Goal: Obtain resource: Download file/media

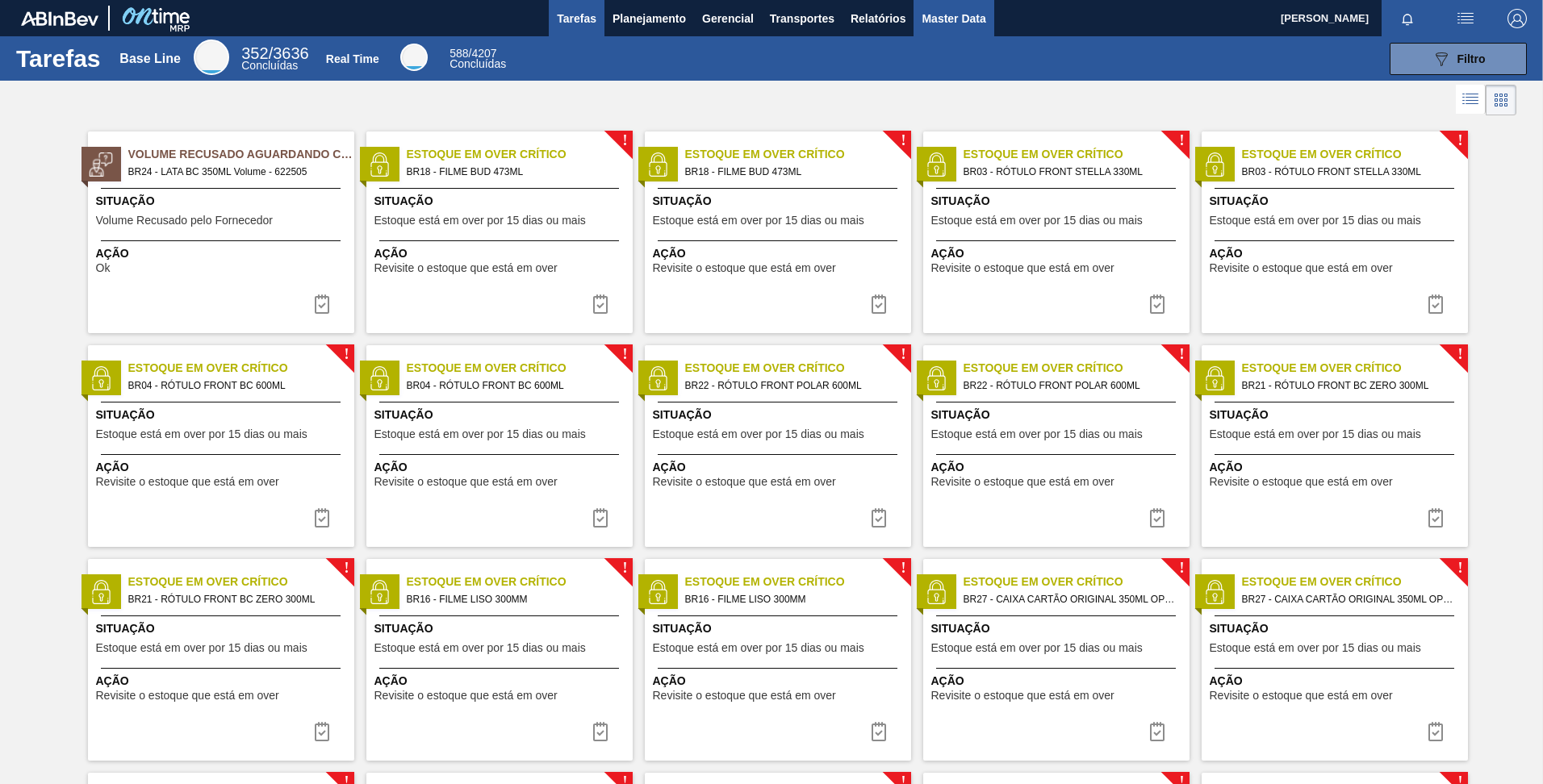
click at [952, 25] on span "Master Data" at bounding box center [952, 18] width 64 height 20
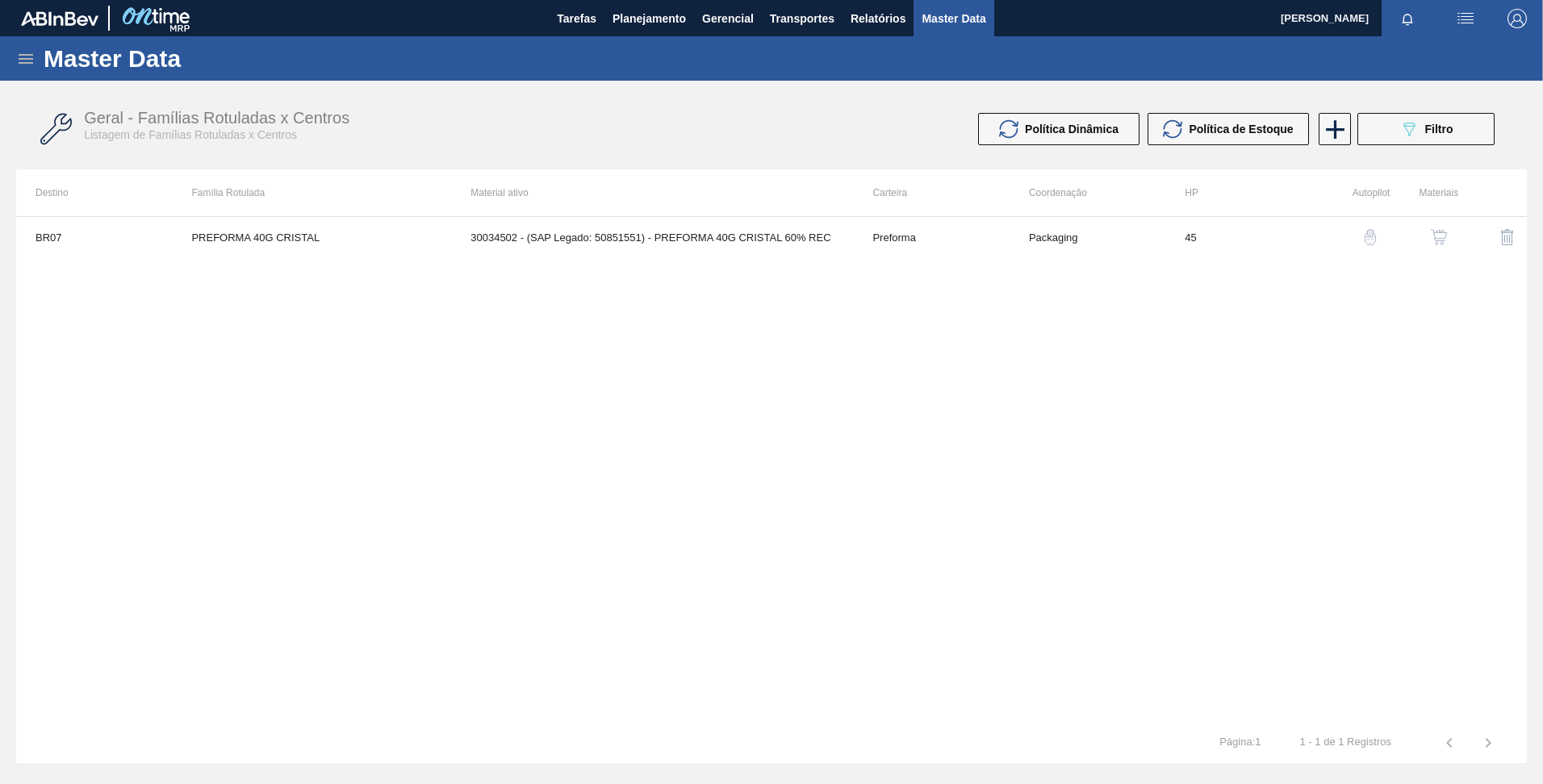
click at [20, 68] on icon at bounding box center [25, 59] width 20 height 20
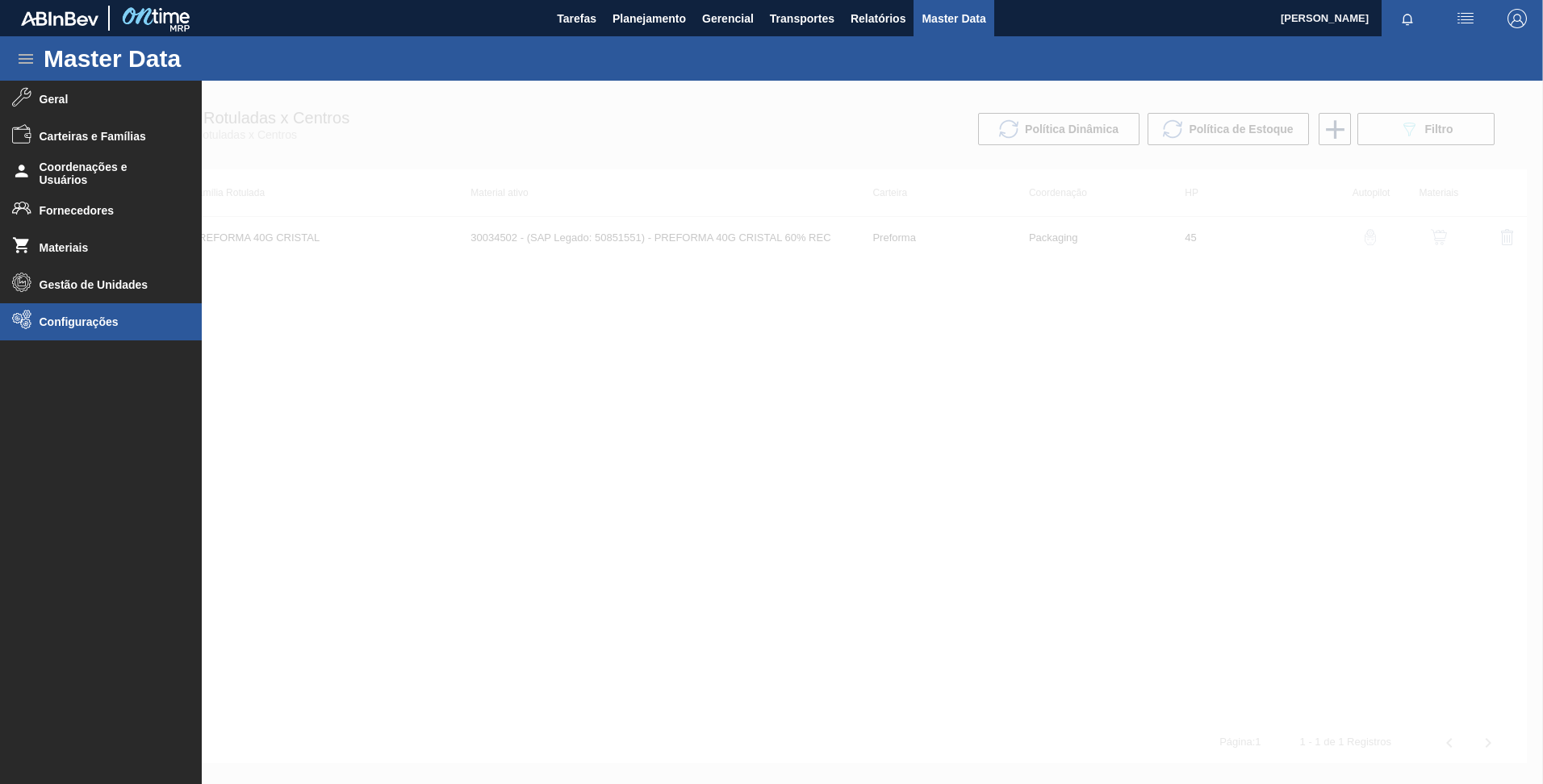
click at [67, 324] on span "Configurações" at bounding box center [106, 321] width 133 height 13
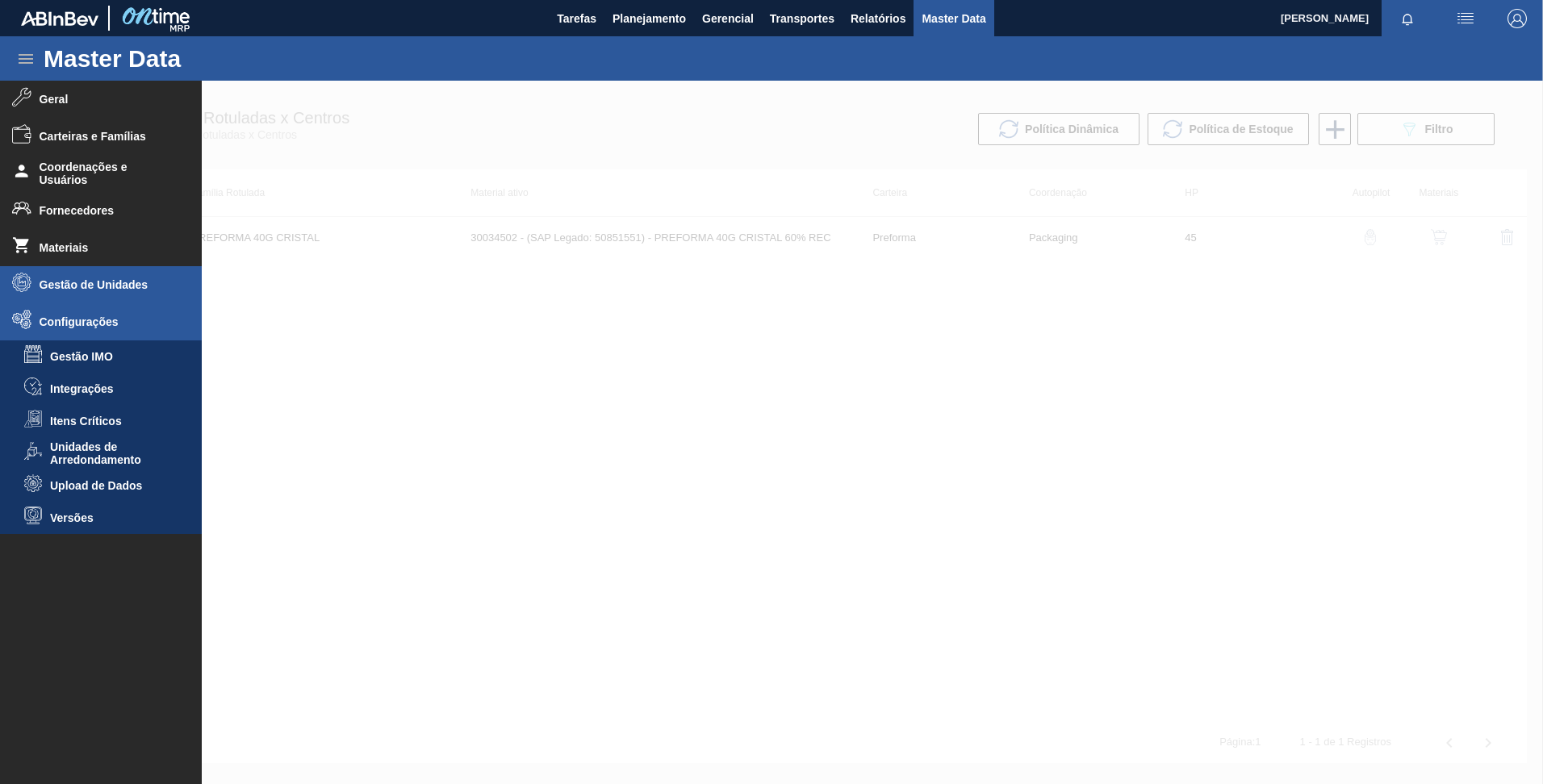
click at [56, 272] on li "Gestão de Unidades" at bounding box center [100, 285] width 201 height 37
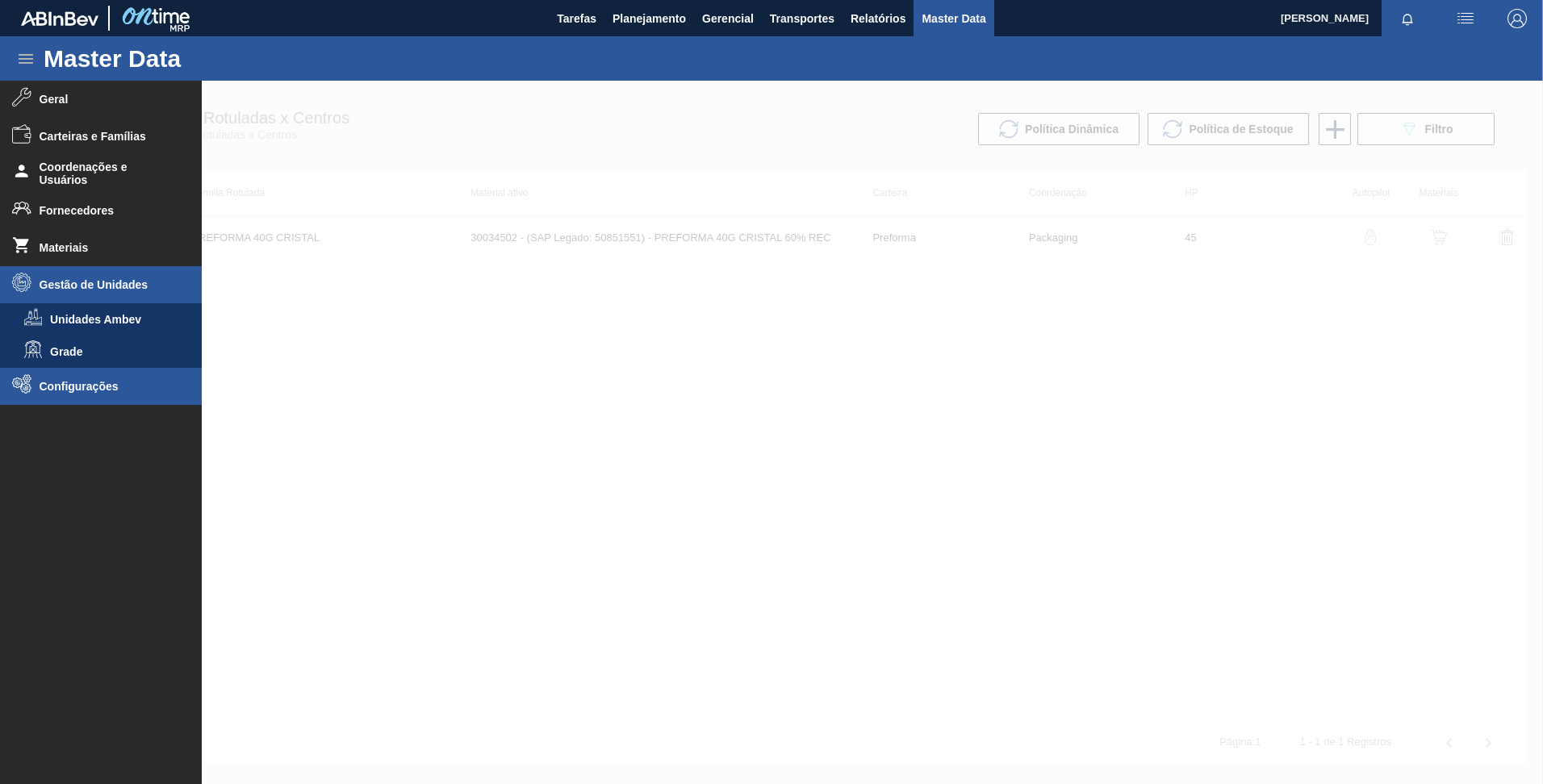
click at [88, 395] on li "Configurações" at bounding box center [100, 386] width 201 height 37
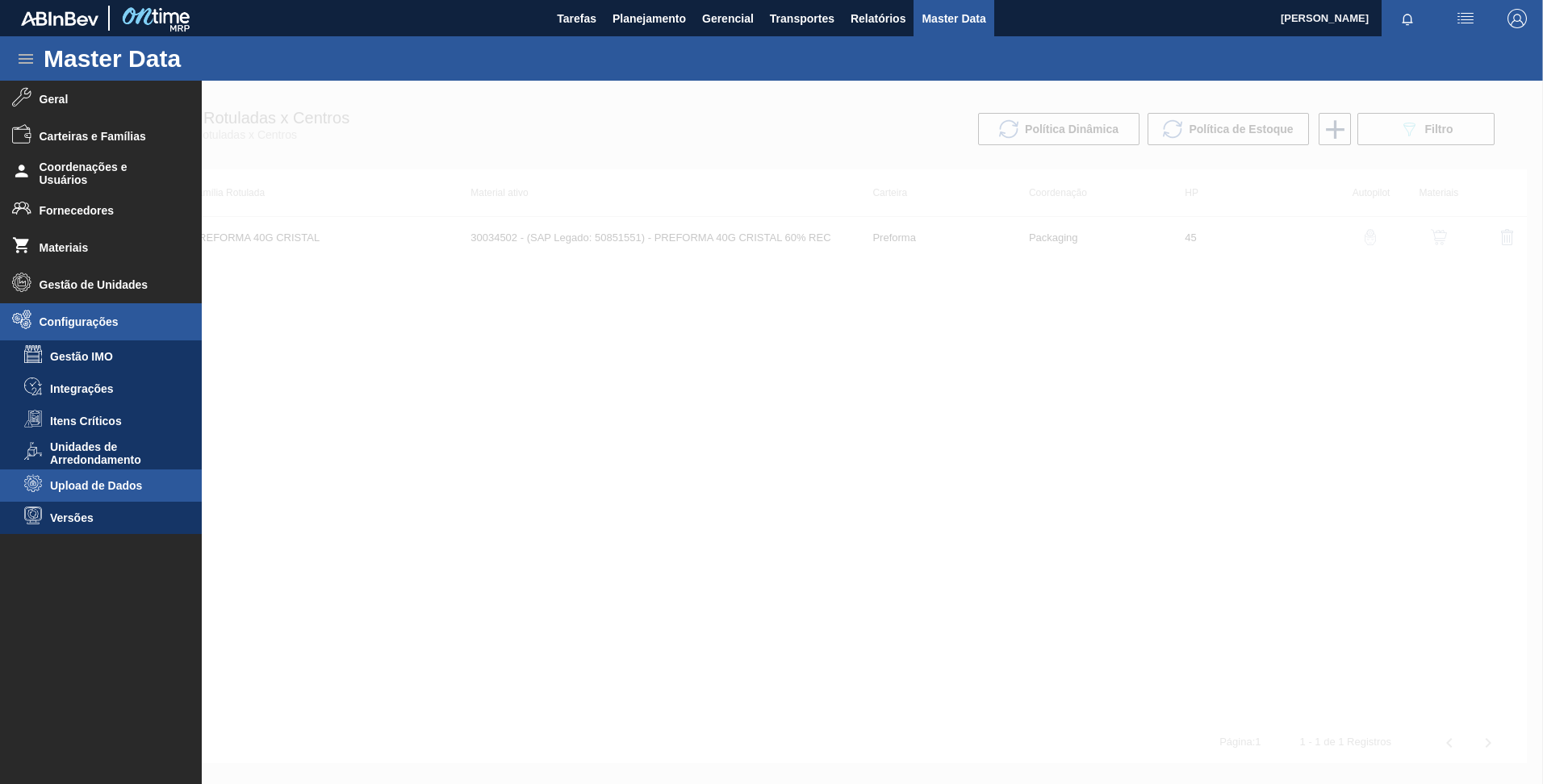
click at [105, 488] on span "Upload de Dados" at bounding box center [112, 485] width 124 height 13
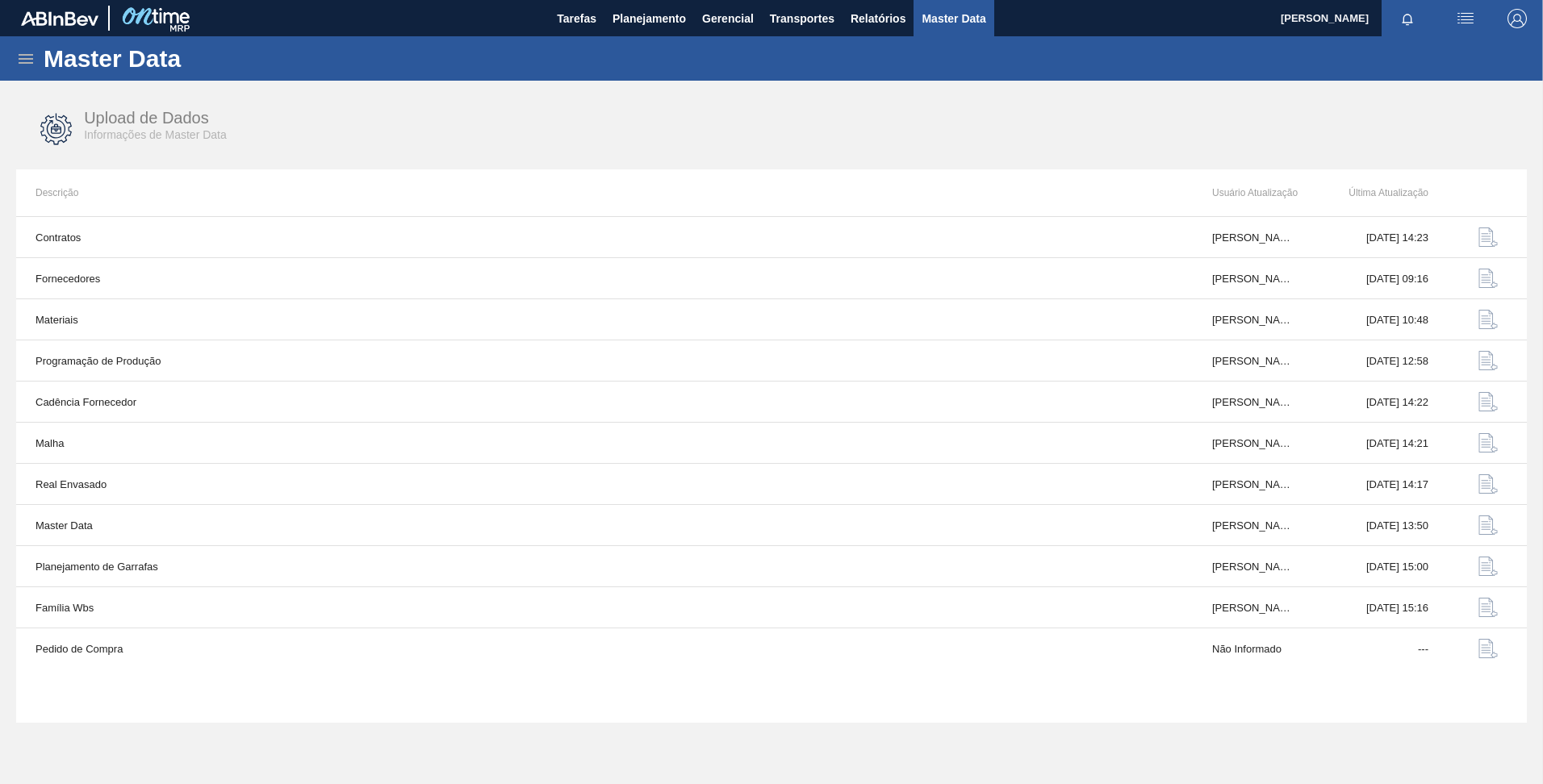
click at [31, 63] on icon at bounding box center [25, 59] width 14 height 9
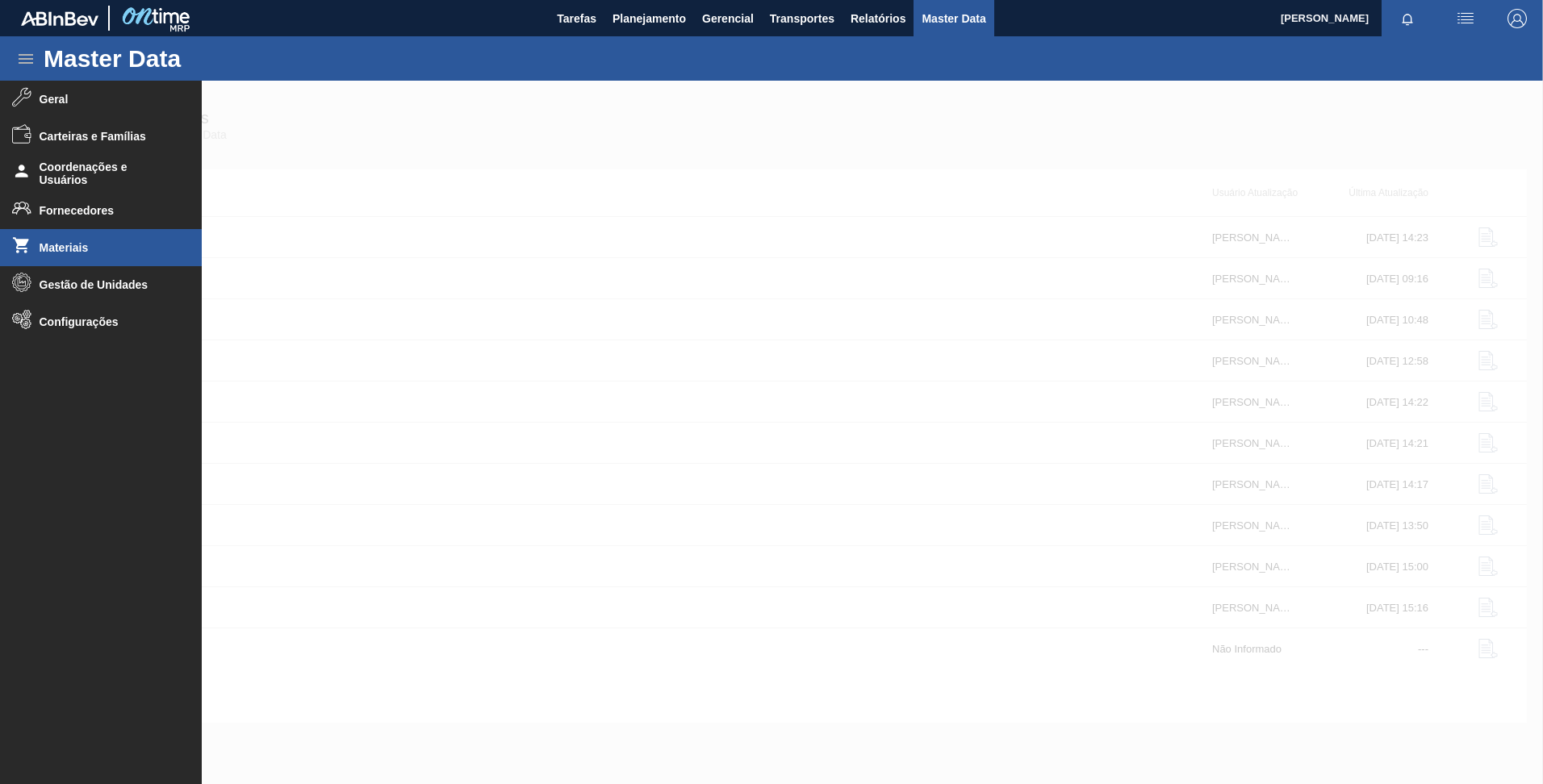
click at [94, 247] on span "Materiais" at bounding box center [106, 247] width 133 height 13
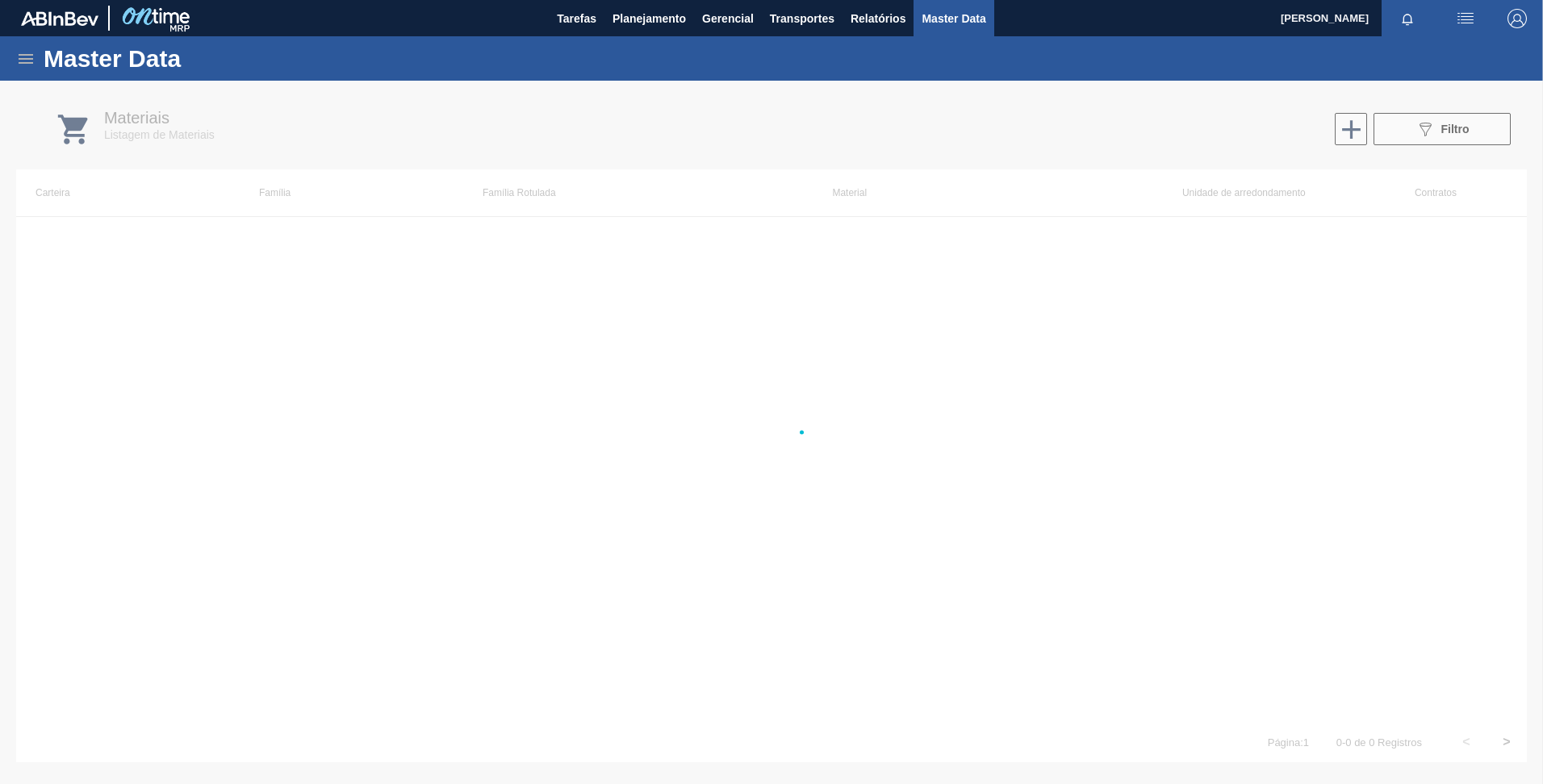
click at [24, 54] on icon at bounding box center [25, 59] width 14 height 9
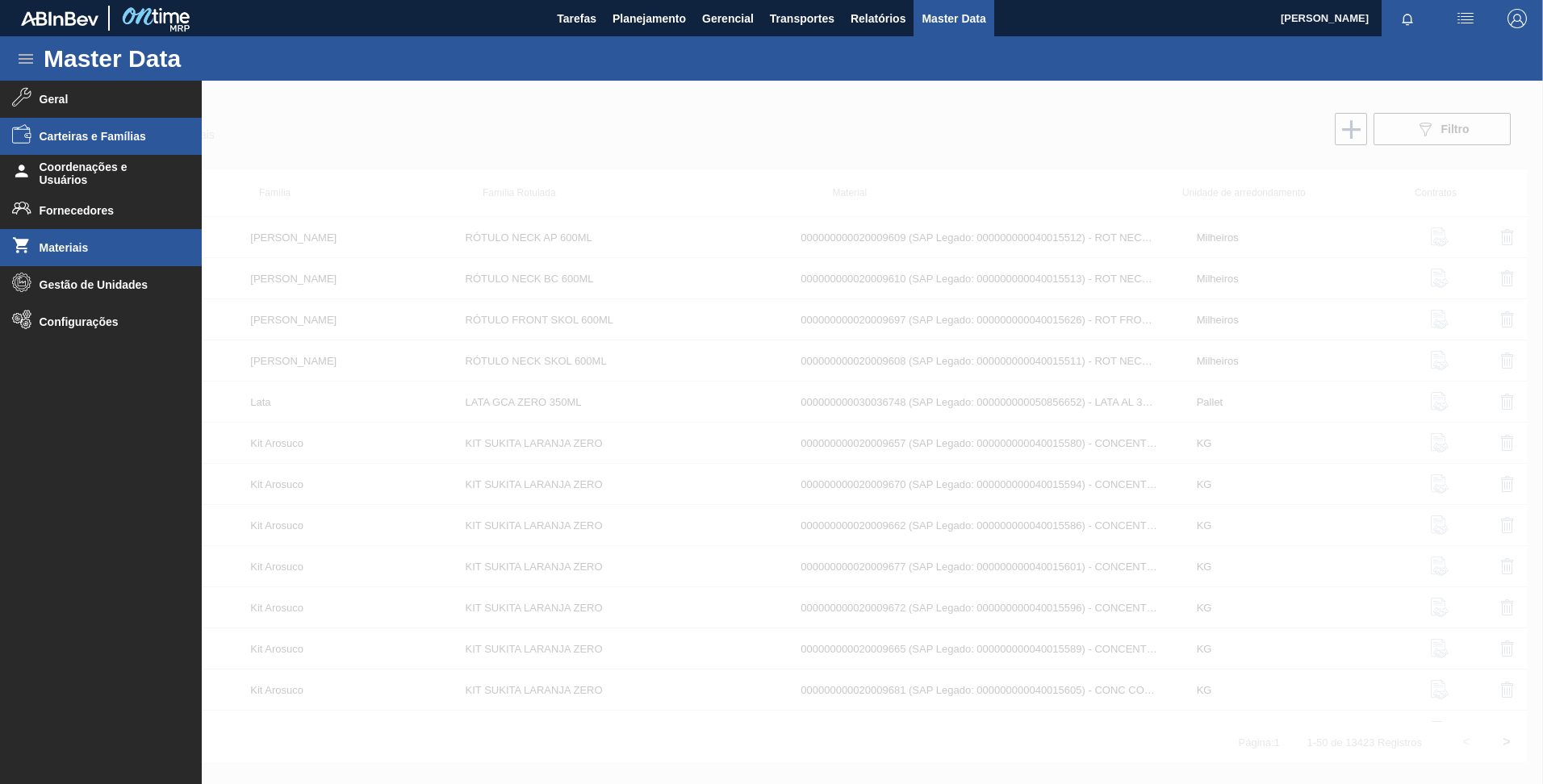
click at [109, 131] on span "Carteiras e Famílias" at bounding box center [106, 136] width 133 height 13
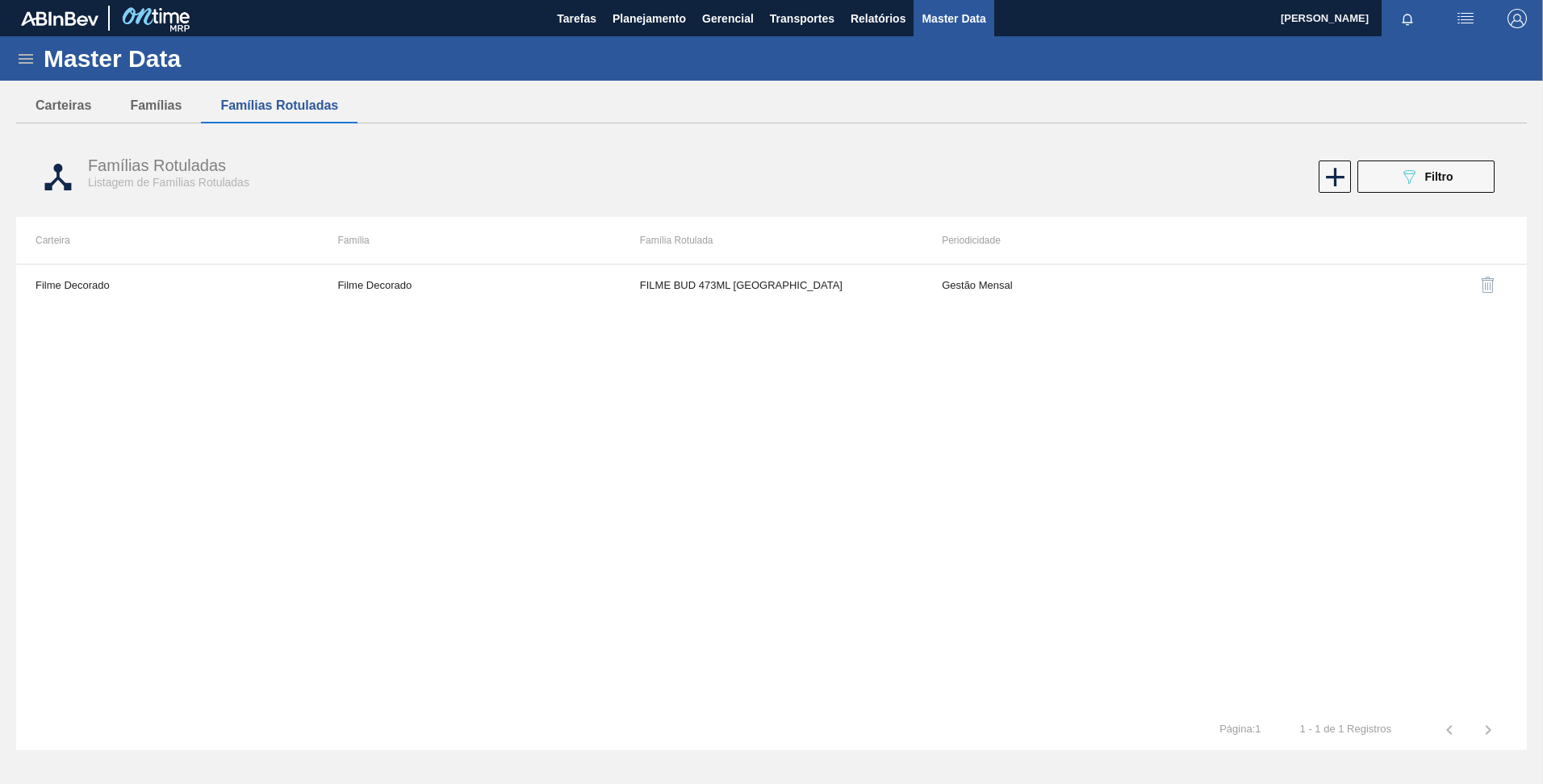
click at [24, 62] on icon at bounding box center [25, 59] width 14 height 9
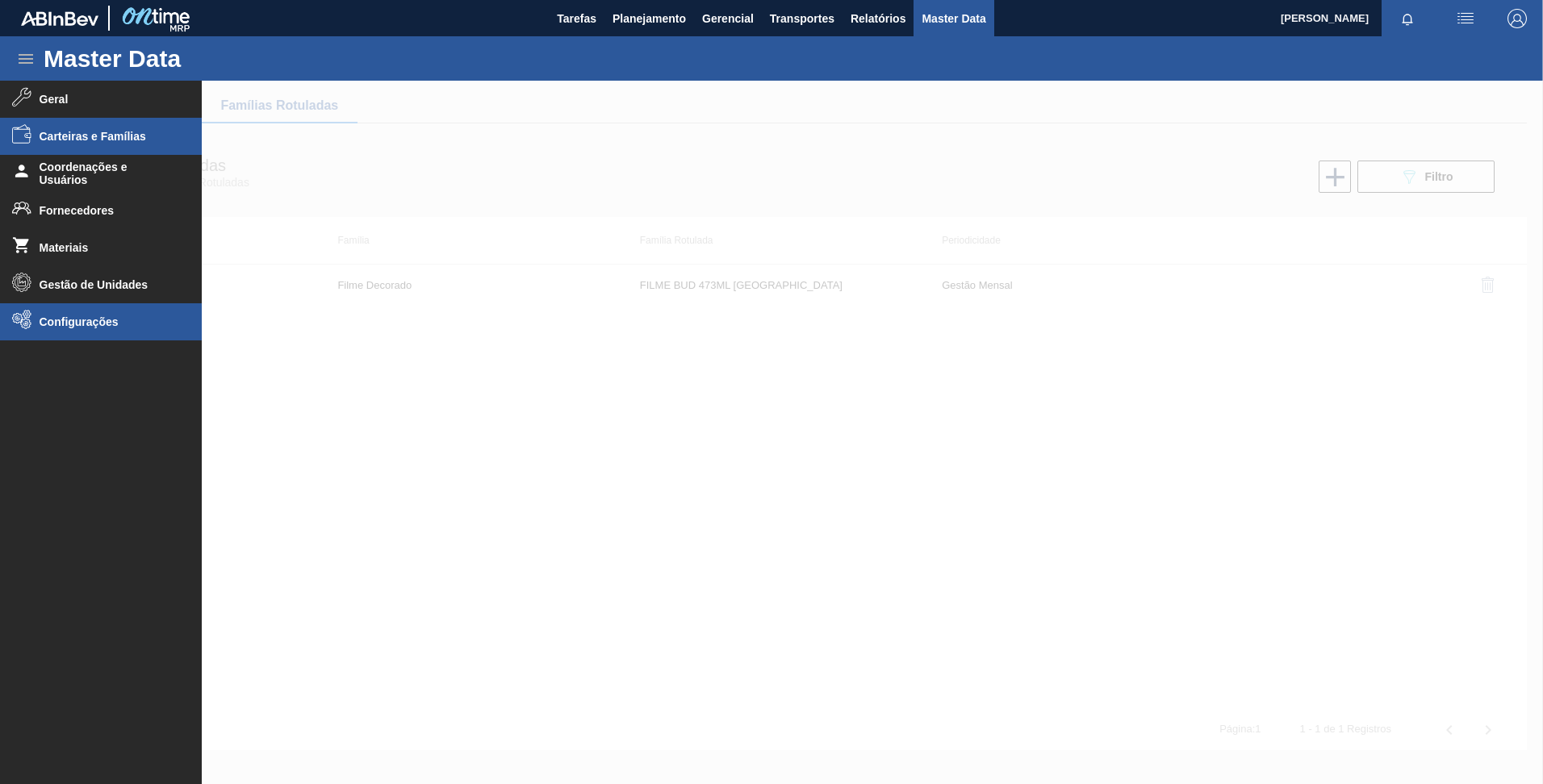
click at [83, 313] on li "Configurações" at bounding box center [100, 322] width 201 height 37
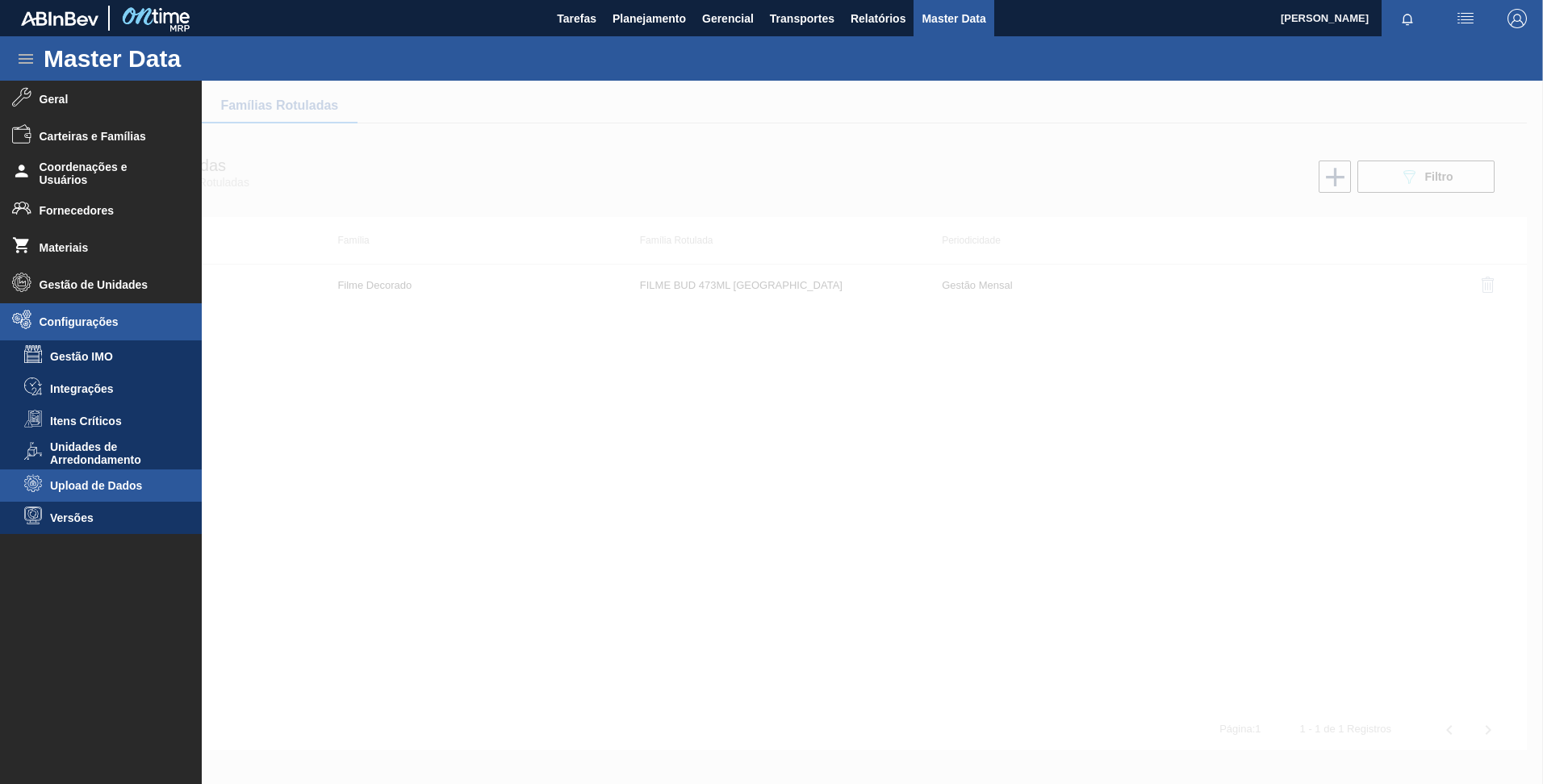
click at [104, 489] on span "Upload de Dados" at bounding box center [112, 485] width 124 height 13
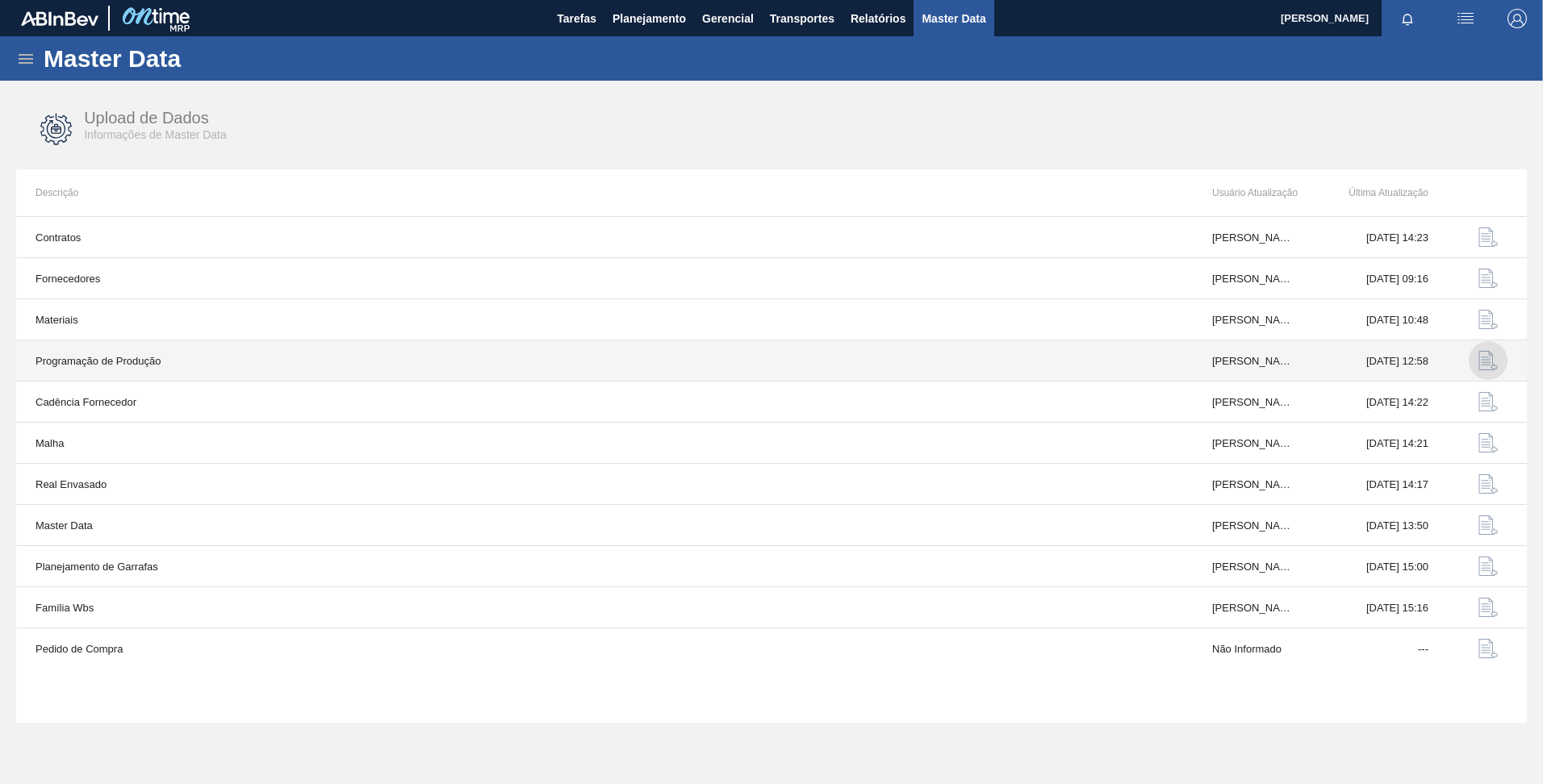
click at [1492, 358] on img "button" at bounding box center [1488, 360] width 20 height 20
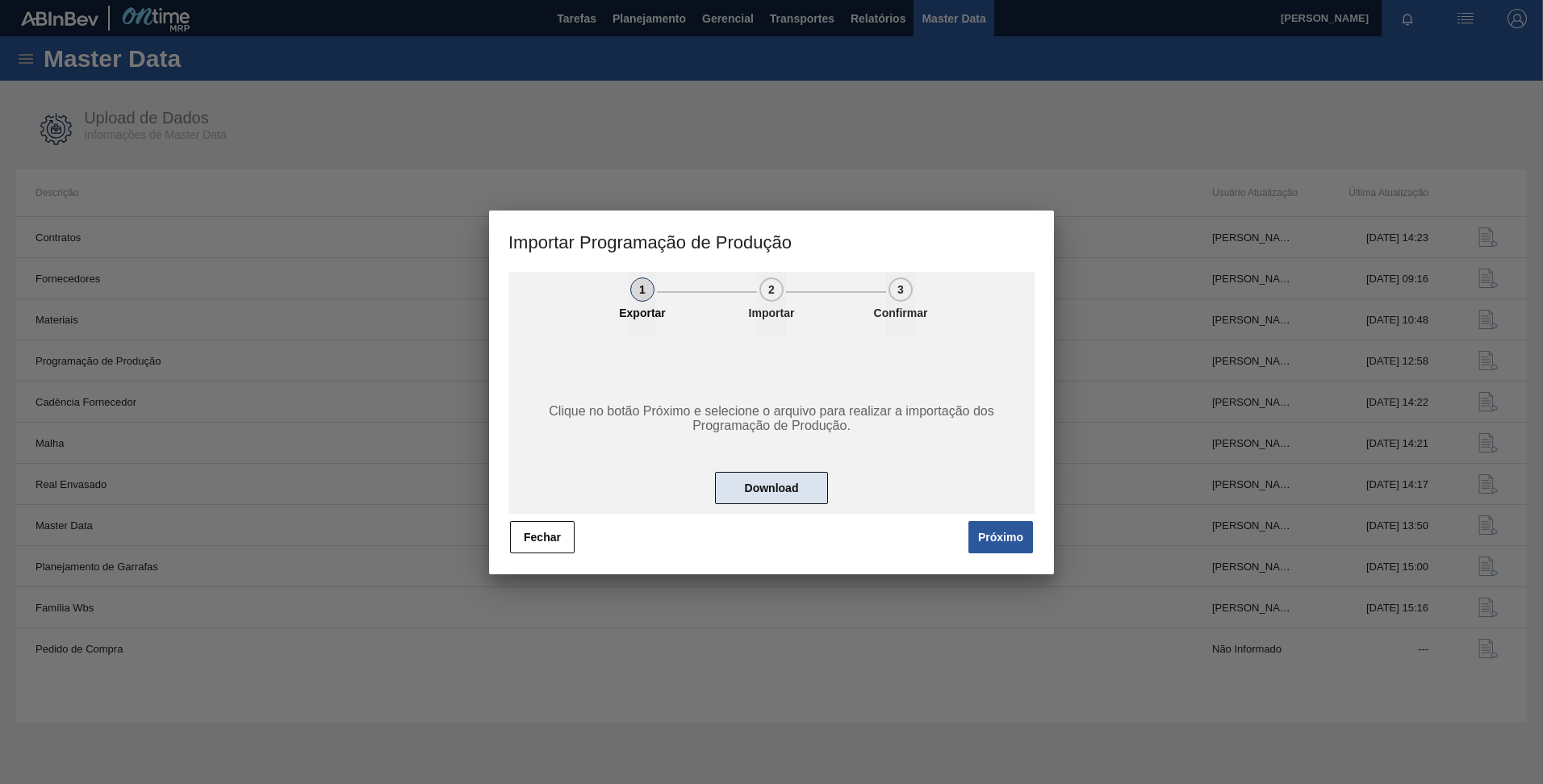
click at [770, 482] on button "Download" at bounding box center [771, 488] width 113 height 32
click at [825, 143] on div at bounding box center [772, 392] width 1543 height 784
click at [528, 533] on button "Fechar" at bounding box center [542, 537] width 65 height 32
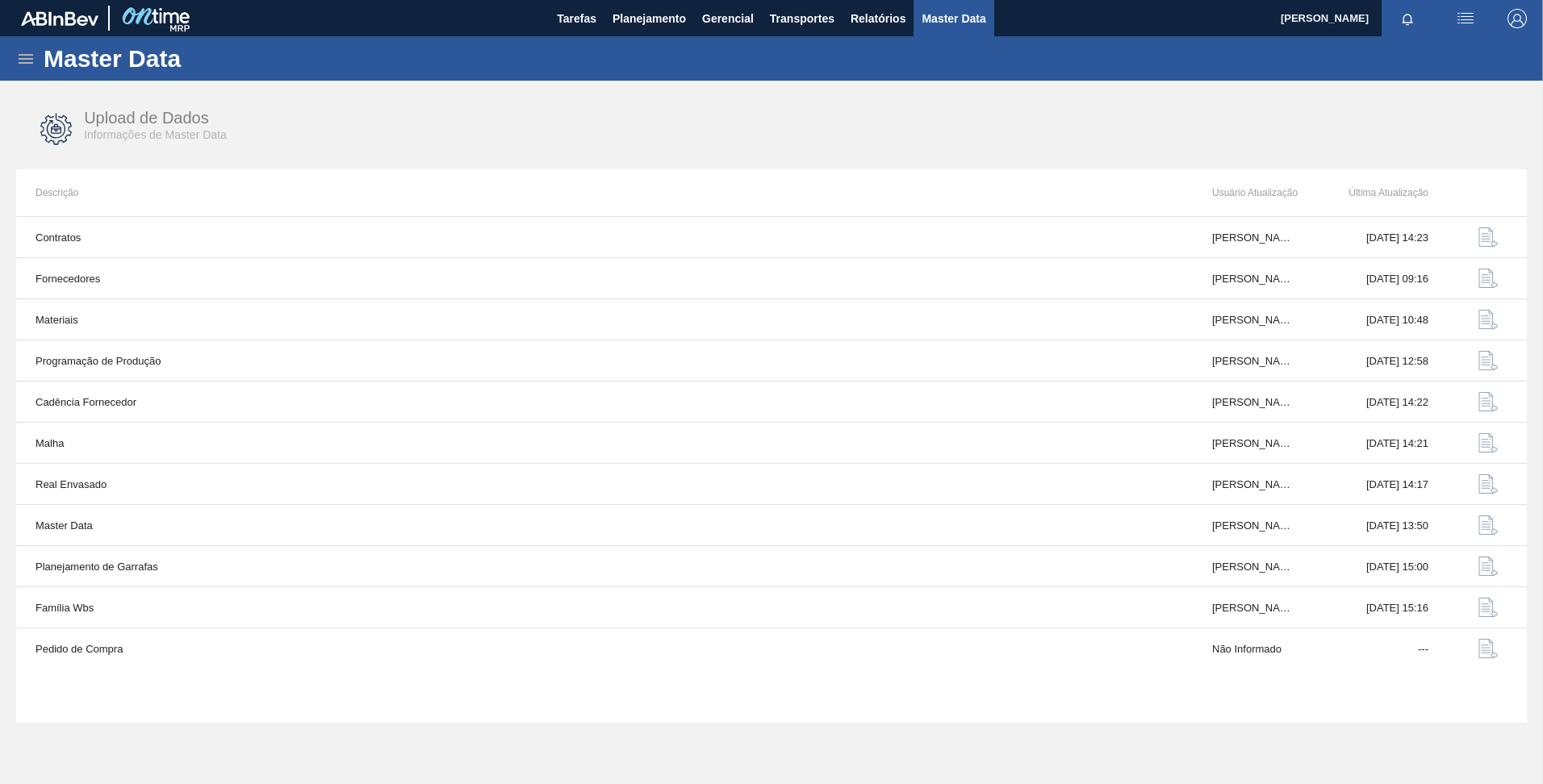
click at [15, 54] on div "Master Data" at bounding box center [772, 59] width 1543 height 44
click at [29, 59] on icon at bounding box center [25, 59] width 20 height 20
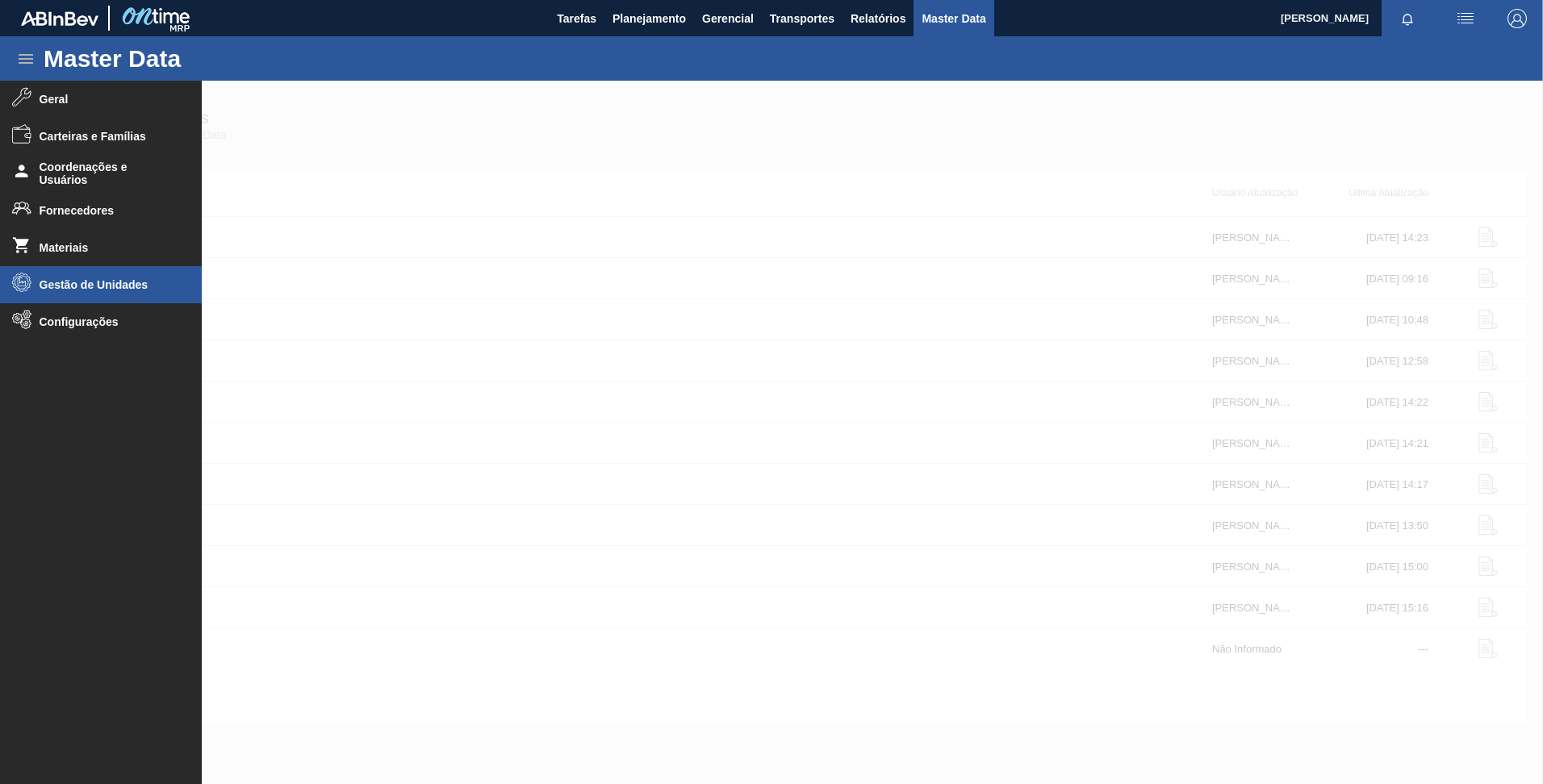
click at [77, 280] on span "Gestão de Unidades" at bounding box center [106, 285] width 133 height 13
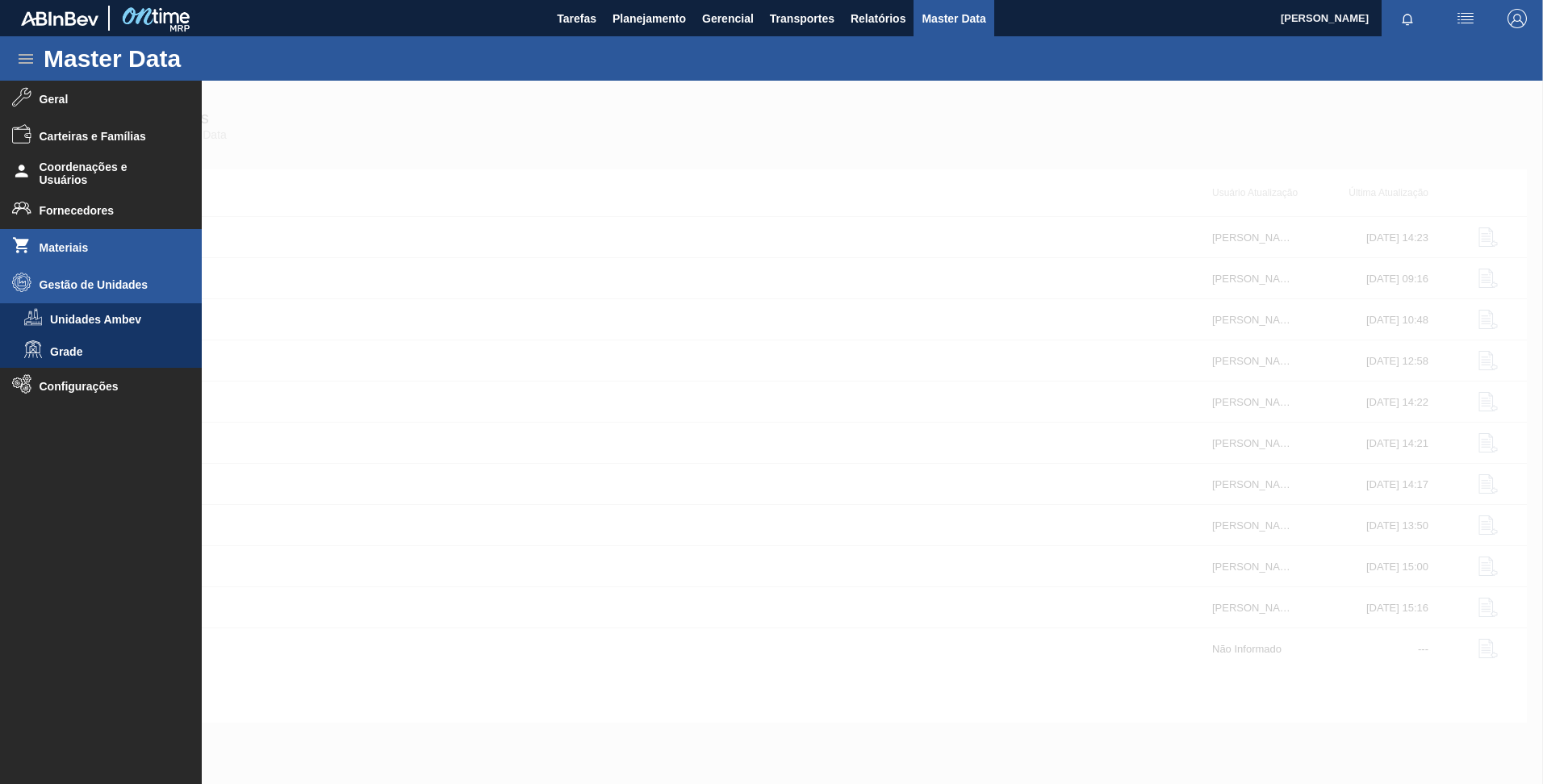
click at [61, 244] on span "Materiais" at bounding box center [106, 247] width 133 height 13
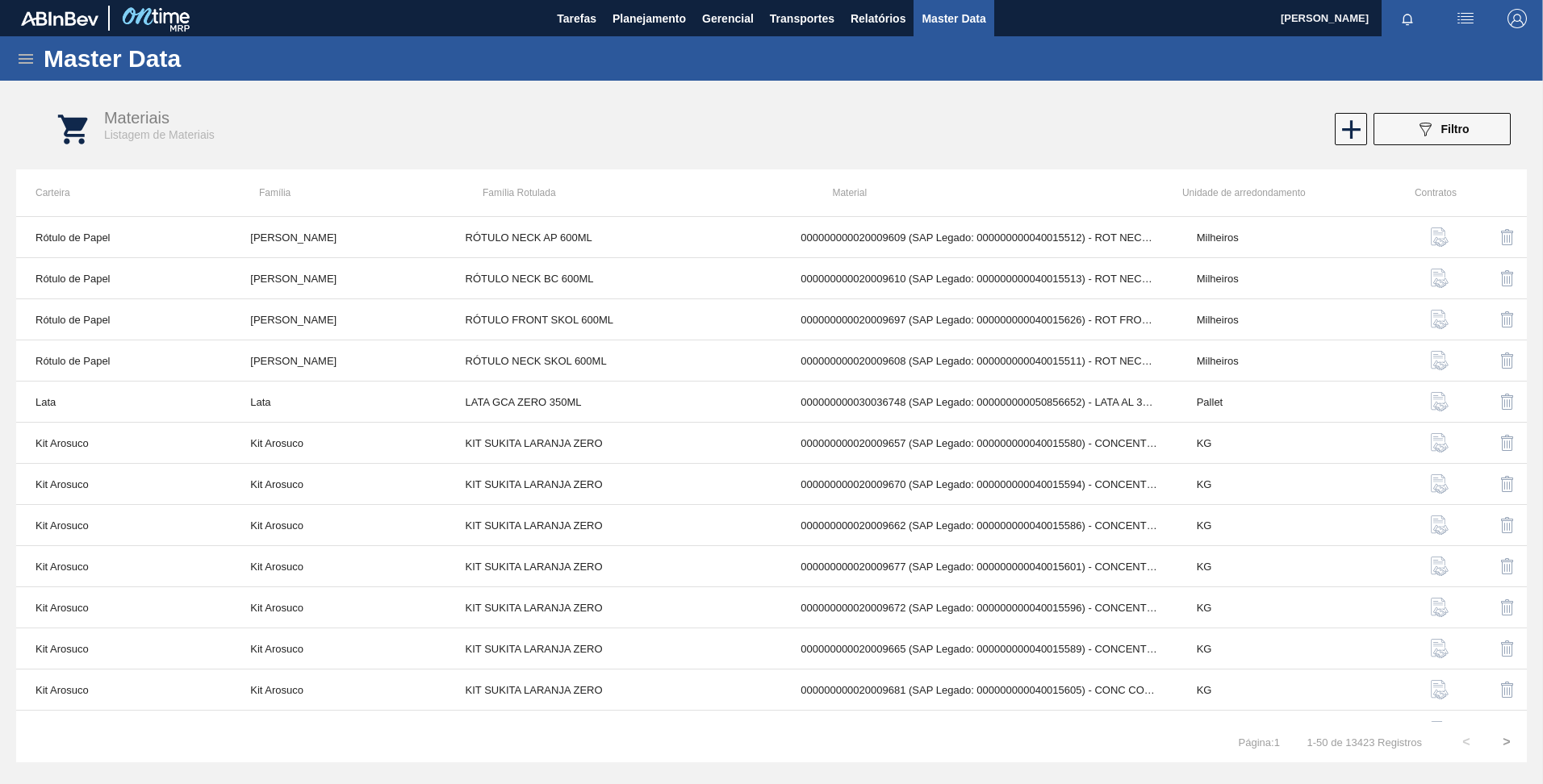
click at [19, 58] on icon at bounding box center [25, 59] width 14 height 9
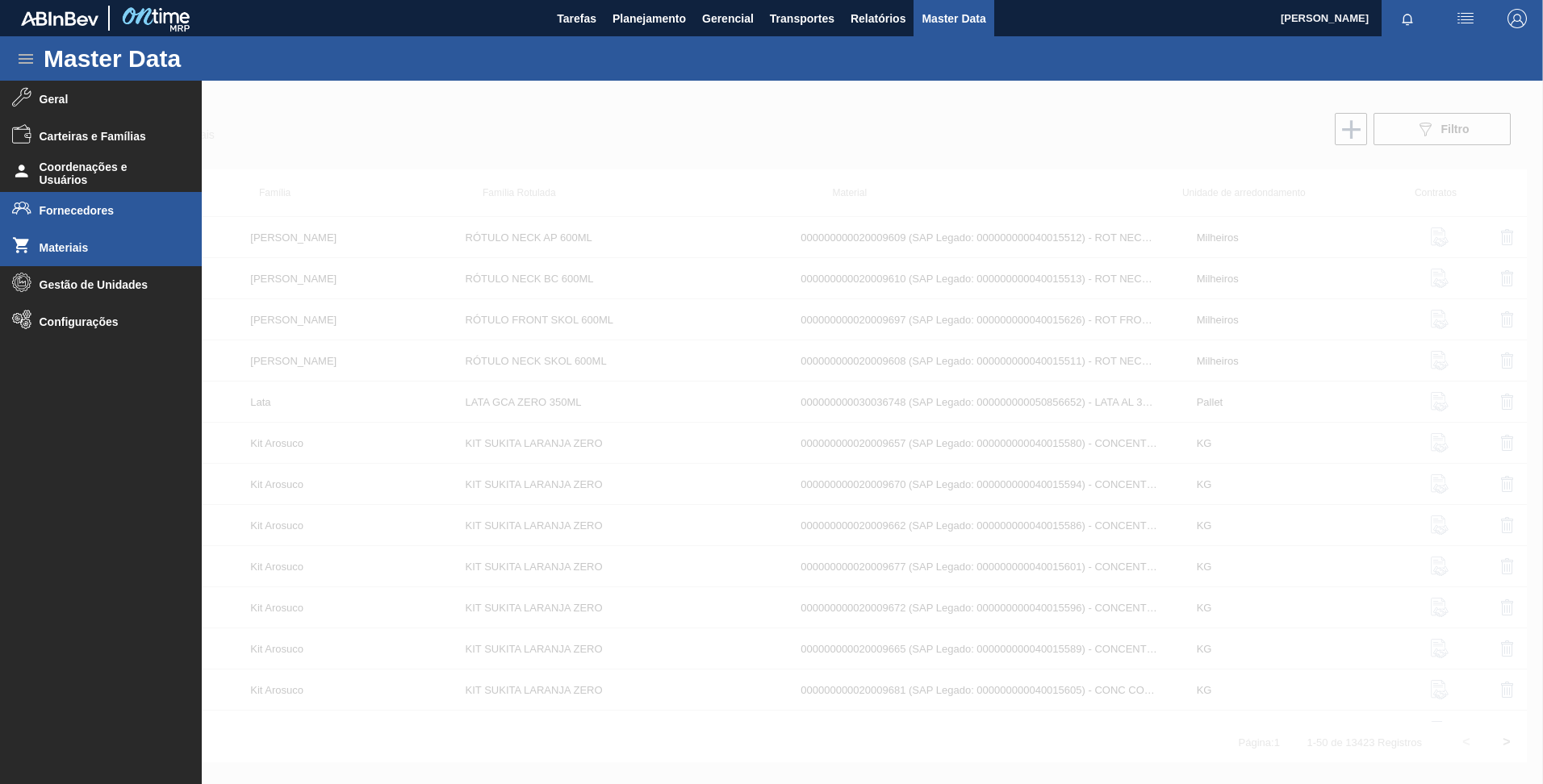
click at [59, 216] on span "Fornecedores" at bounding box center [106, 210] width 133 height 13
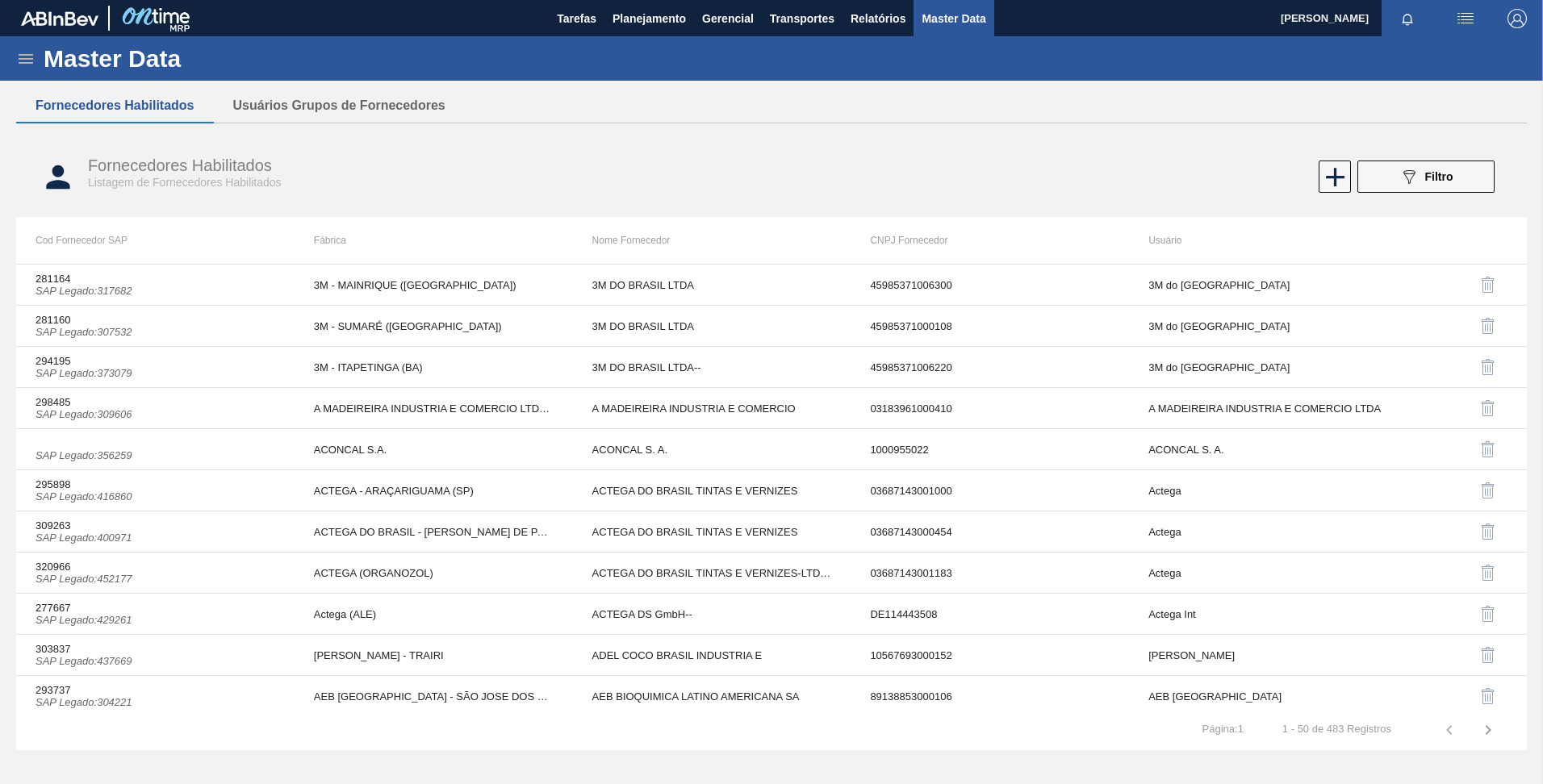
click at [36, 65] on div "Master Data" at bounding box center [772, 59] width 1543 height 44
click at [24, 61] on icon at bounding box center [25, 59] width 20 height 20
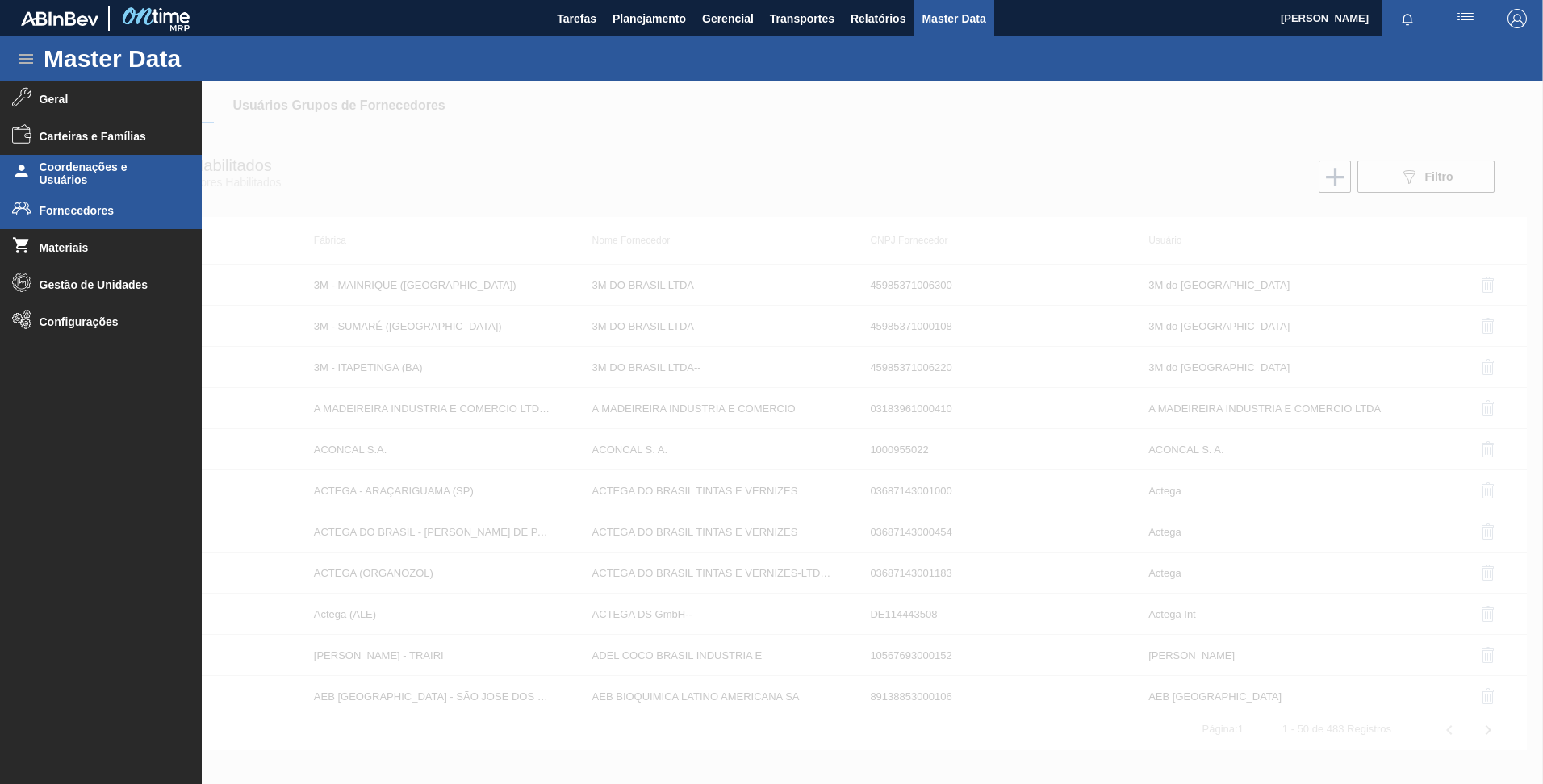
click at [72, 168] on span "Coordenações e Usuários" at bounding box center [106, 173] width 133 height 25
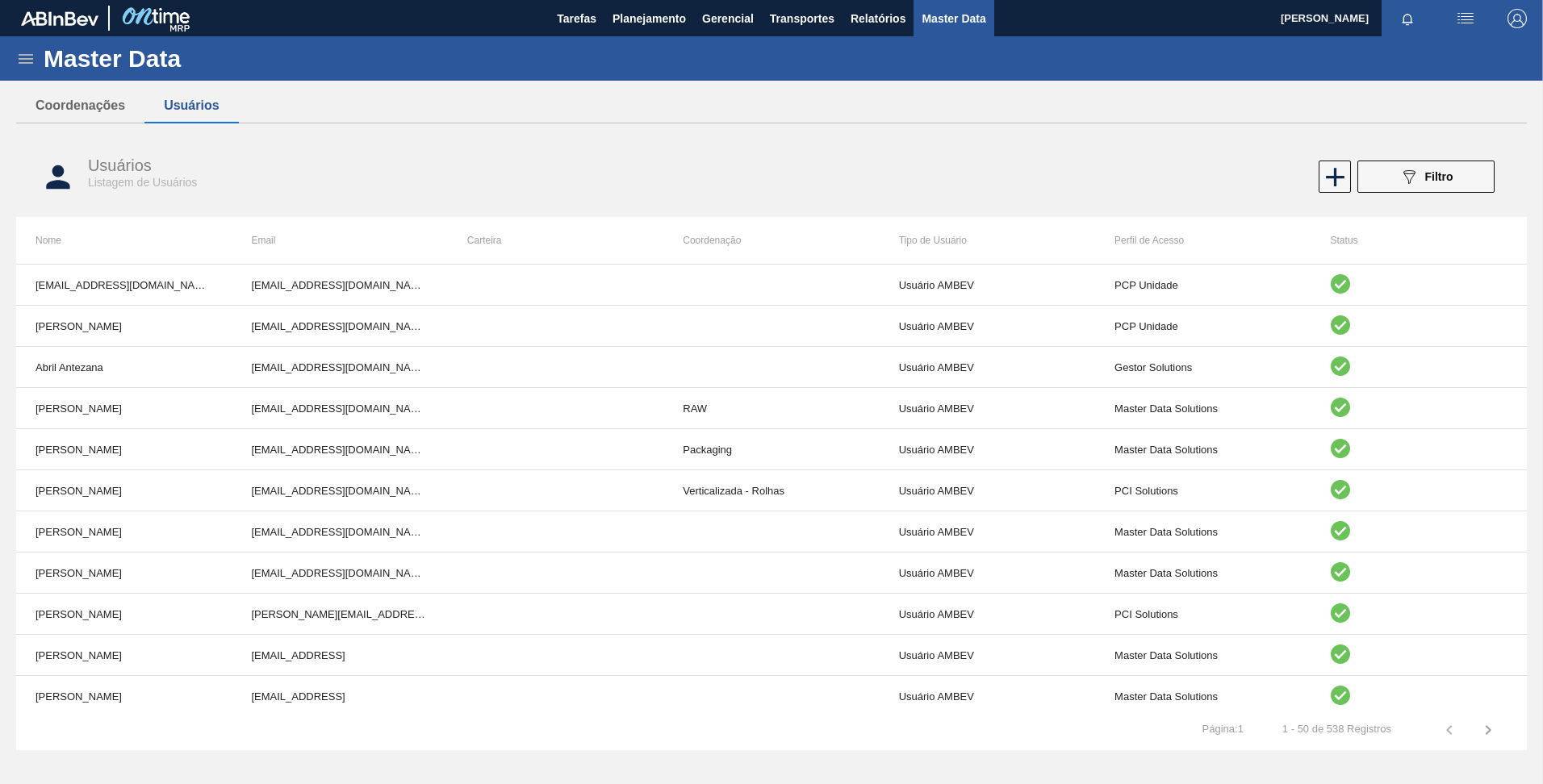
click at [22, 52] on icon at bounding box center [25, 59] width 20 height 20
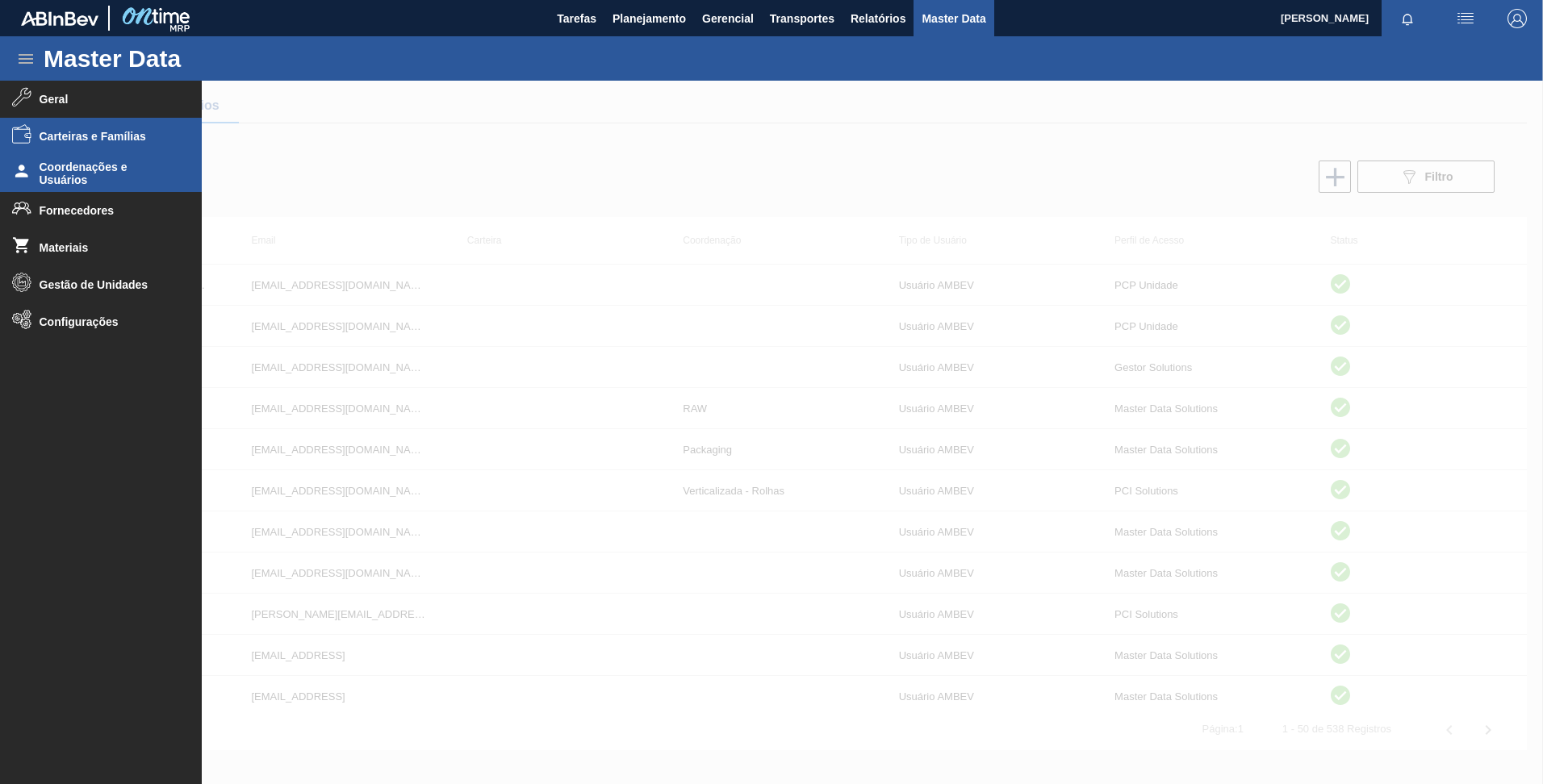
click at [78, 133] on span "Carteiras e Famílias" at bounding box center [106, 136] width 133 height 13
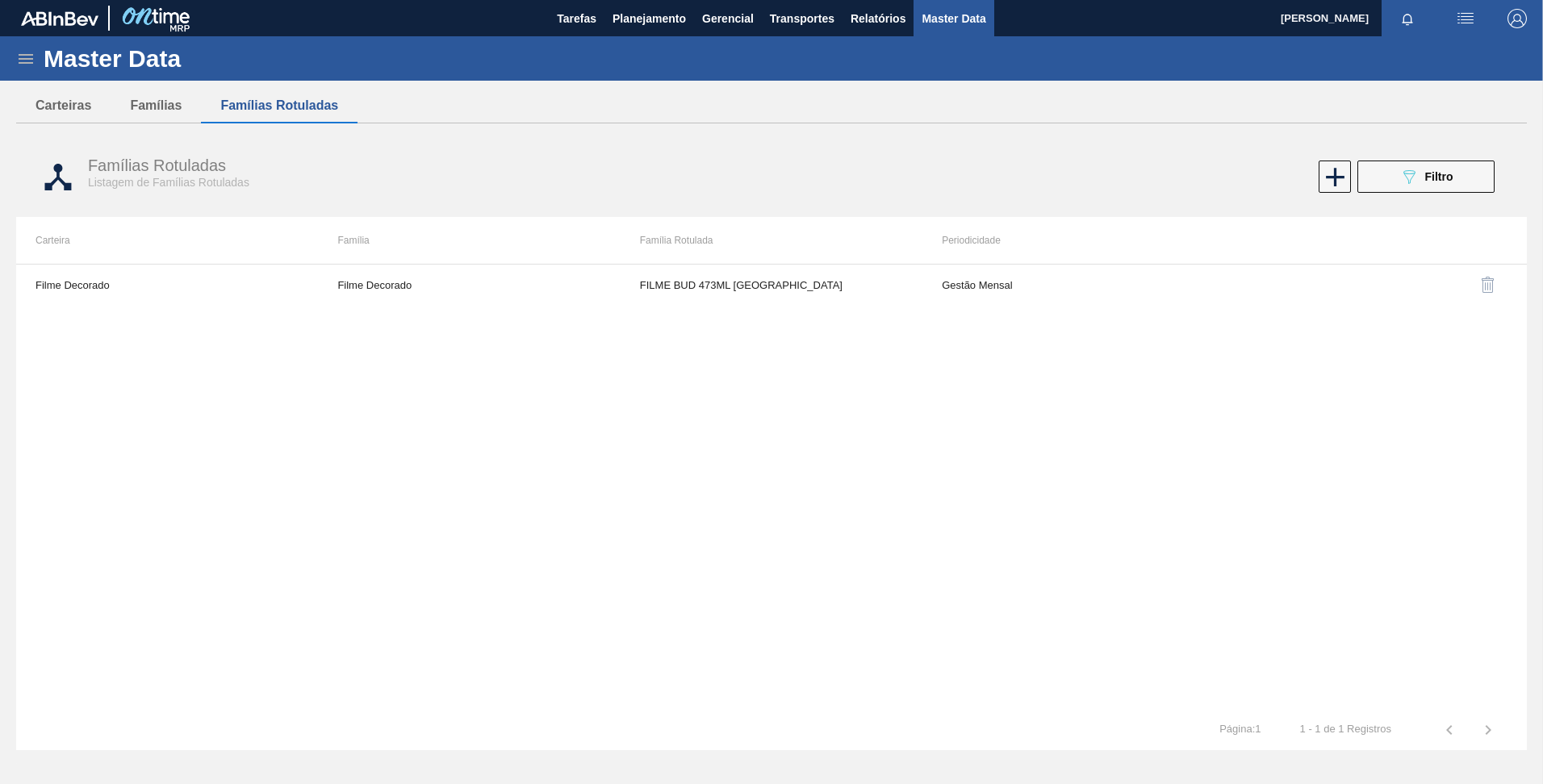
click at [22, 65] on icon at bounding box center [25, 59] width 20 height 20
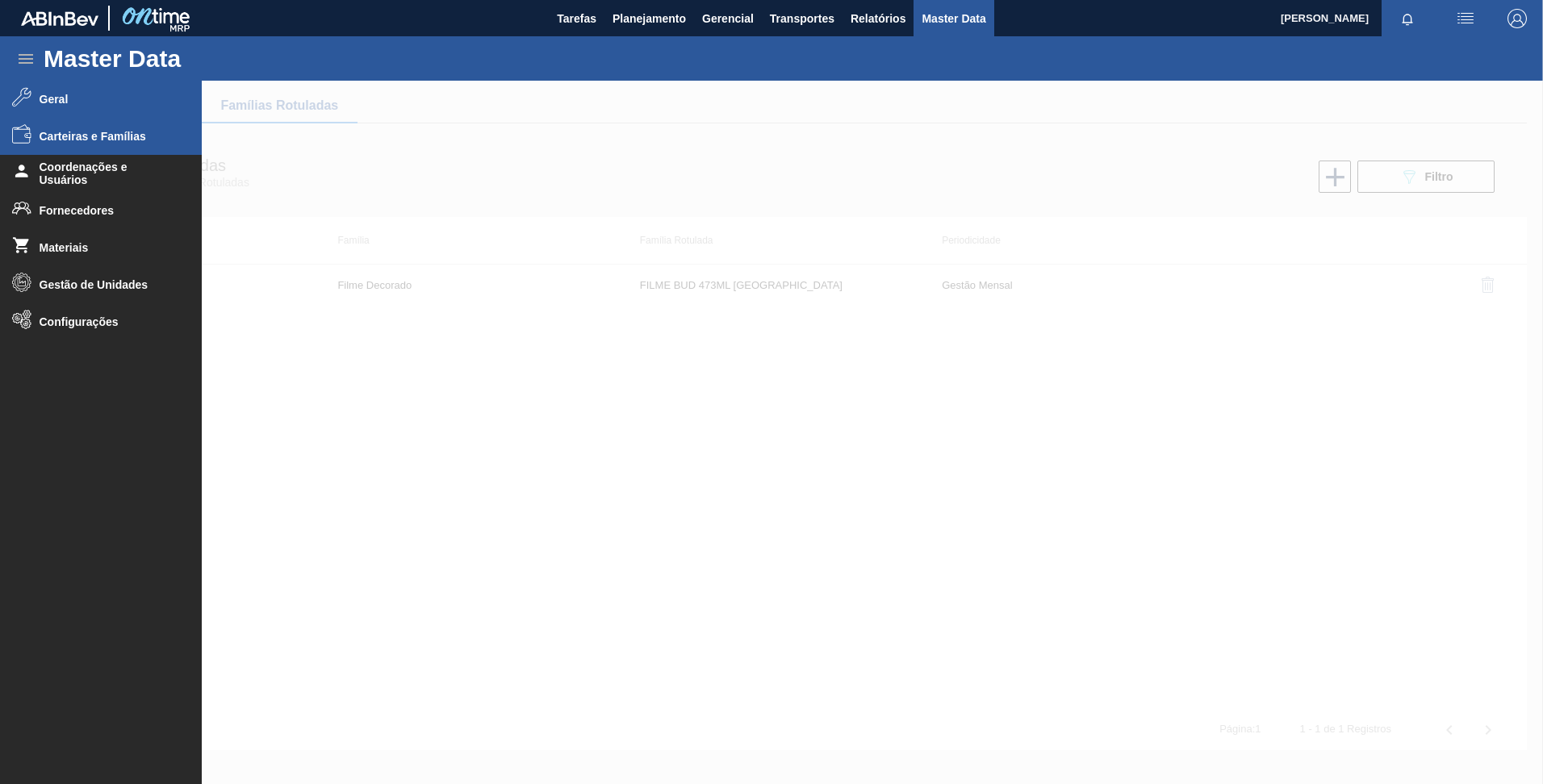
click at [61, 103] on span "Geral" at bounding box center [106, 99] width 133 height 13
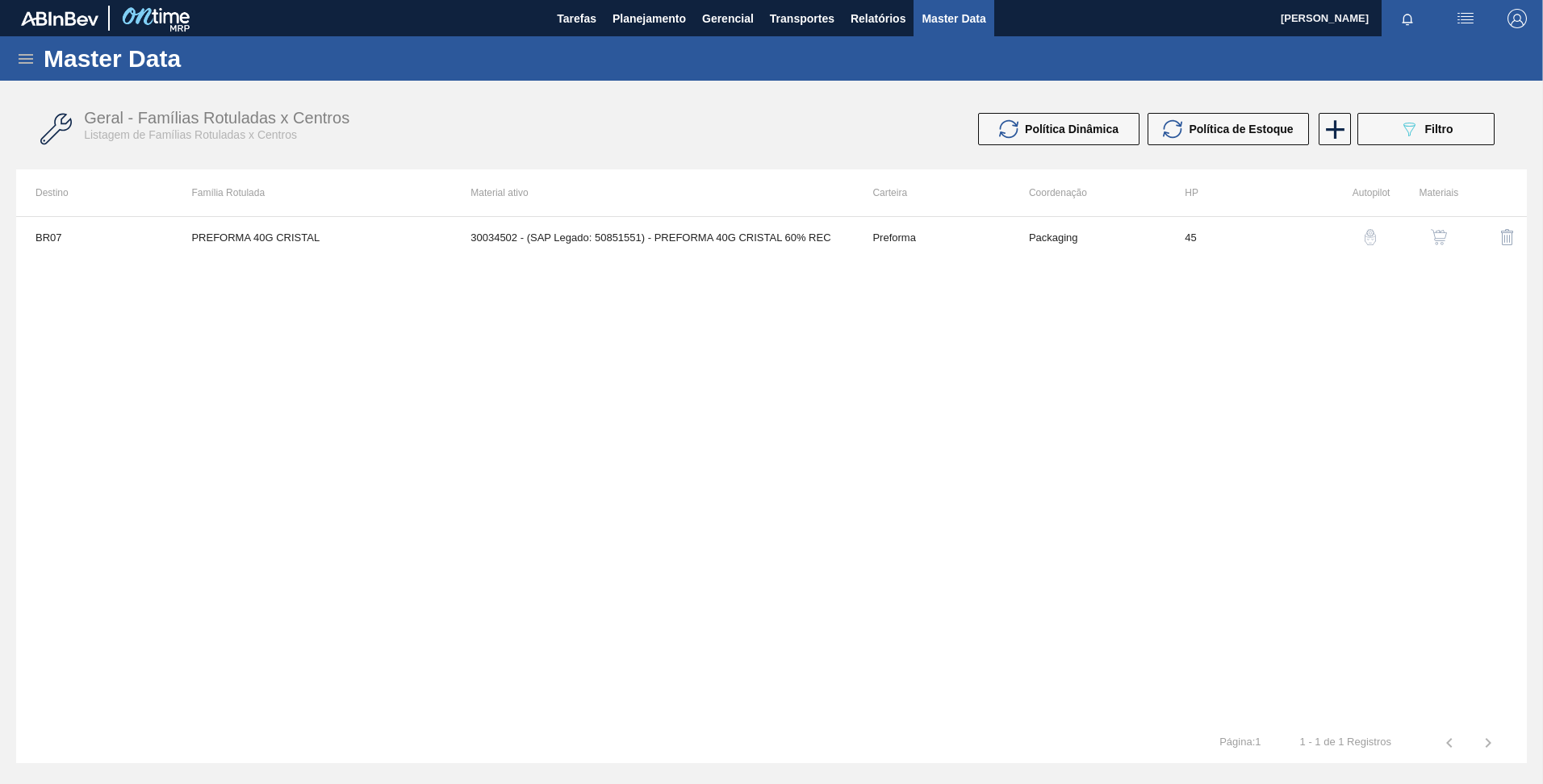
click at [30, 63] on icon at bounding box center [25, 59] width 14 height 9
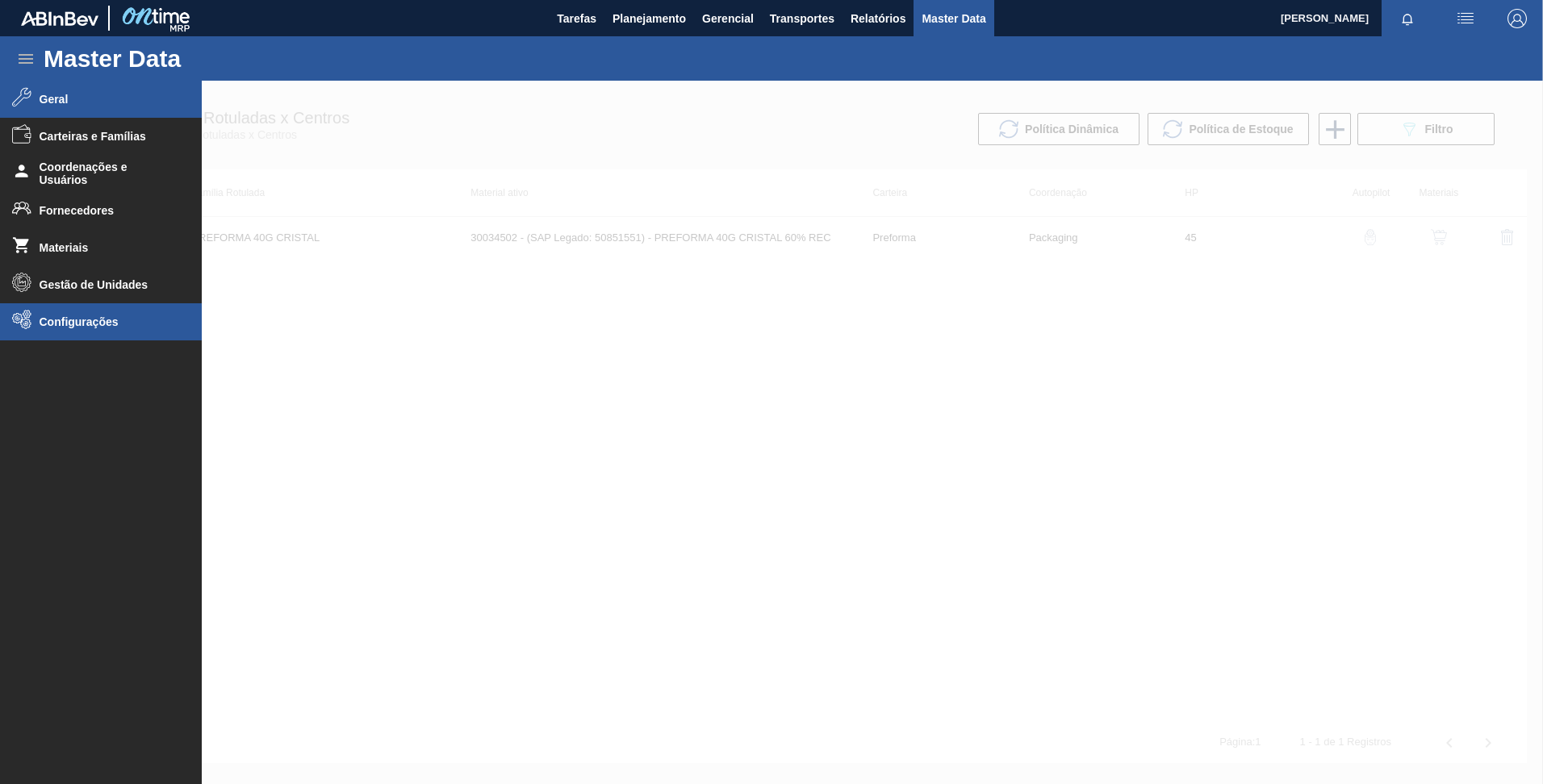
click at [81, 311] on li "Configurações" at bounding box center [100, 322] width 201 height 37
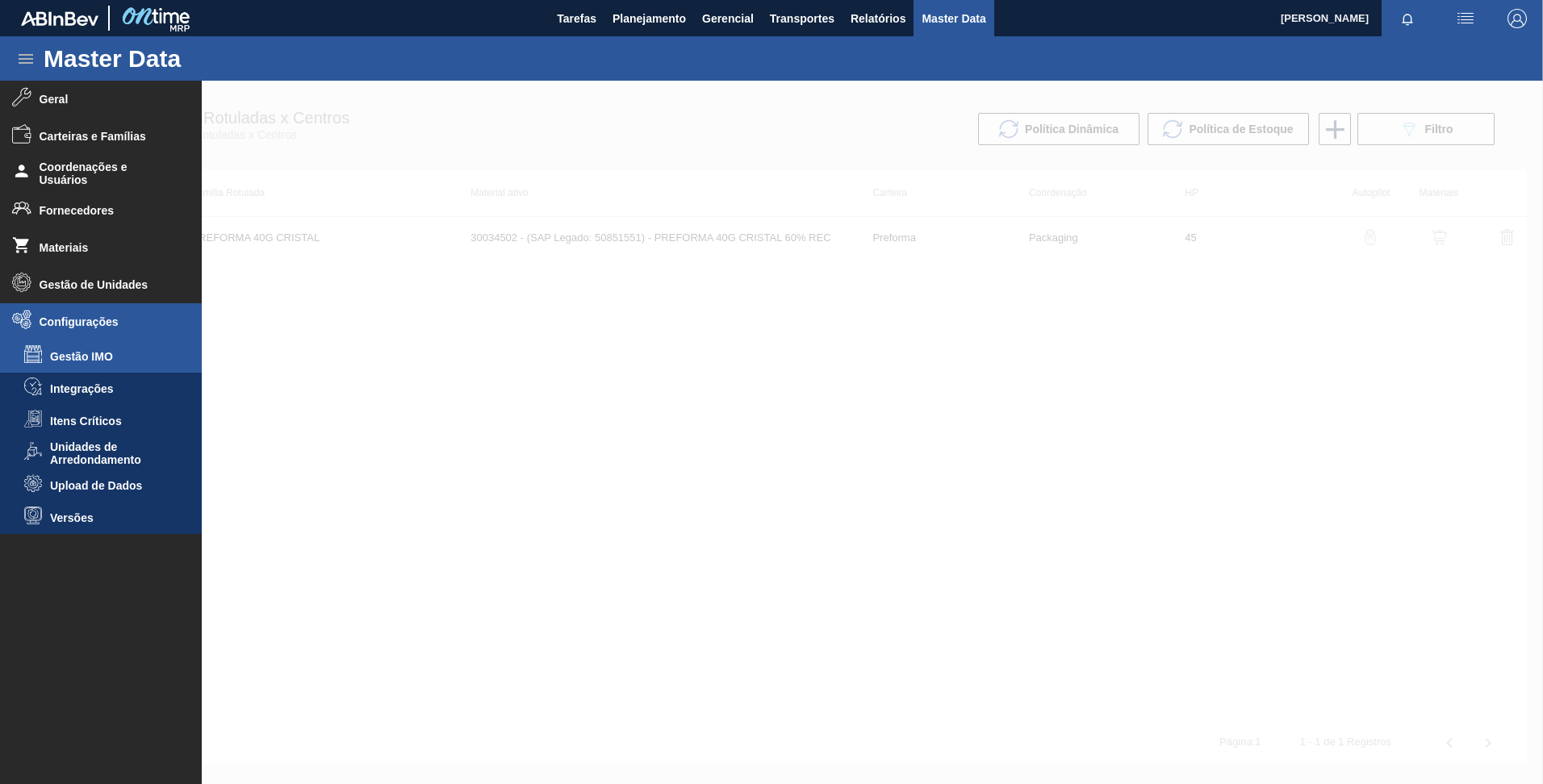
click at [105, 354] on span "Gestão IMO" at bounding box center [112, 356] width 124 height 13
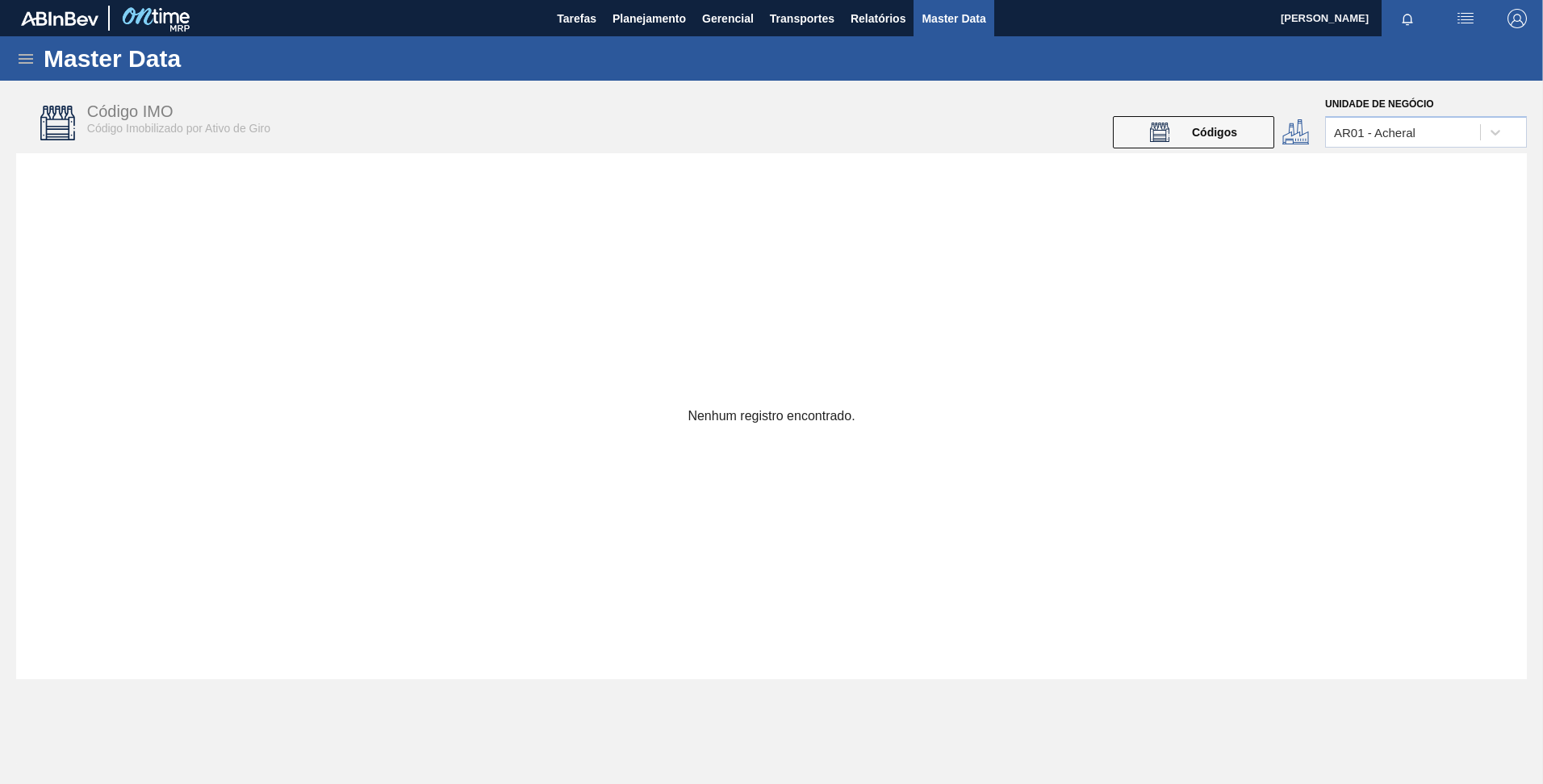
click at [18, 57] on icon at bounding box center [25, 59] width 20 height 20
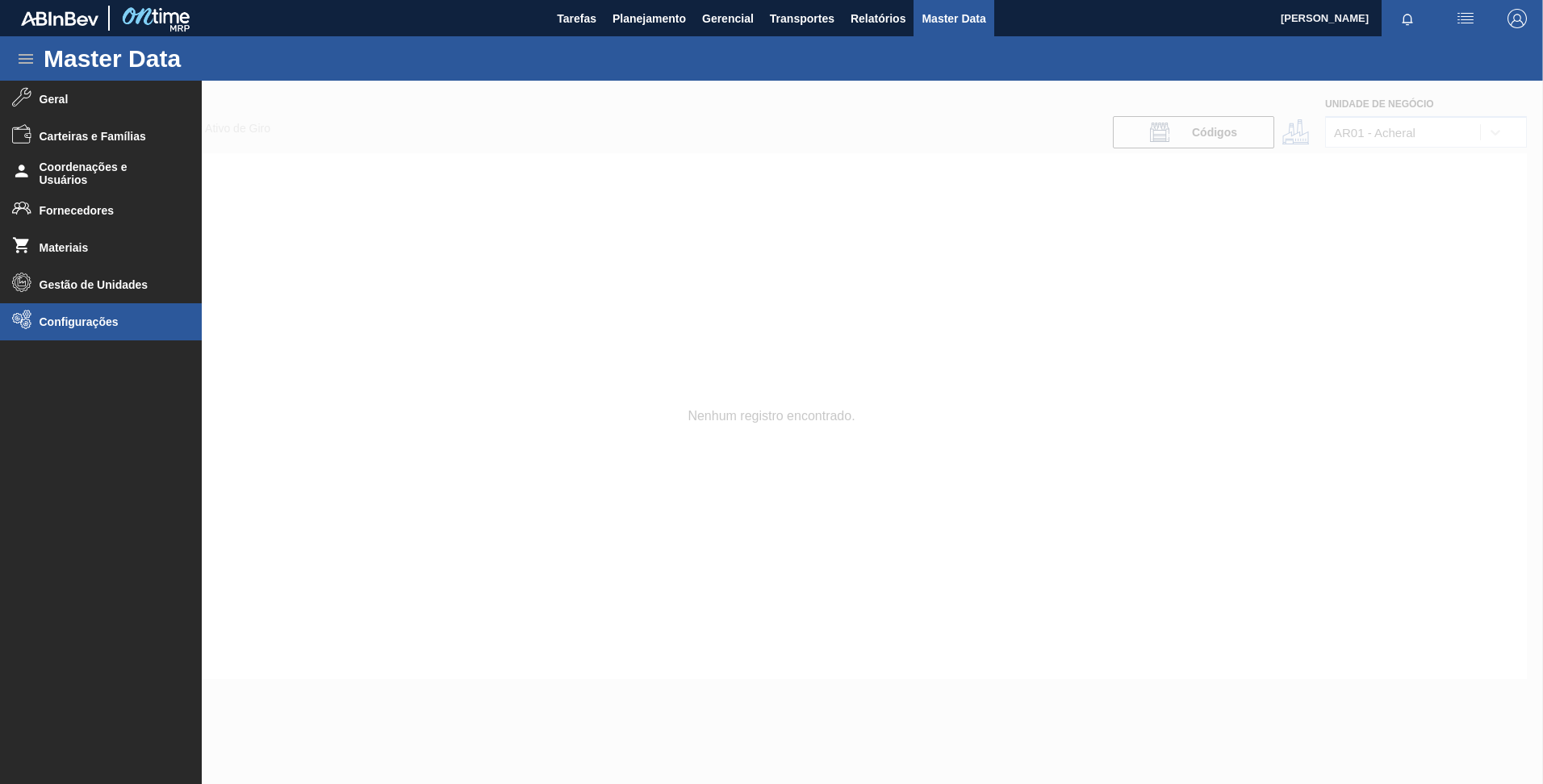
click at [80, 307] on li "Configurações" at bounding box center [100, 322] width 201 height 37
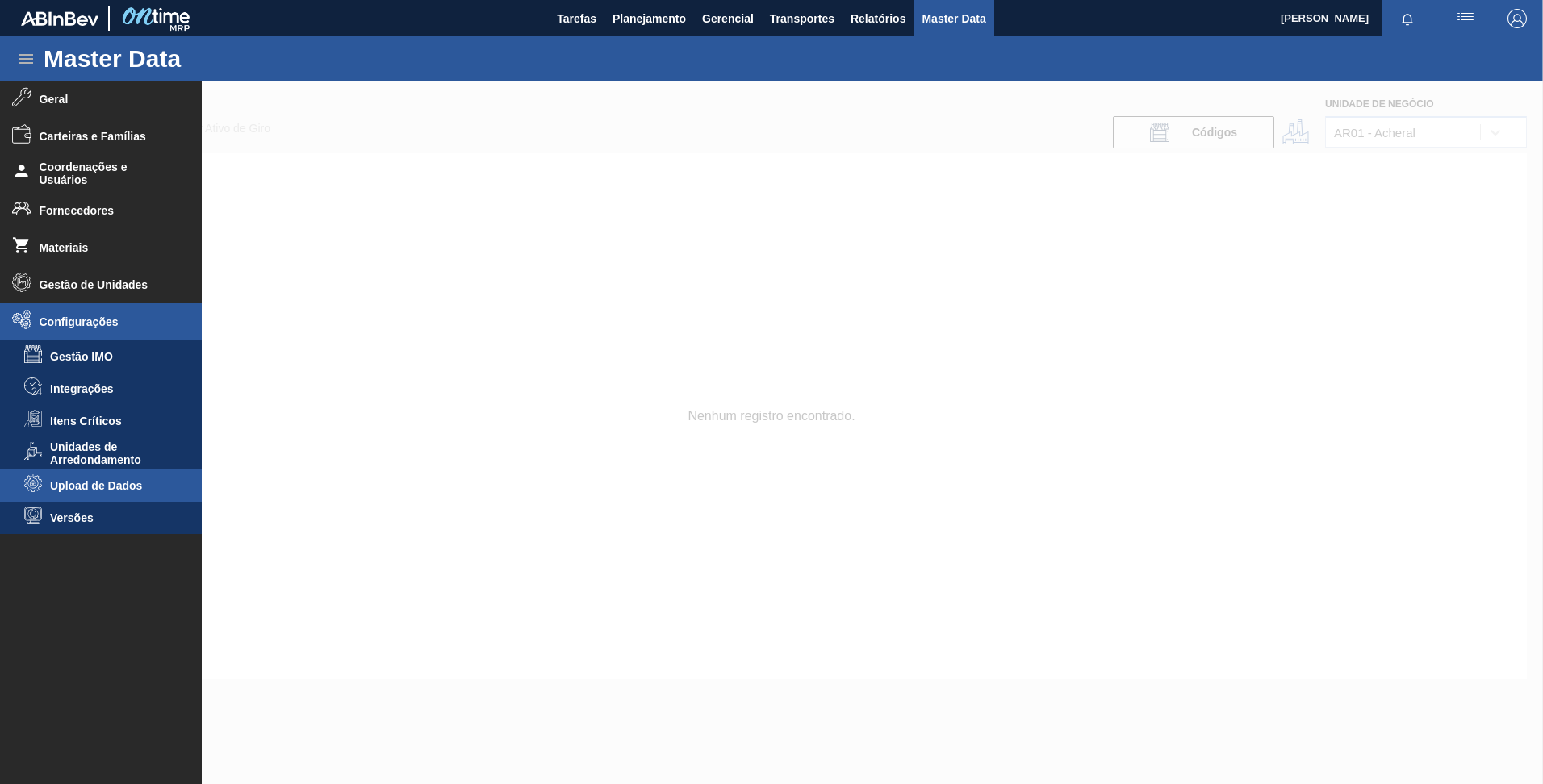
click at [120, 492] on li "Upload de Dados" at bounding box center [100, 486] width 201 height 32
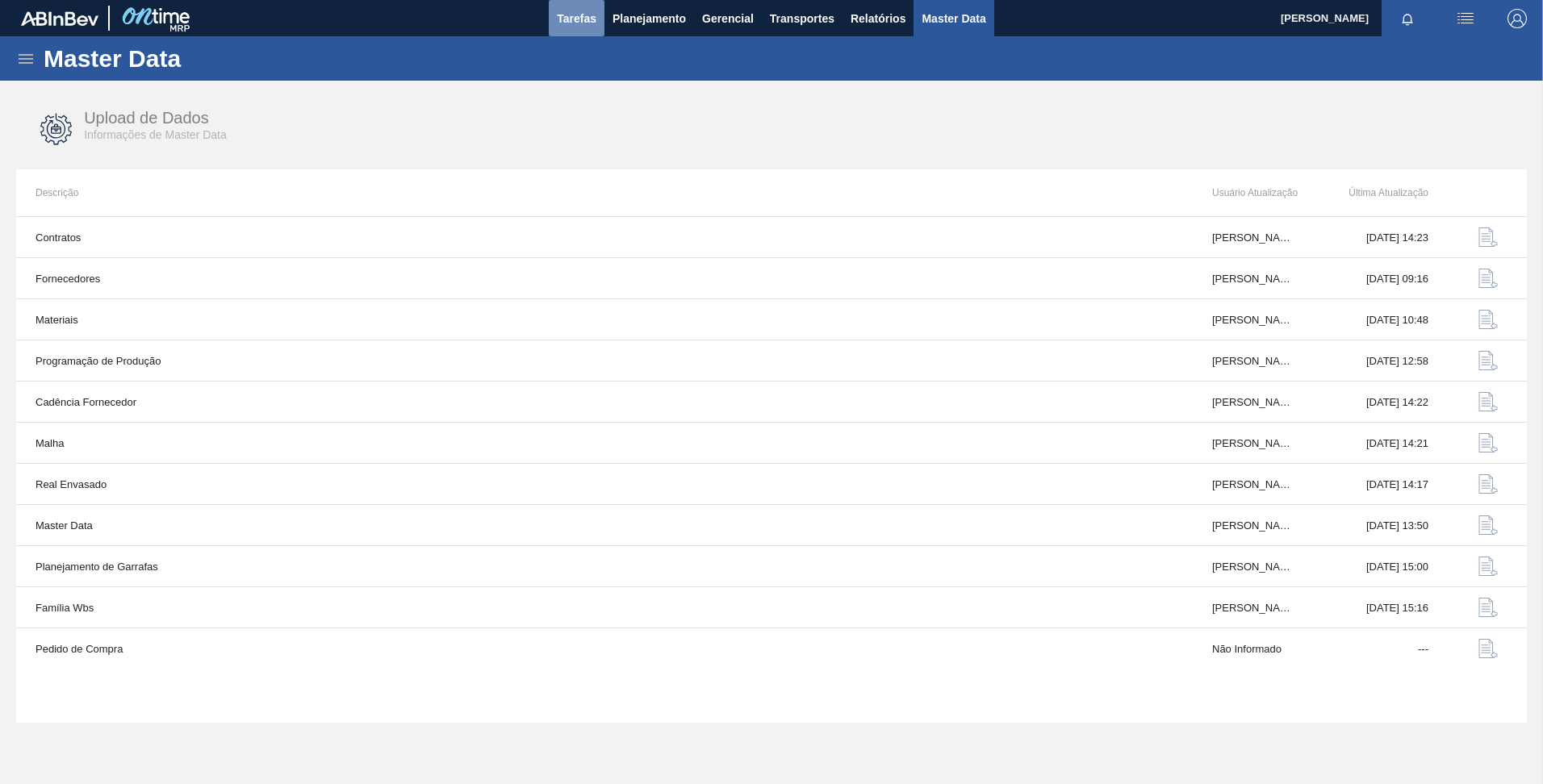
click at [566, 19] on span "Tarefas" at bounding box center [576, 18] width 40 height 20
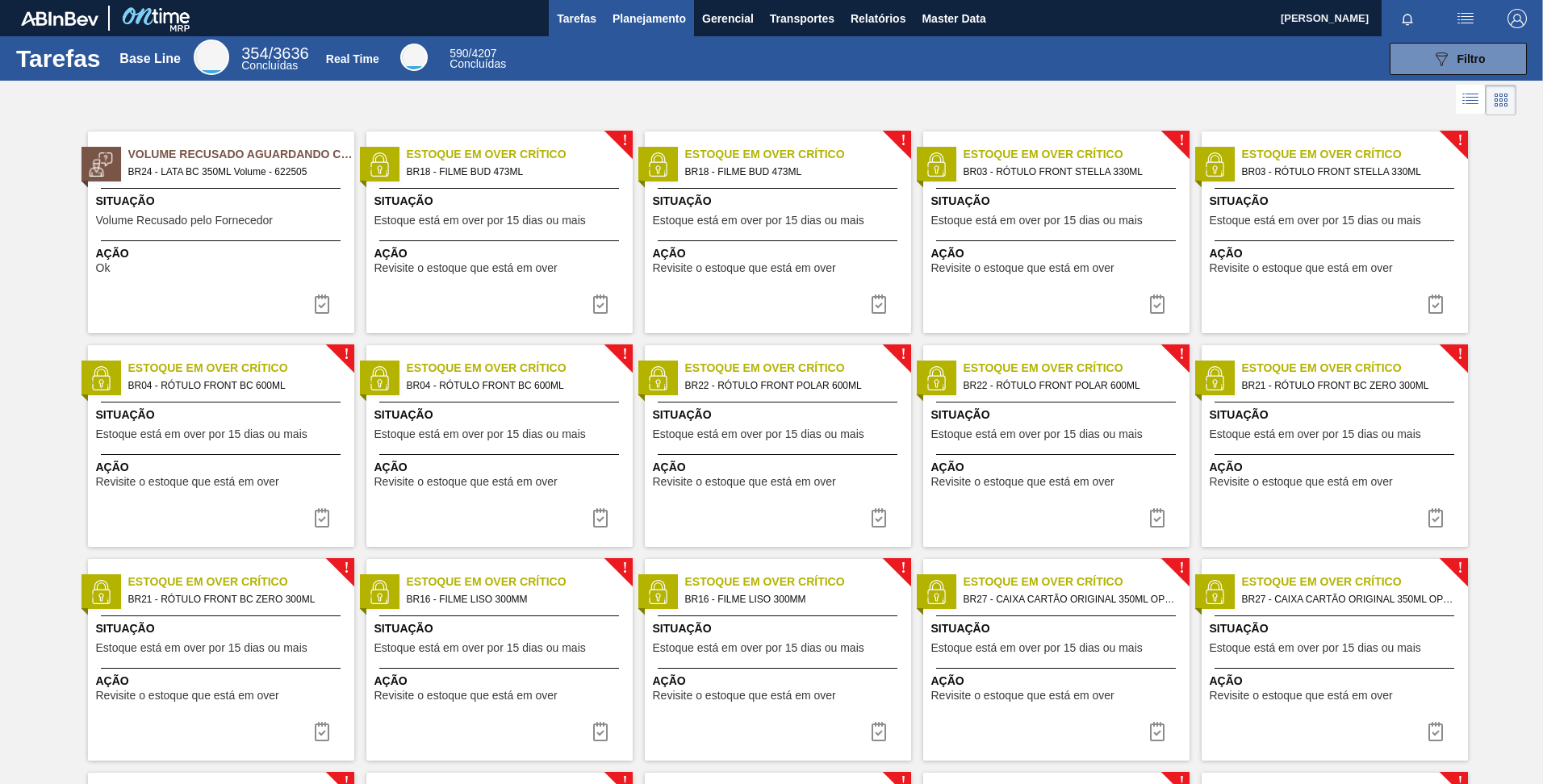
click at [637, 18] on span "Planejamento" at bounding box center [649, 18] width 73 height 20
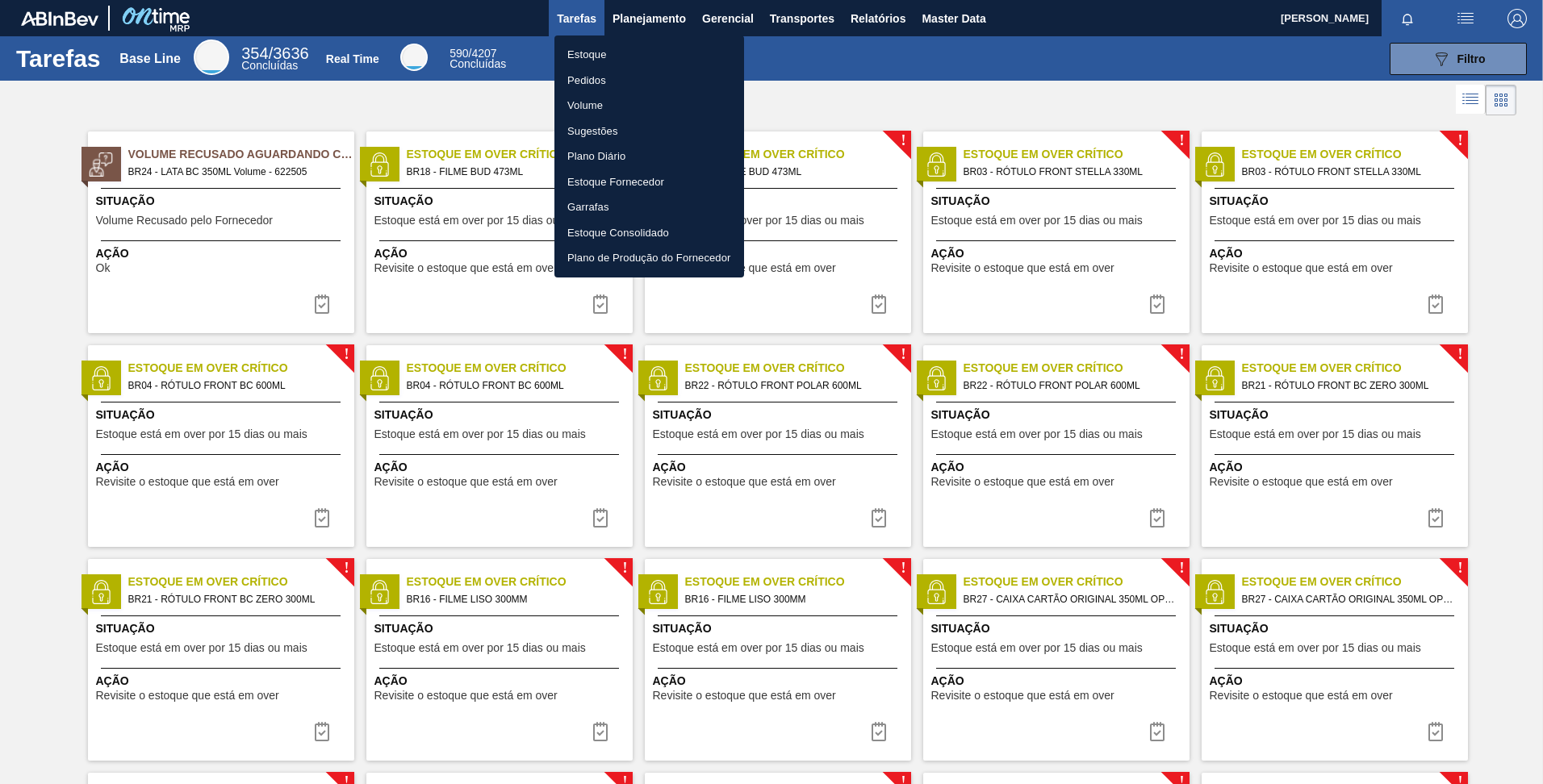
click at [732, 16] on div at bounding box center [772, 392] width 1543 height 784
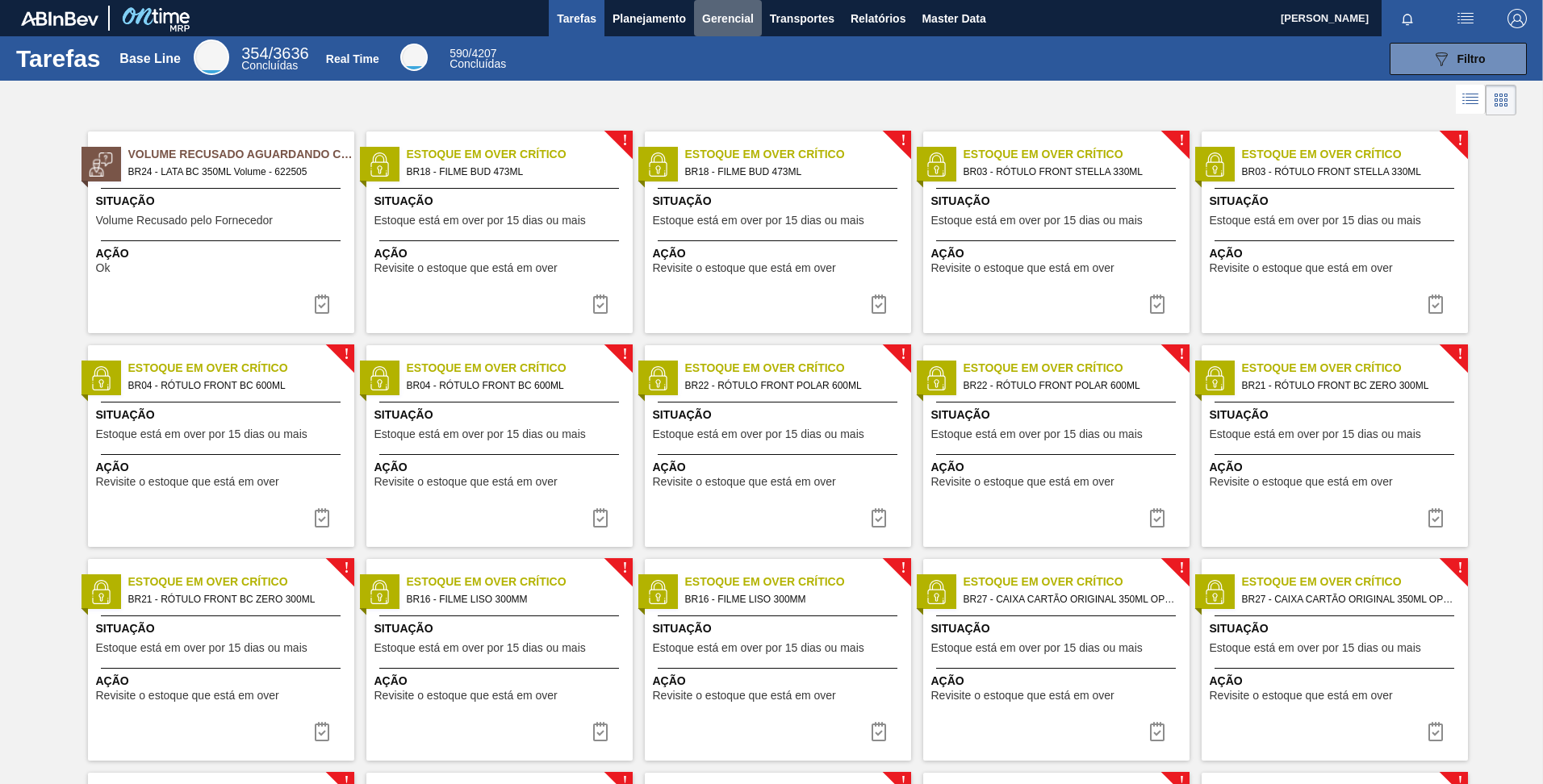
click at [732, 16] on span "Gerencial" at bounding box center [727, 18] width 52 height 20
click at [782, 18] on div at bounding box center [772, 392] width 1543 height 784
click at [782, 18] on span "Transportes" at bounding box center [802, 18] width 65 height 20
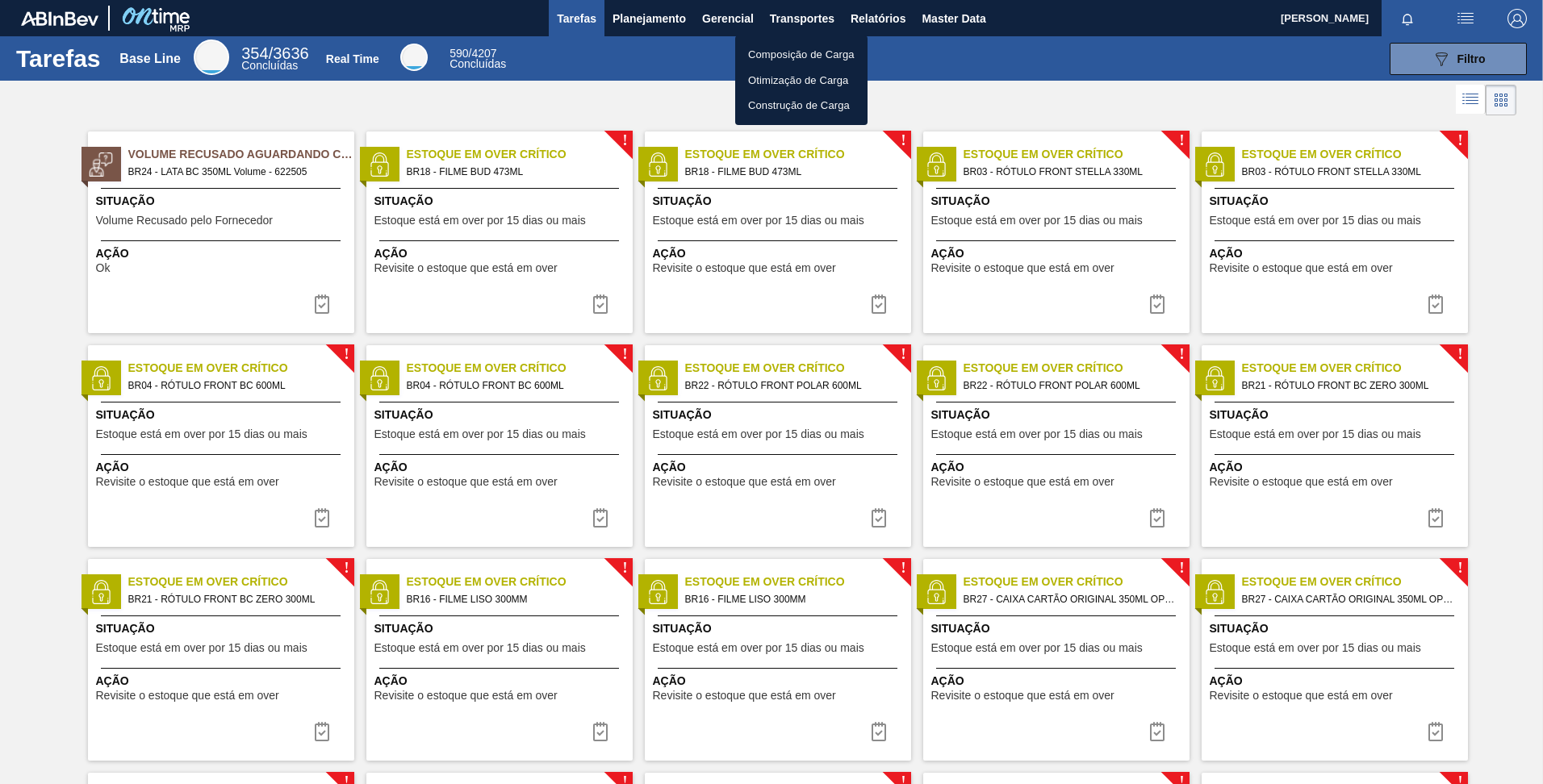
click at [877, 20] on div at bounding box center [772, 392] width 1543 height 784
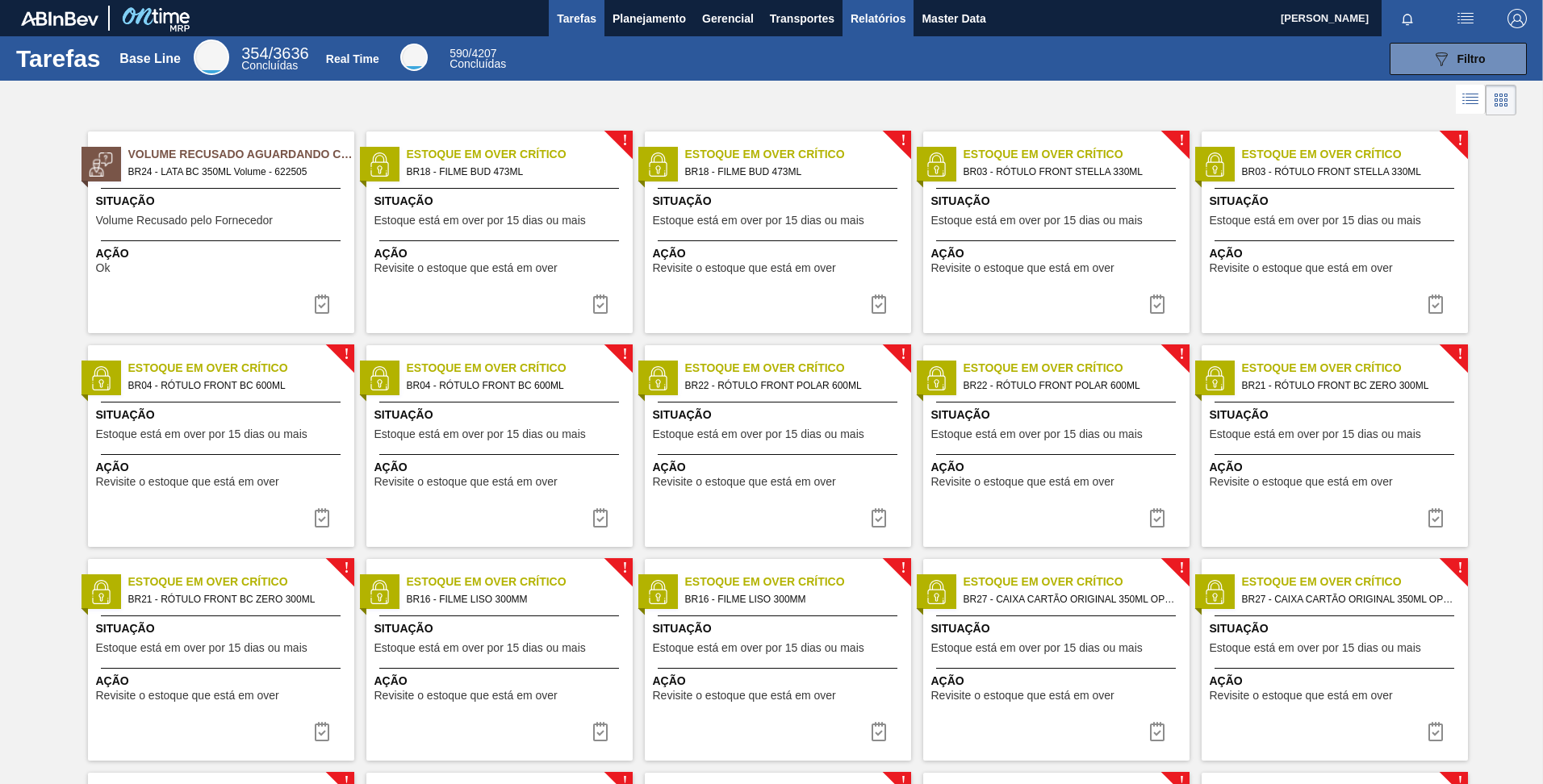
click at [877, 20] on span "Relatórios" at bounding box center [878, 18] width 55 height 20
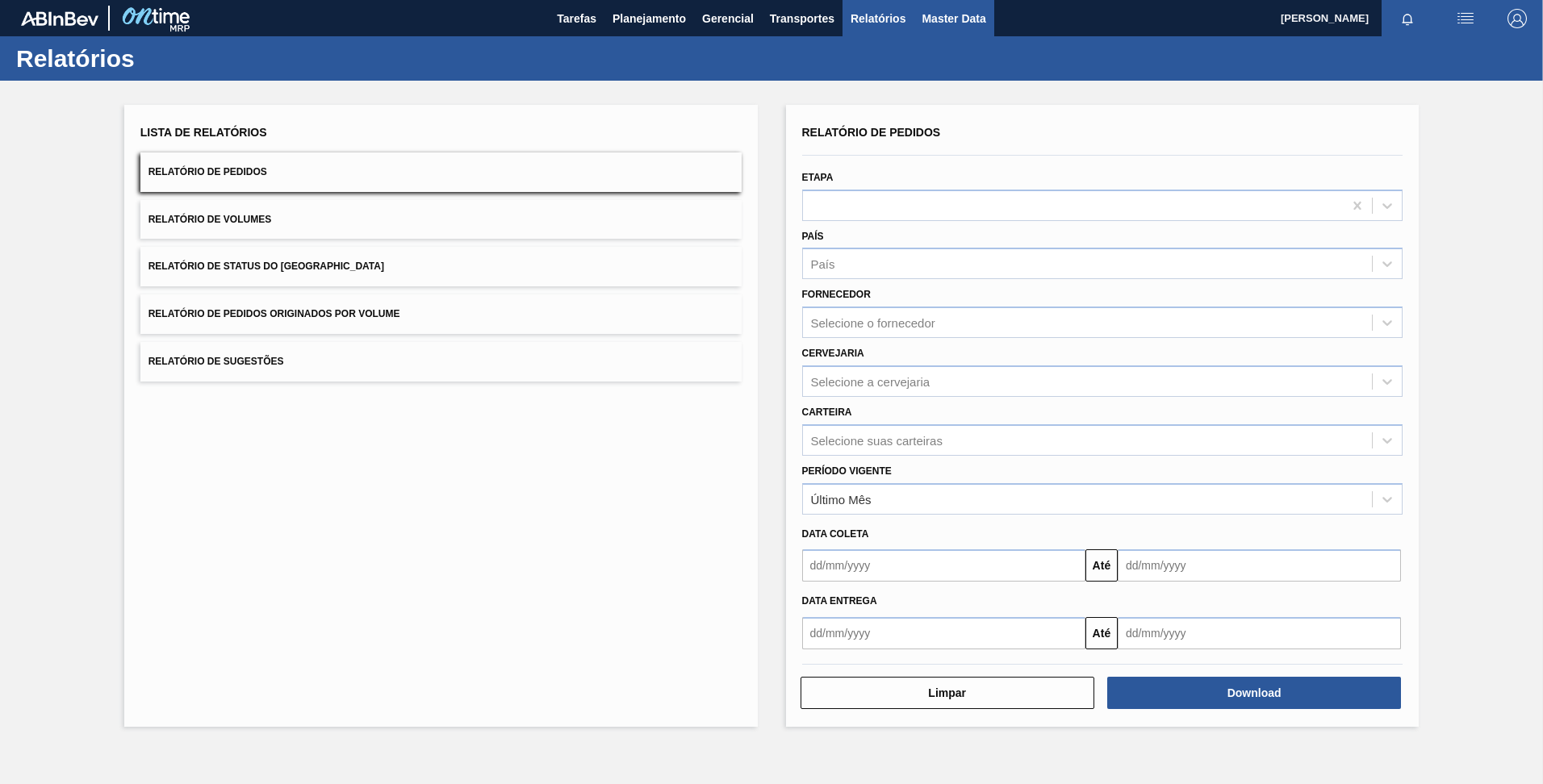
click at [932, 15] on span "Master Data" at bounding box center [952, 18] width 64 height 20
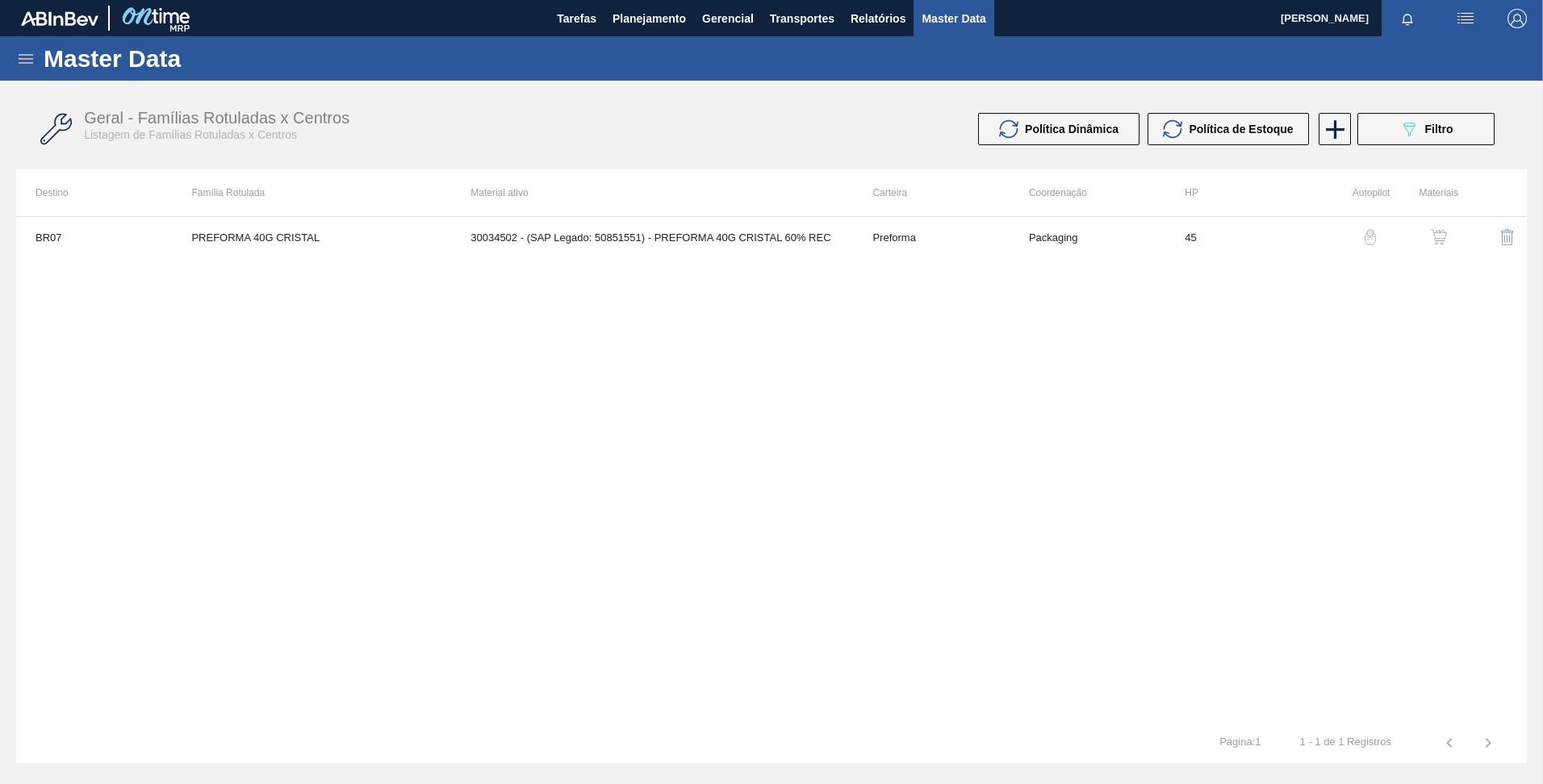
click at [34, 61] on icon at bounding box center [25, 59] width 20 height 20
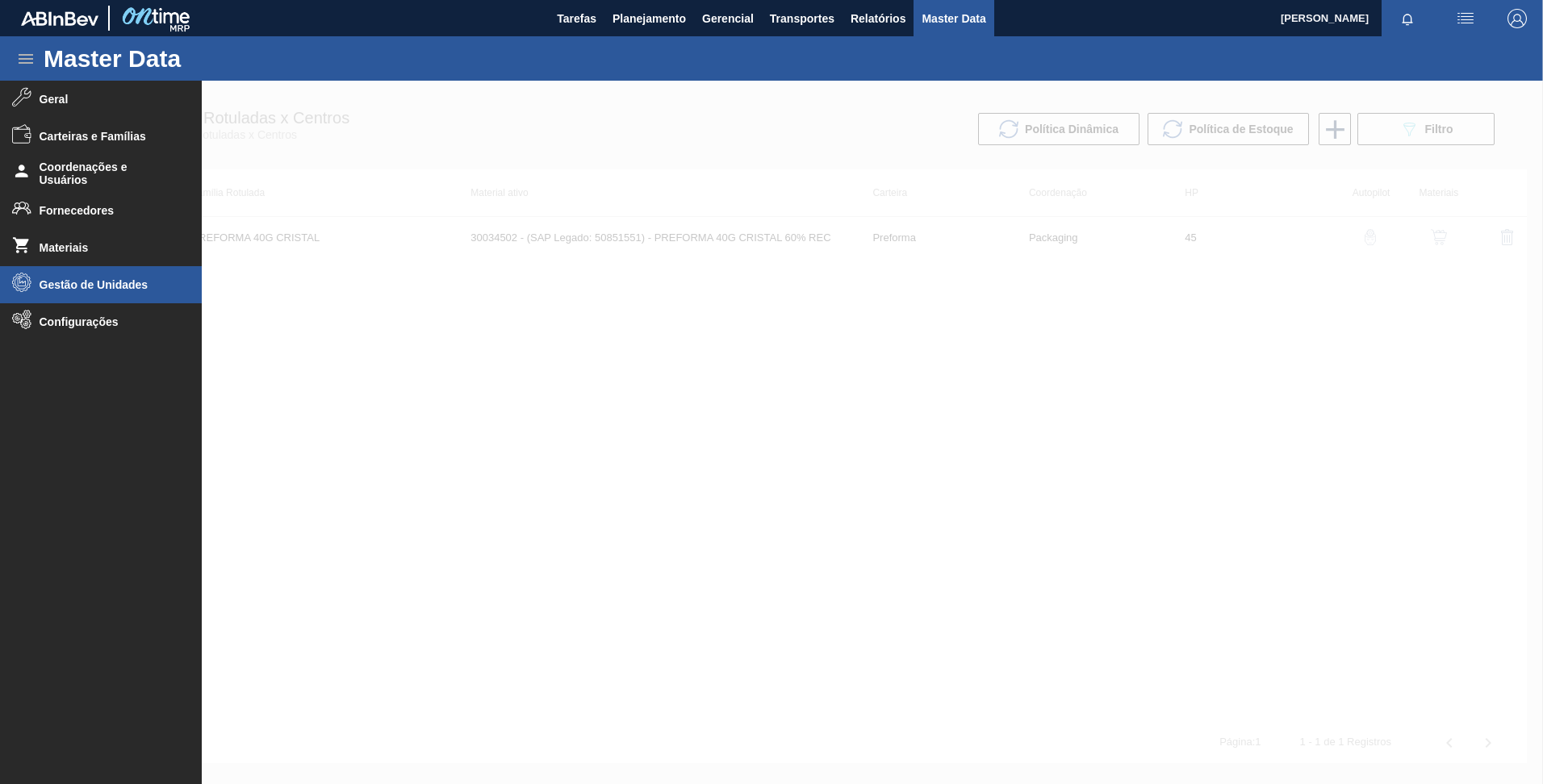
click at [105, 277] on li "Gestão de Unidades" at bounding box center [100, 285] width 201 height 37
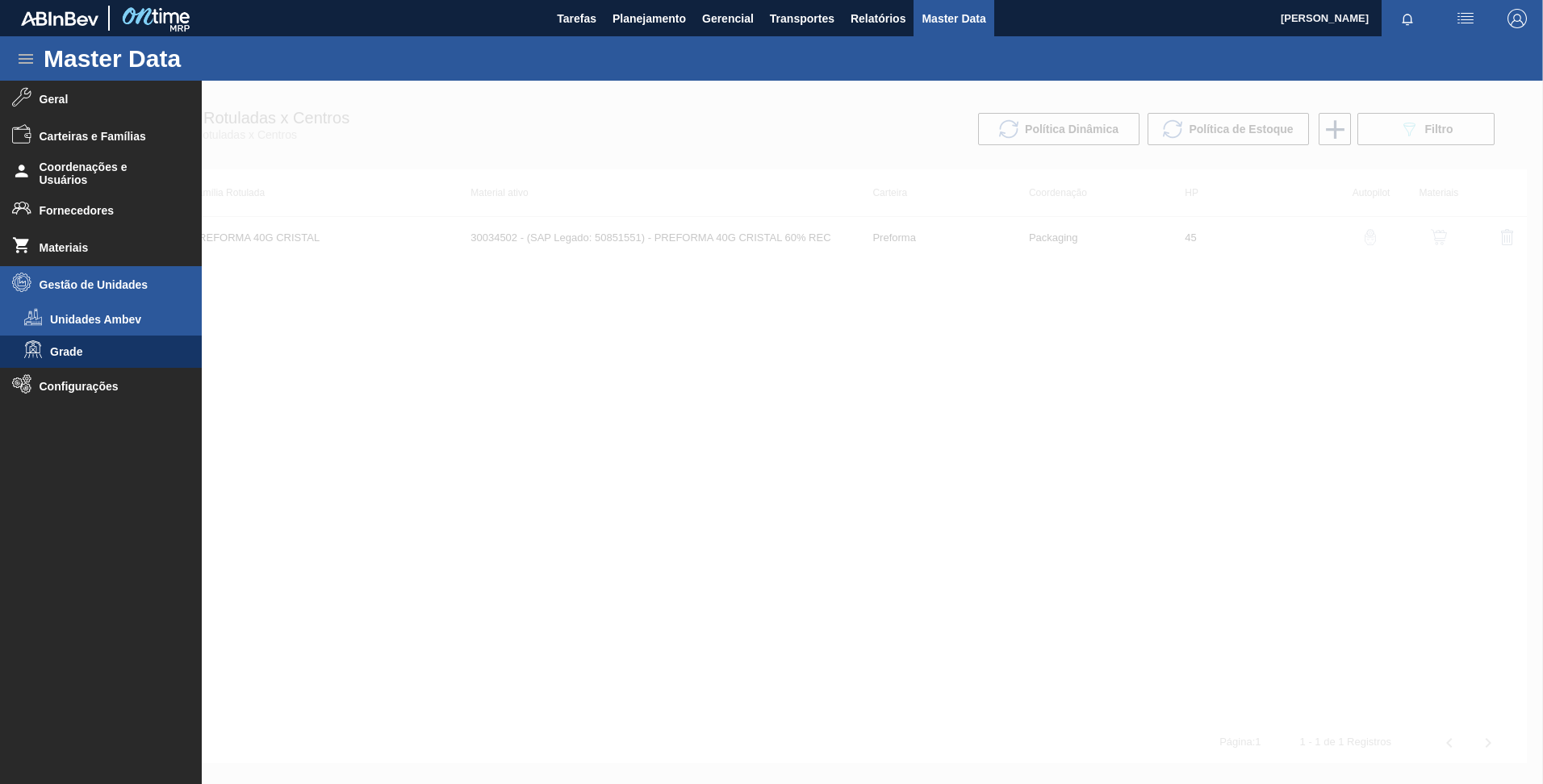
click at [102, 318] on span "Unidades Ambev" at bounding box center [112, 319] width 124 height 13
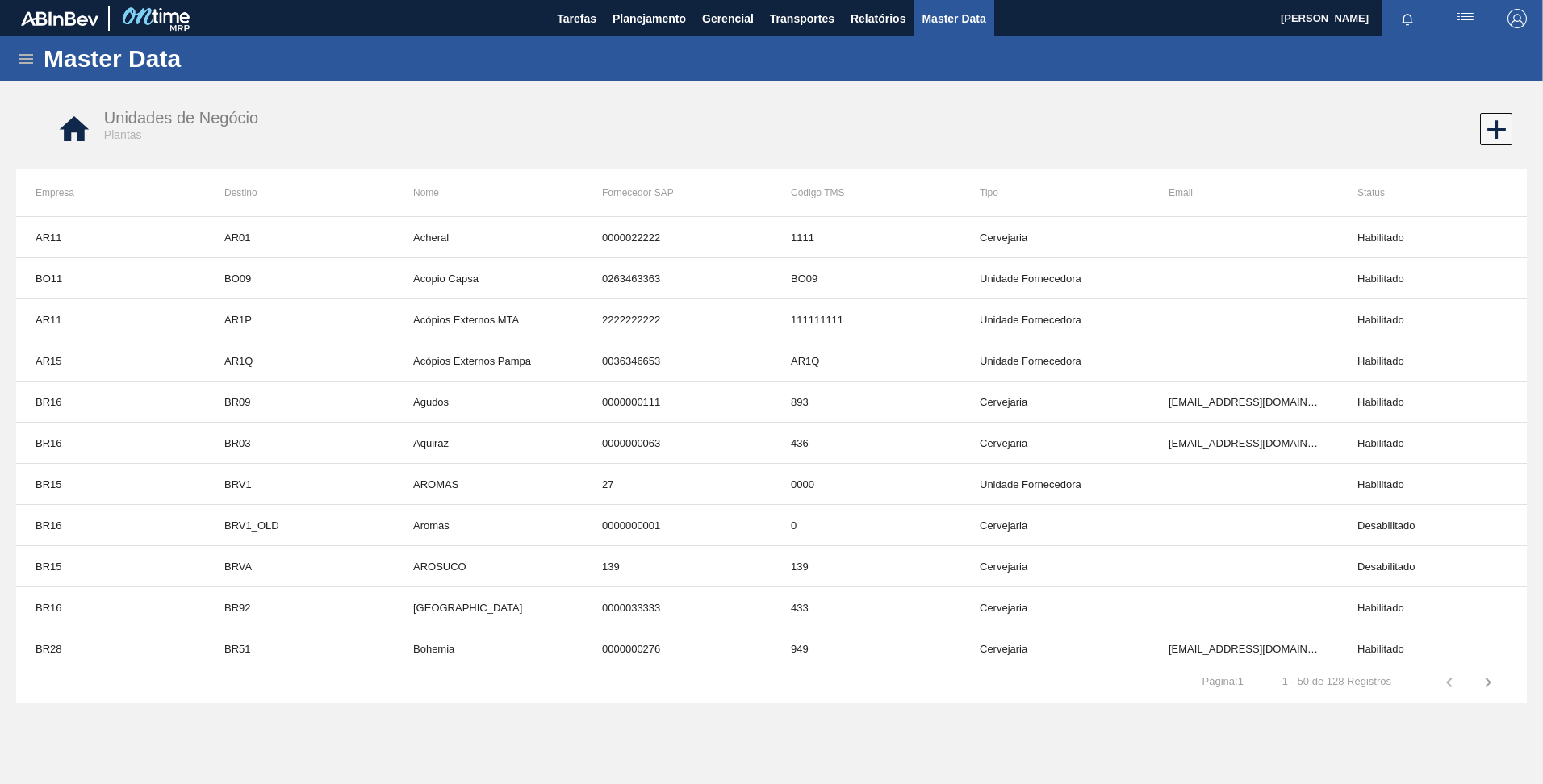
click at [18, 56] on icon at bounding box center [25, 59] width 20 height 20
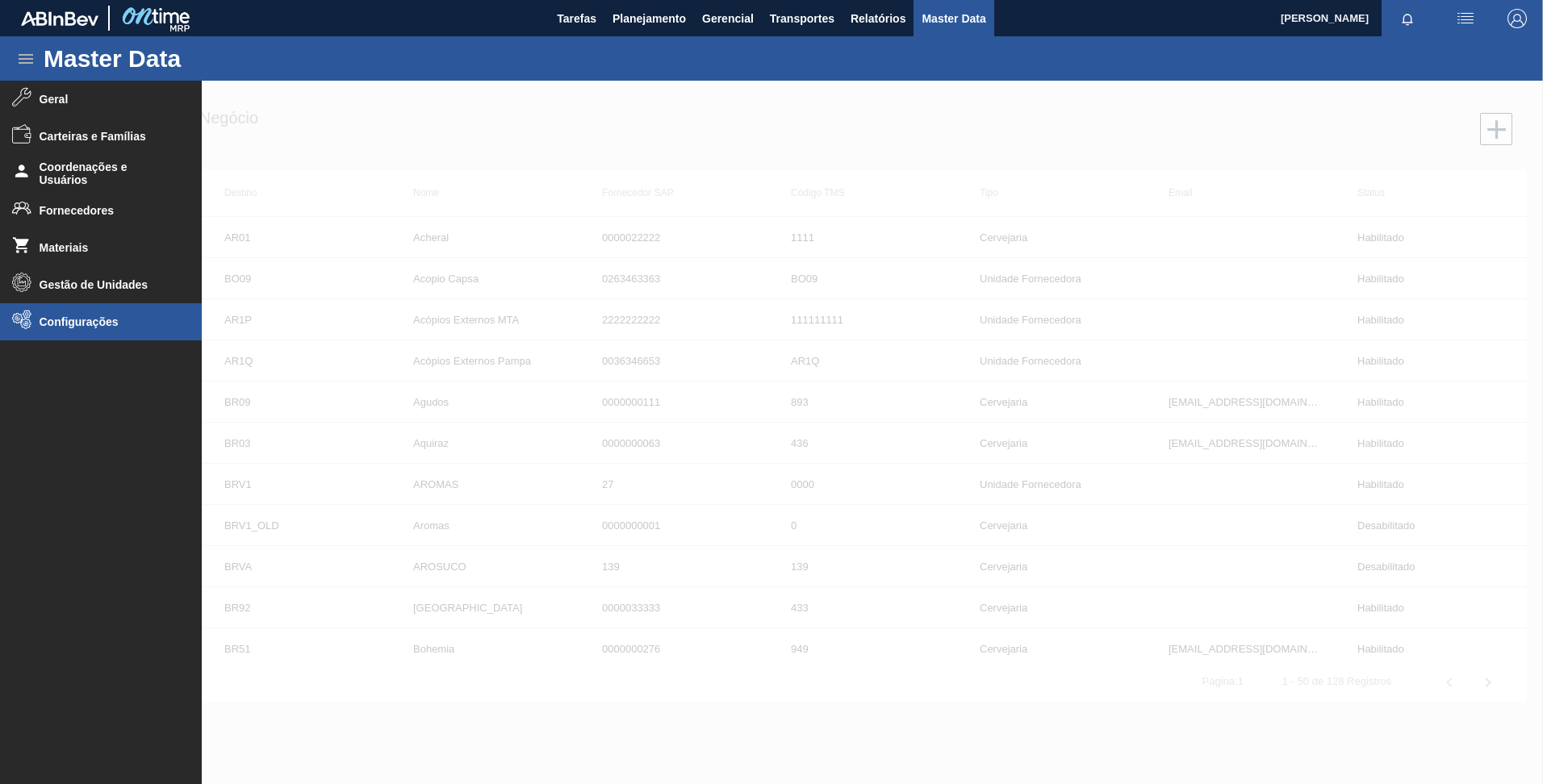
click at [48, 326] on span "Configurações" at bounding box center [106, 321] width 133 height 13
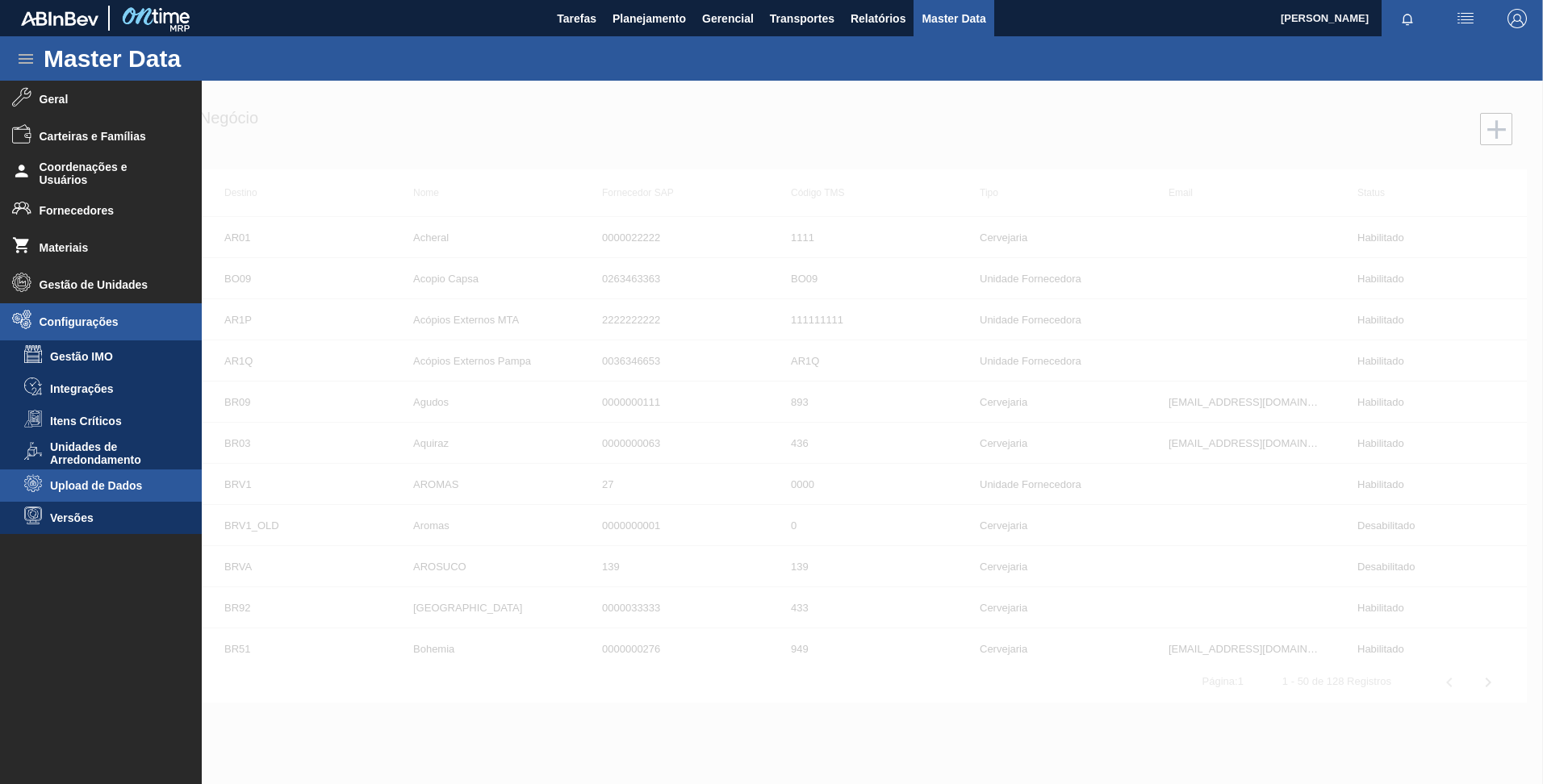
click at [115, 482] on span "Upload de Dados" at bounding box center [112, 485] width 124 height 13
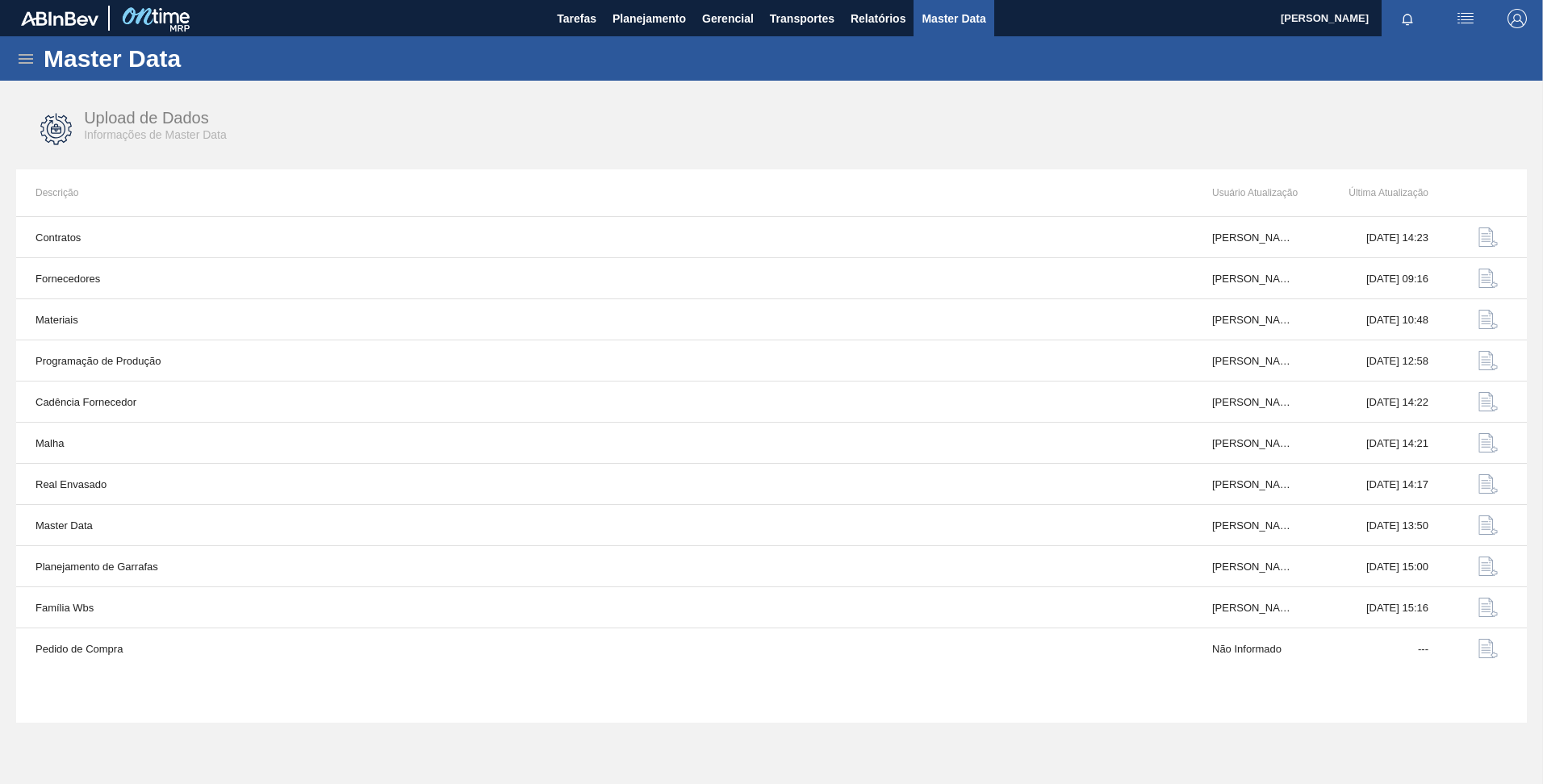
click at [20, 65] on icon at bounding box center [25, 59] width 20 height 20
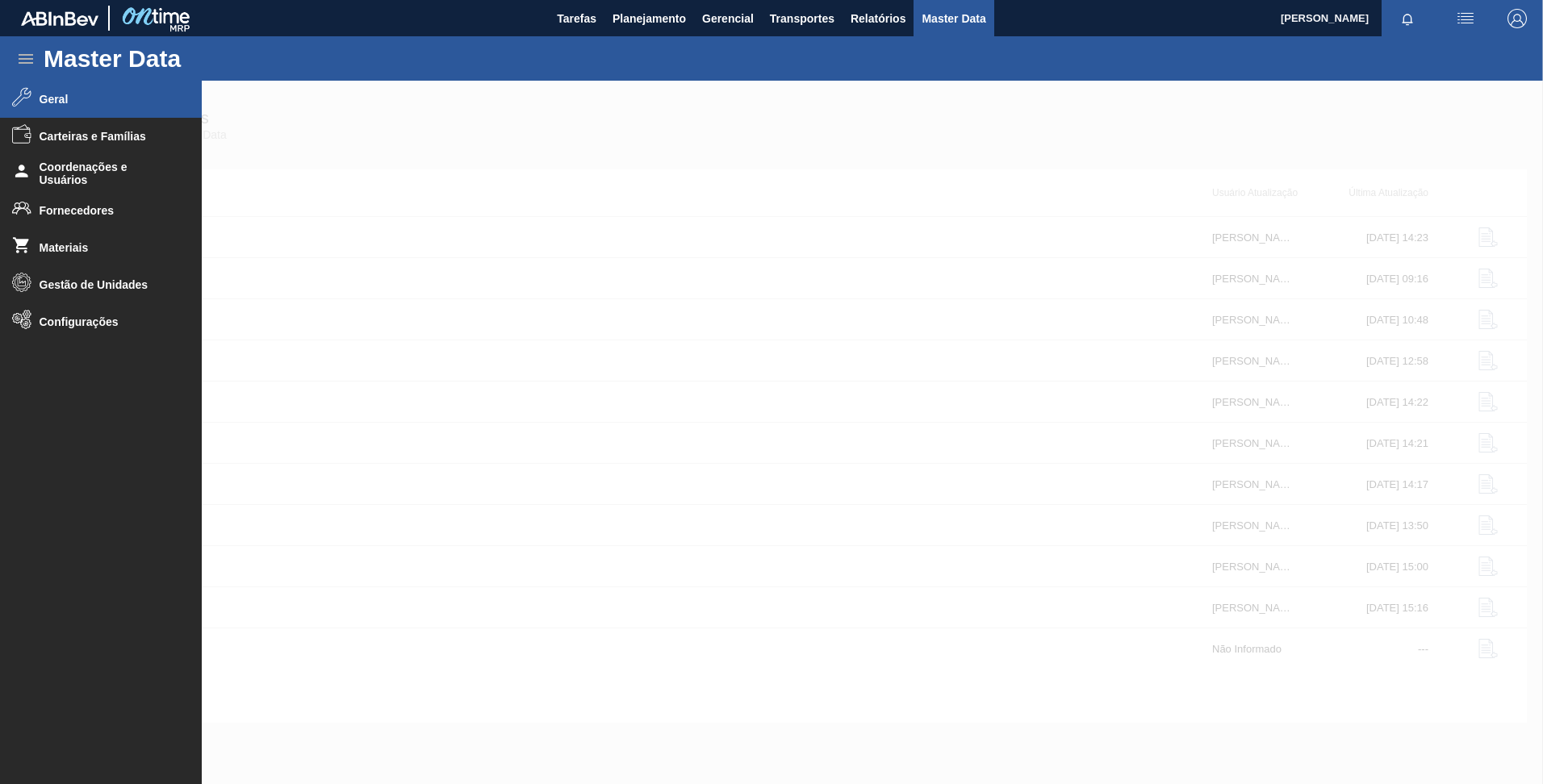
click at [56, 100] on span "Geral" at bounding box center [106, 99] width 133 height 13
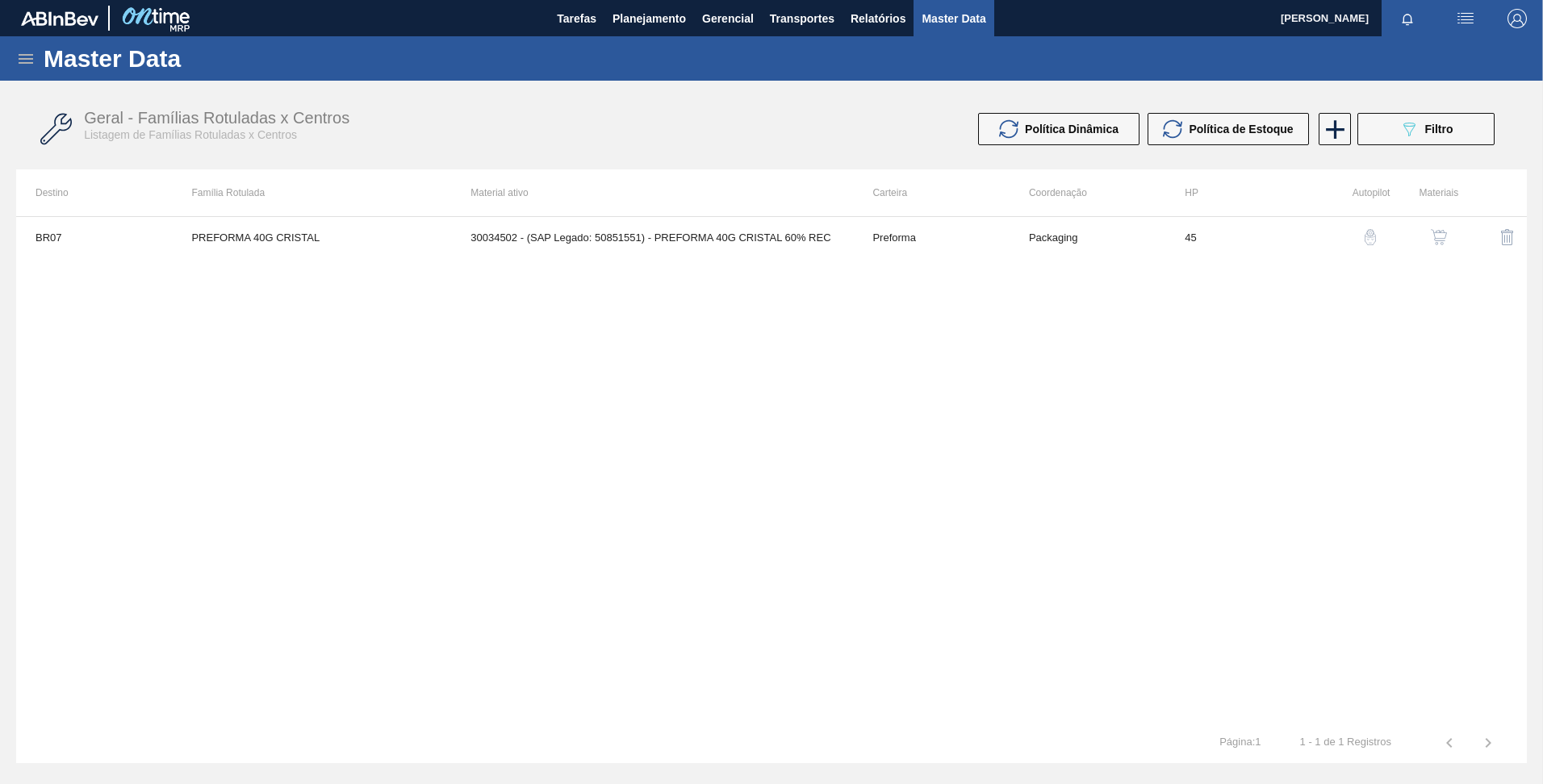
click at [34, 66] on icon at bounding box center [25, 59] width 20 height 20
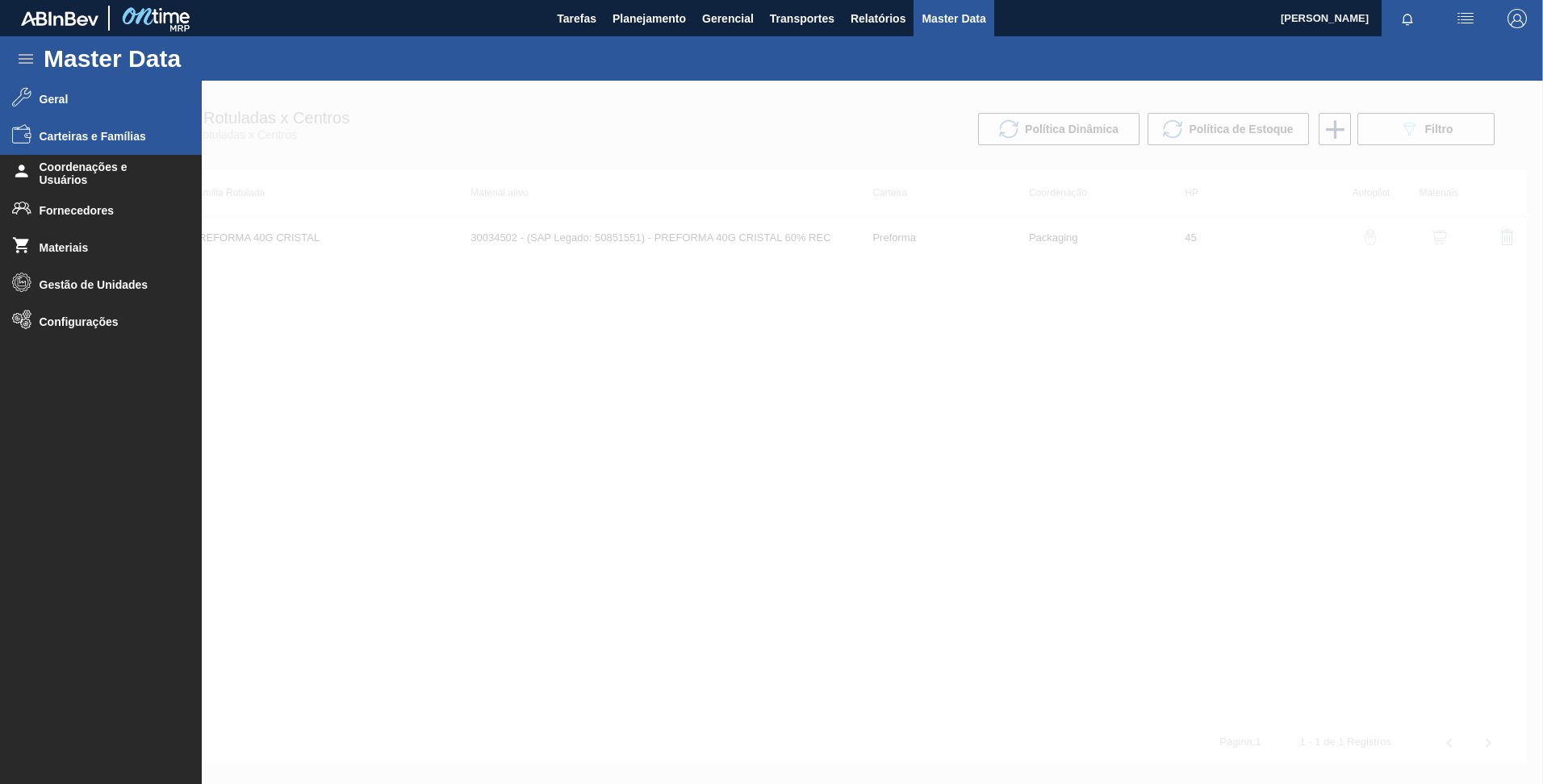
click at [70, 137] on span "Carteiras e Famílias" at bounding box center [106, 136] width 133 height 13
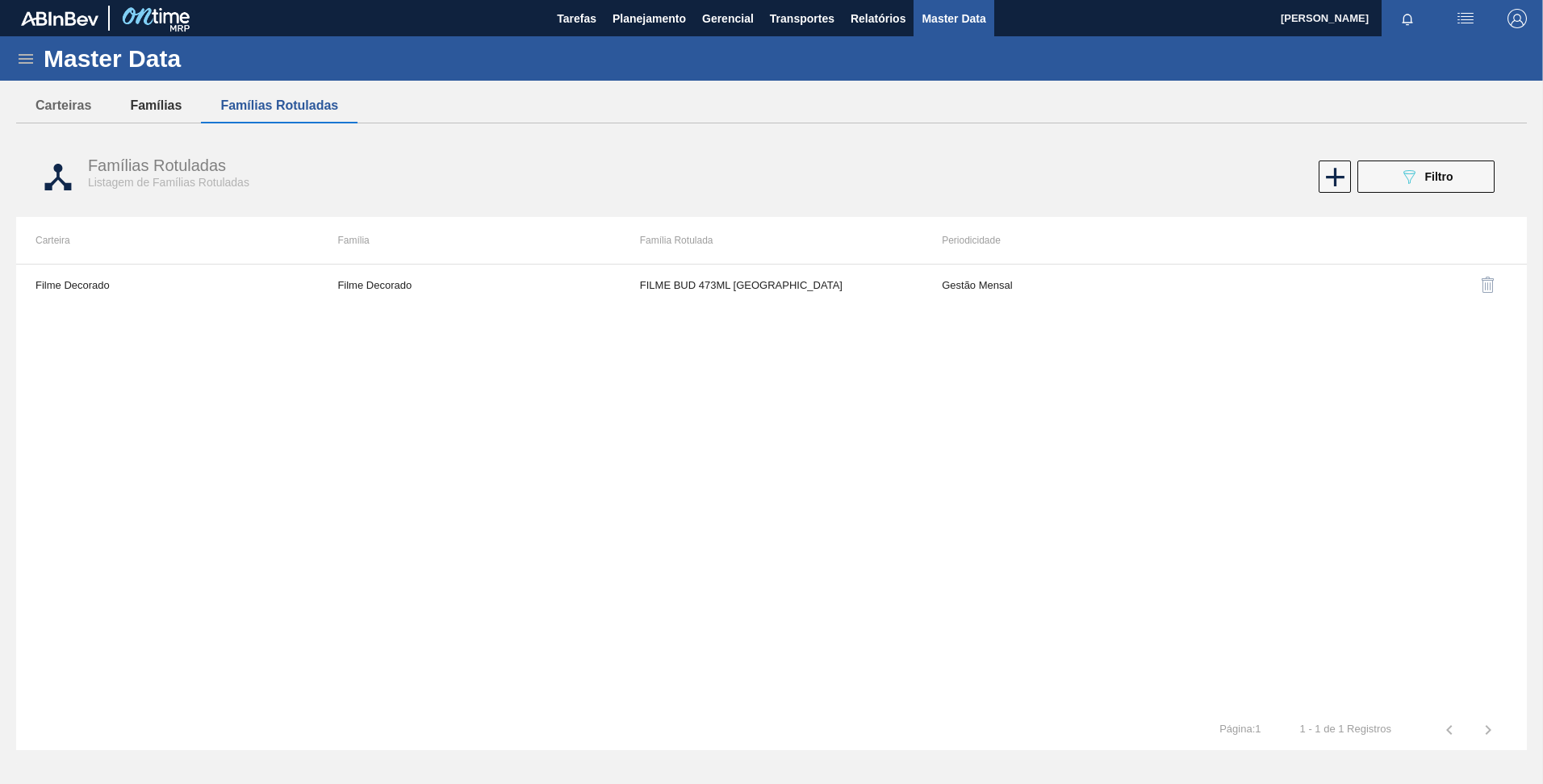
click at [152, 101] on button "Famílias" at bounding box center [155, 105] width 90 height 34
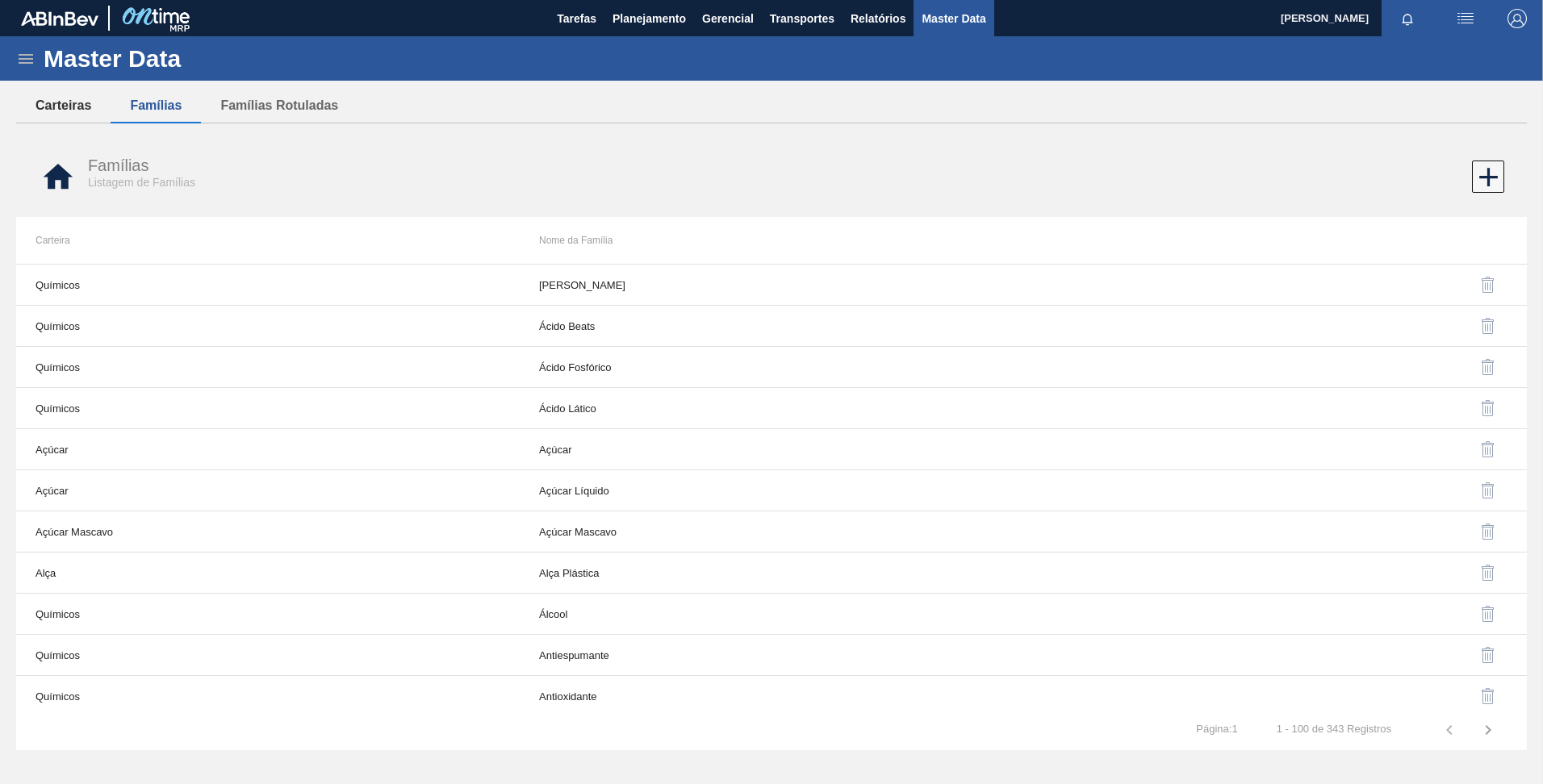
click at [71, 107] on button "Carteiras" at bounding box center [63, 105] width 94 height 34
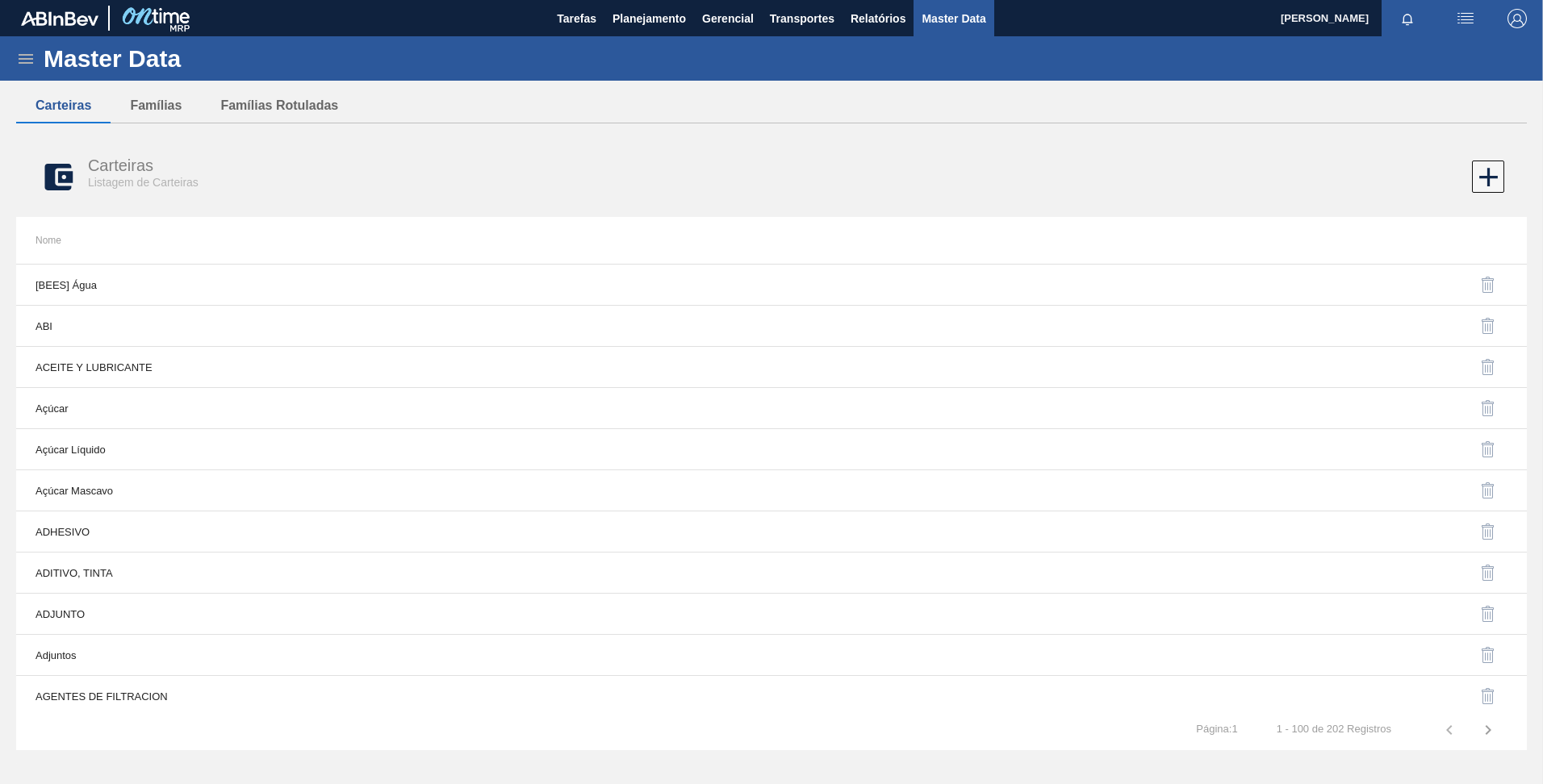
click at [65, 103] on button "Carteiras" at bounding box center [63, 105] width 94 height 34
click at [33, 62] on icon at bounding box center [25, 59] width 14 height 9
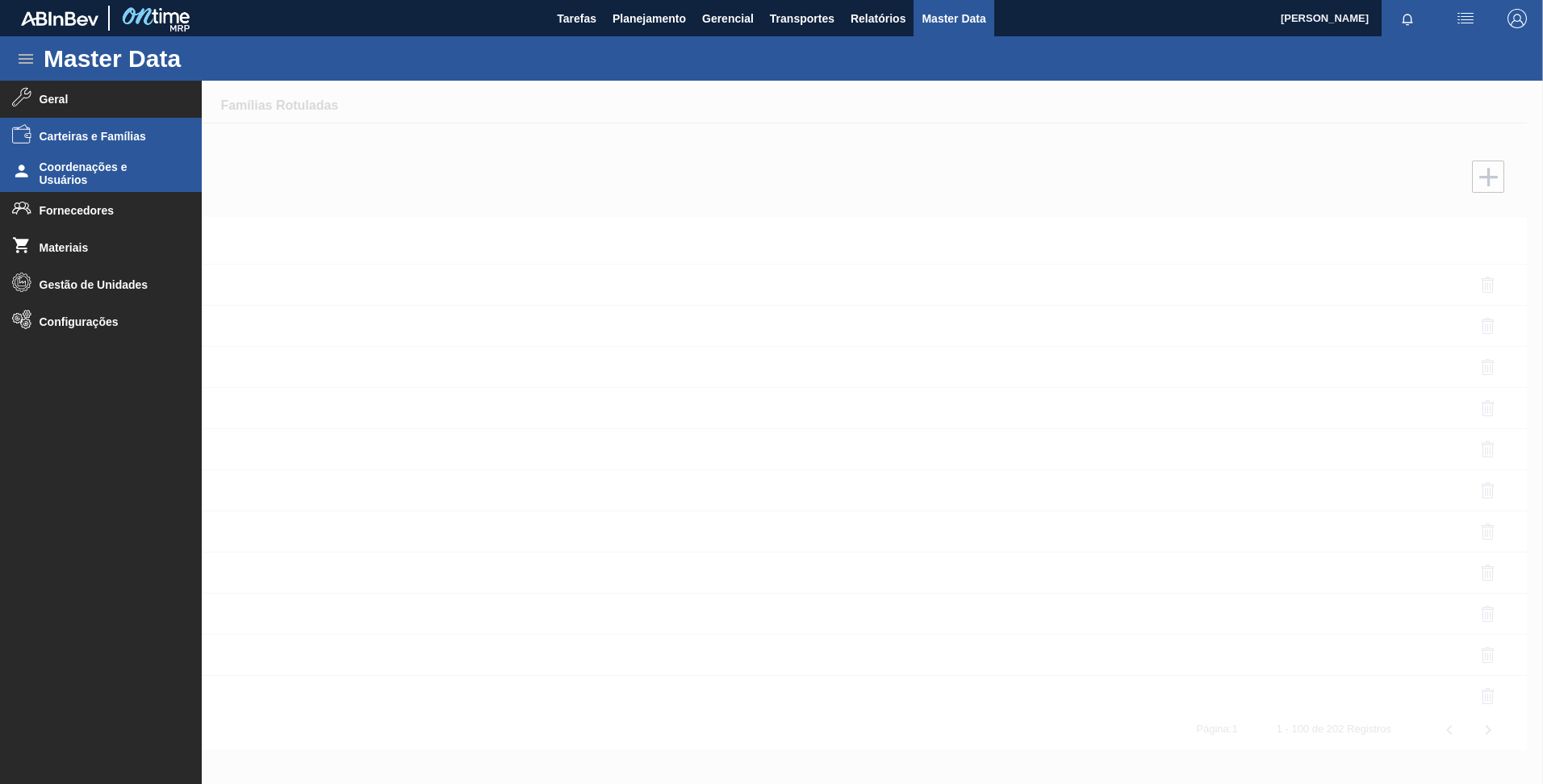
click at [71, 168] on span "Coordenações e Usuários" at bounding box center [106, 173] width 133 height 25
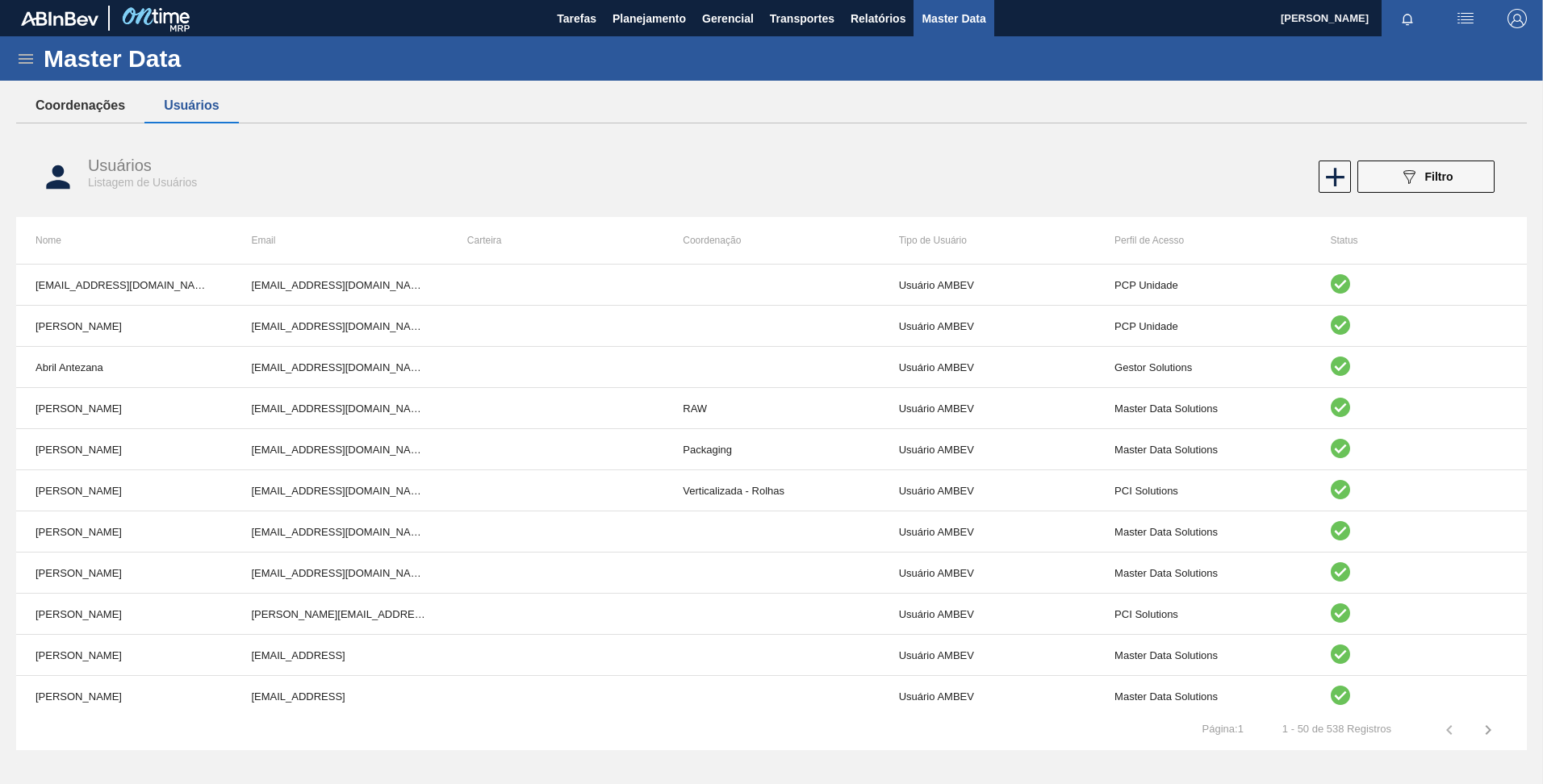
click at [52, 99] on button "Coordenações" at bounding box center [80, 105] width 128 height 34
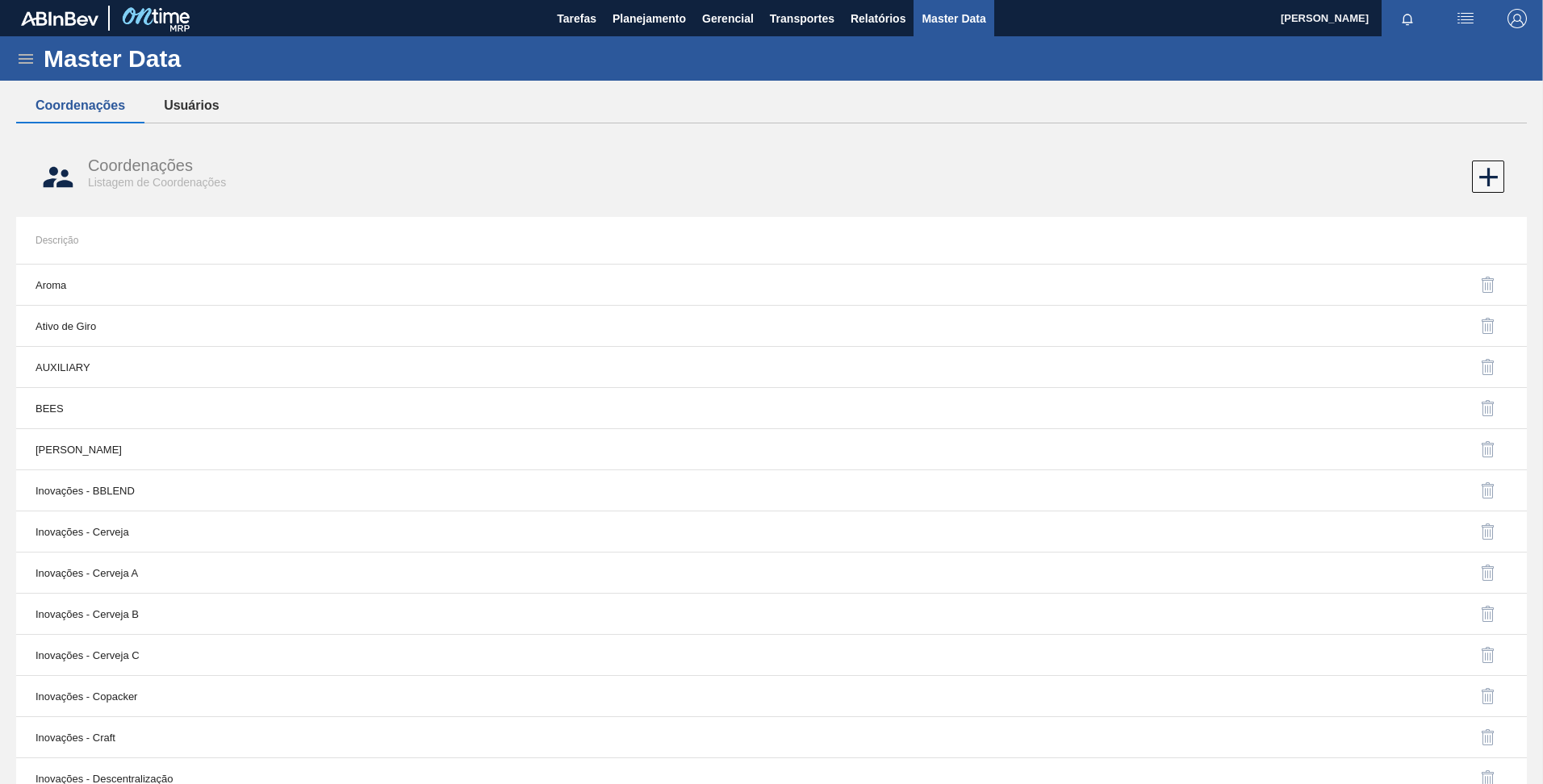
click at [200, 100] on button "Usuários" at bounding box center [191, 105] width 93 height 34
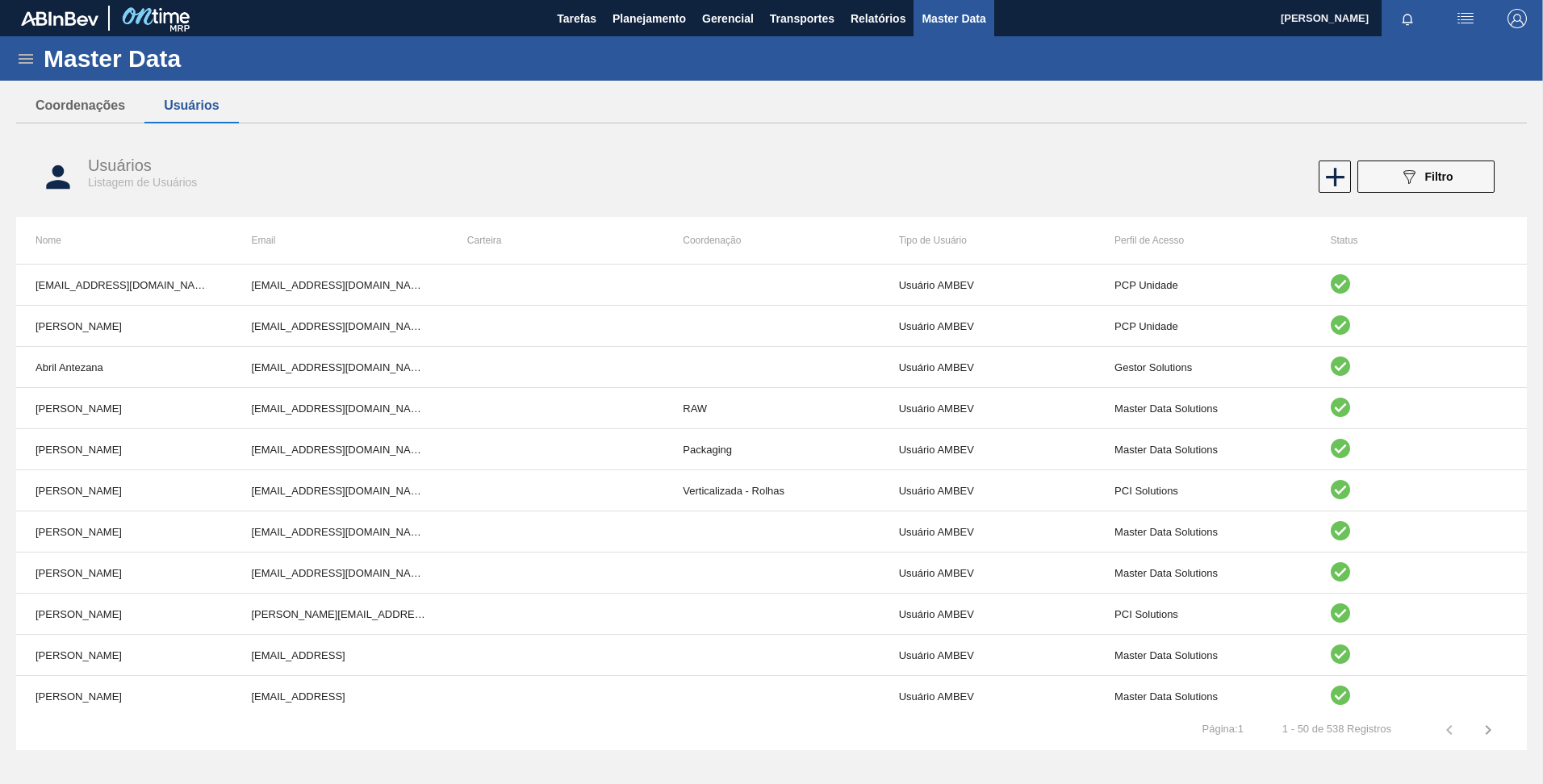
click at [29, 61] on icon at bounding box center [25, 59] width 20 height 20
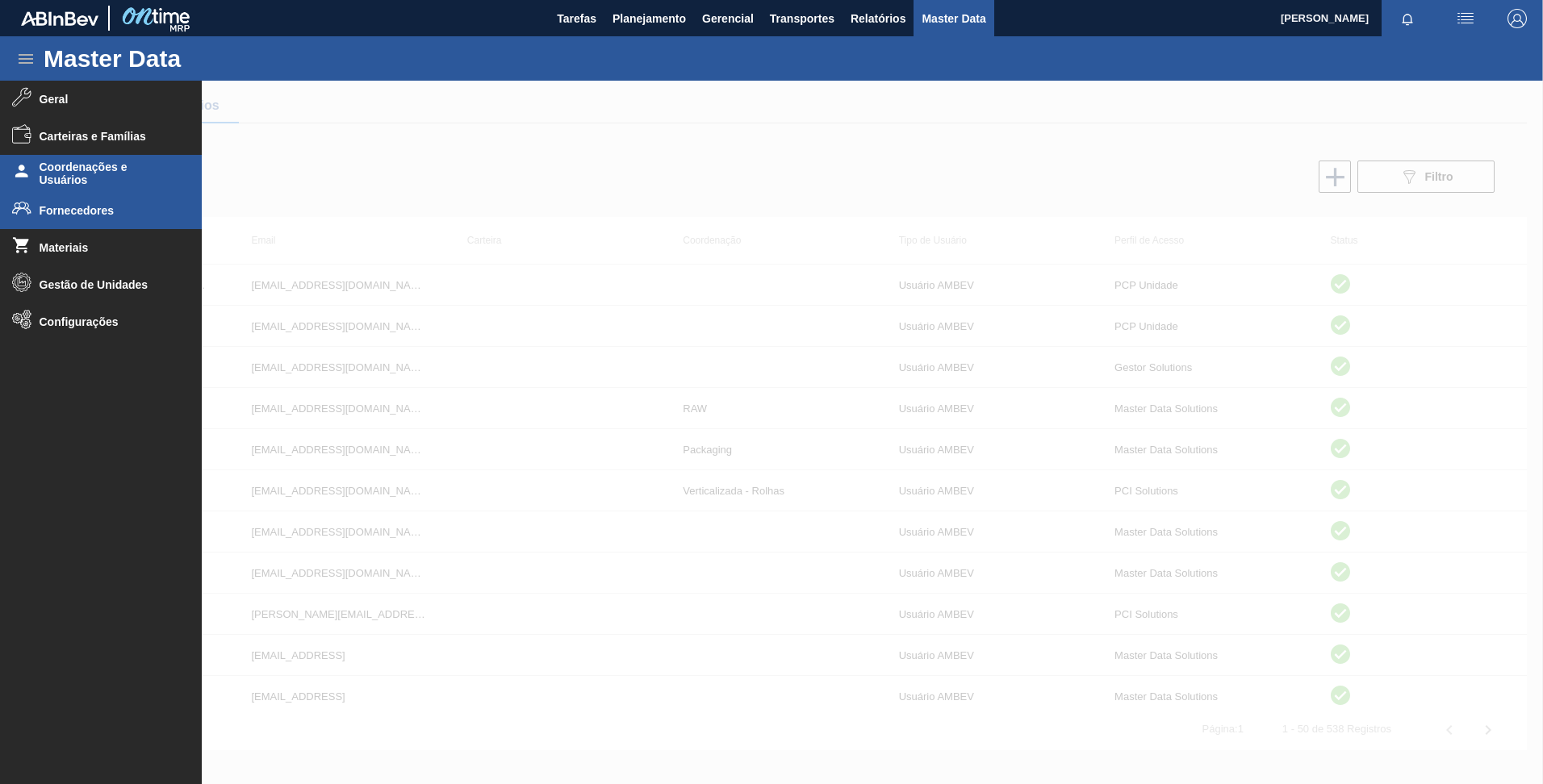
click at [87, 202] on li "Fornecedores" at bounding box center [100, 211] width 201 height 37
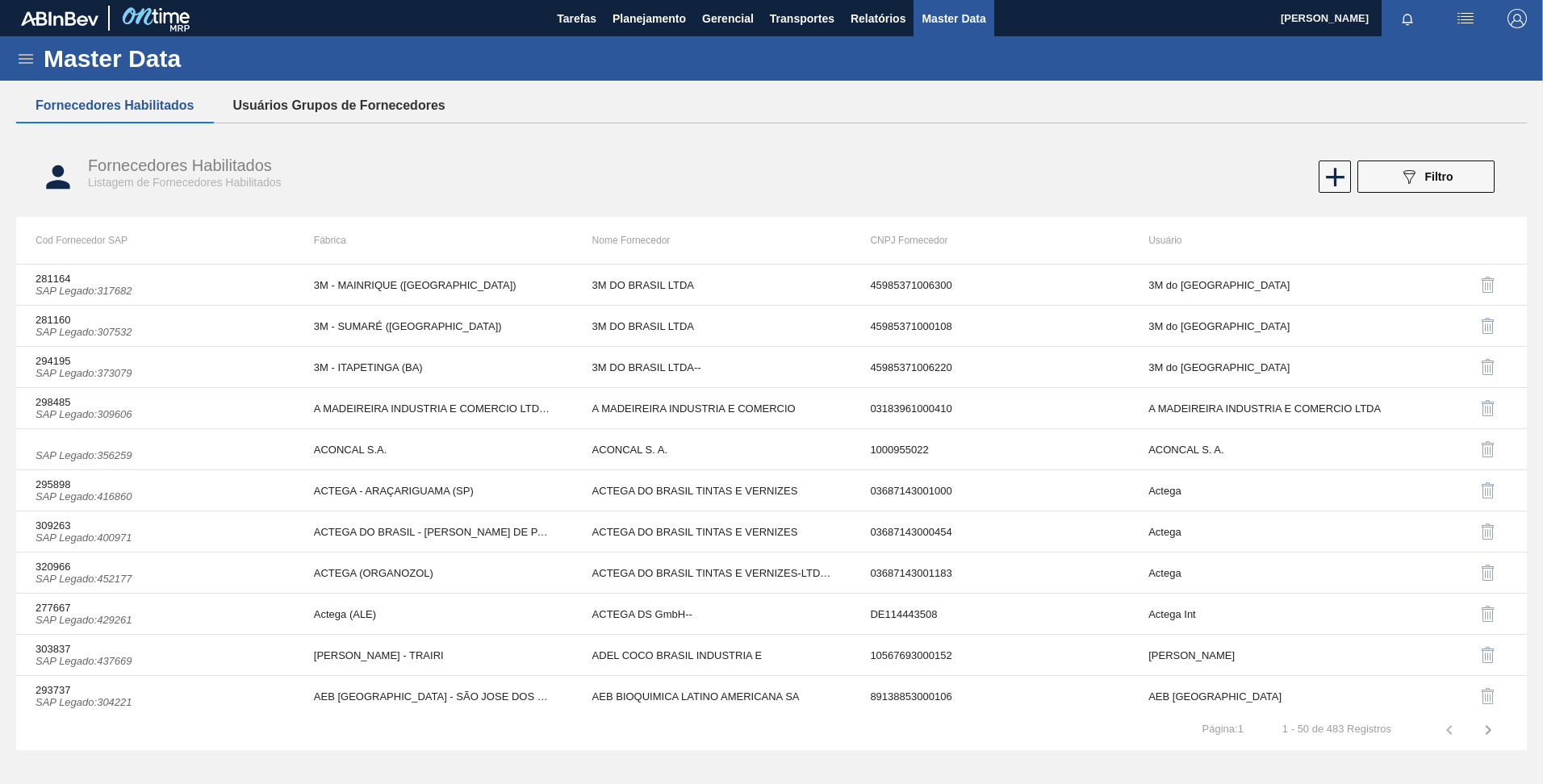
click at [305, 106] on button "Usuários Grupos de Fornecedores" at bounding box center [339, 105] width 251 height 34
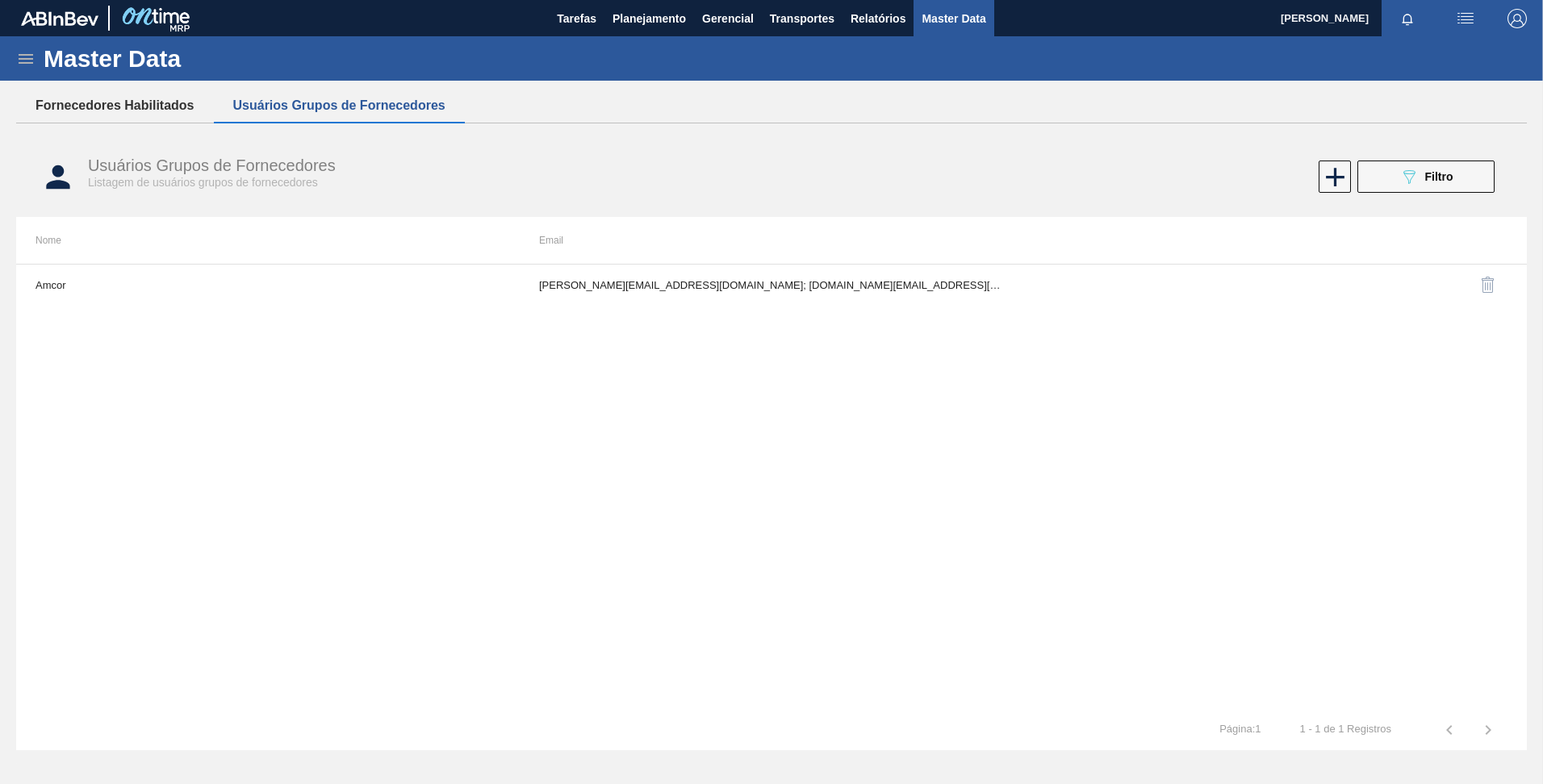
click at [99, 88] on button "Fornecedores Habilitados" at bounding box center [115, 105] width 198 height 34
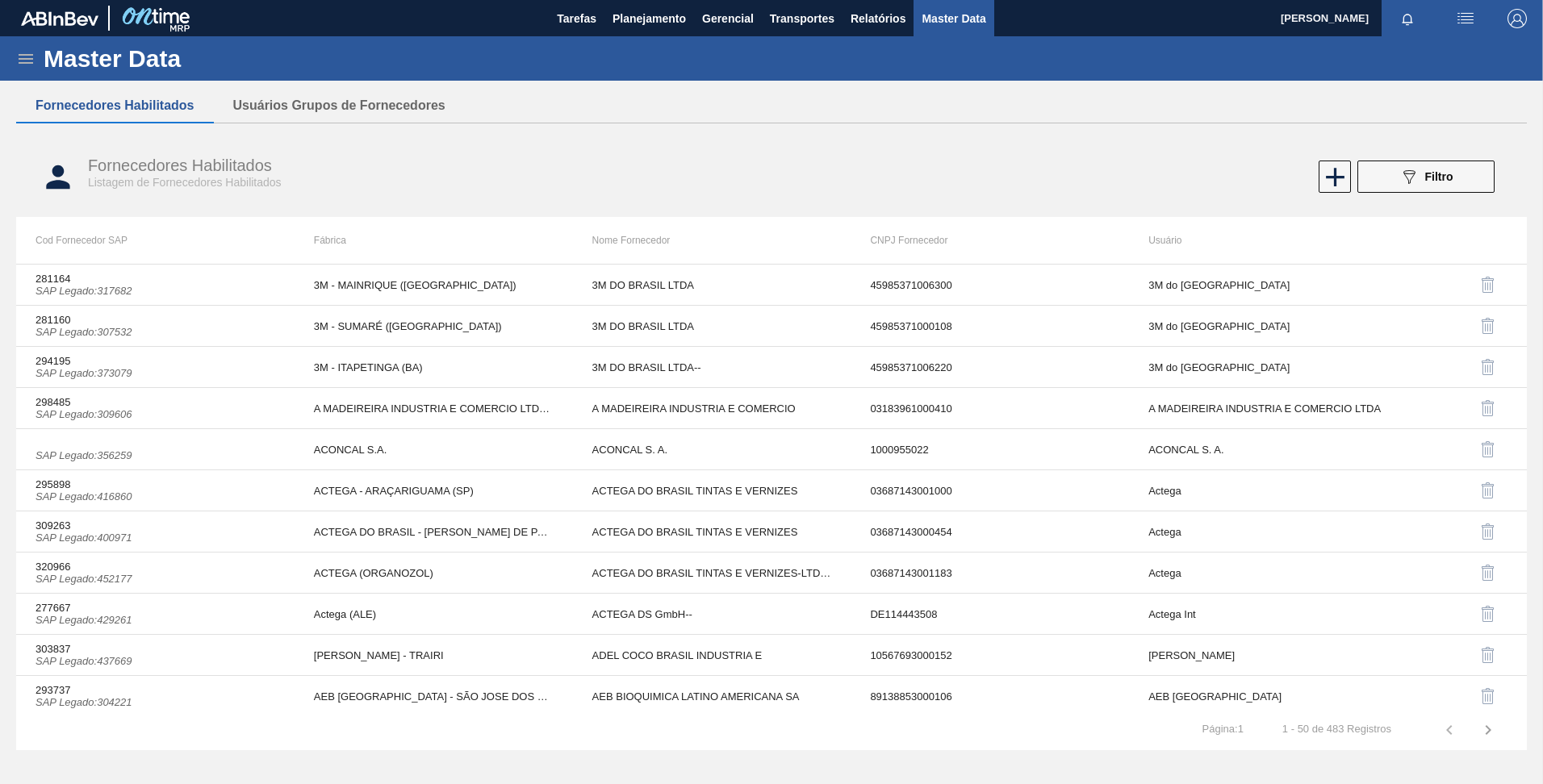
click at [17, 47] on div "Master Data" at bounding box center [772, 59] width 1543 height 44
click at [24, 56] on icon at bounding box center [25, 59] width 20 height 20
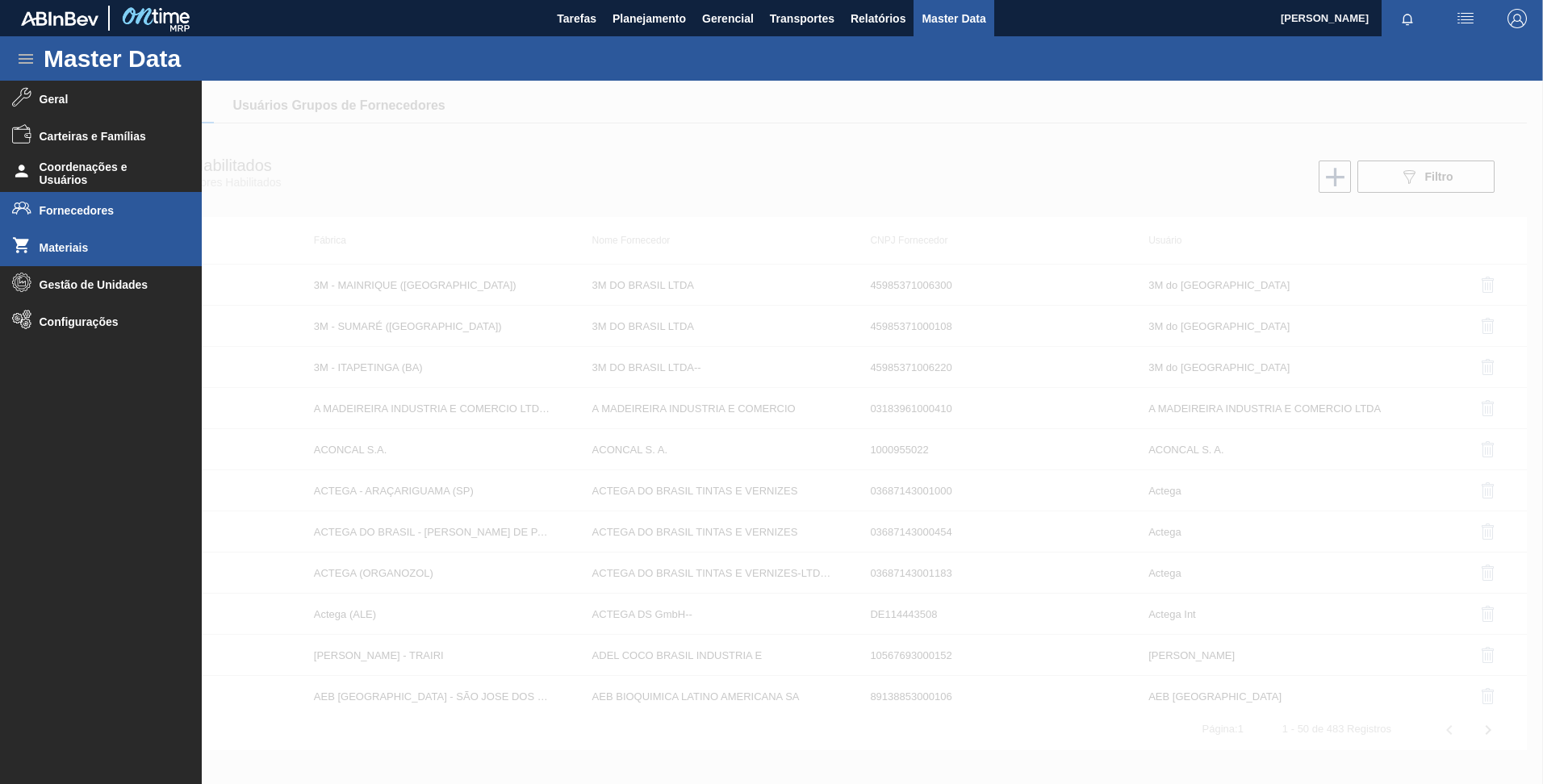
click at [88, 240] on li "Materiais" at bounding box center [100, 248] width 201 height 37
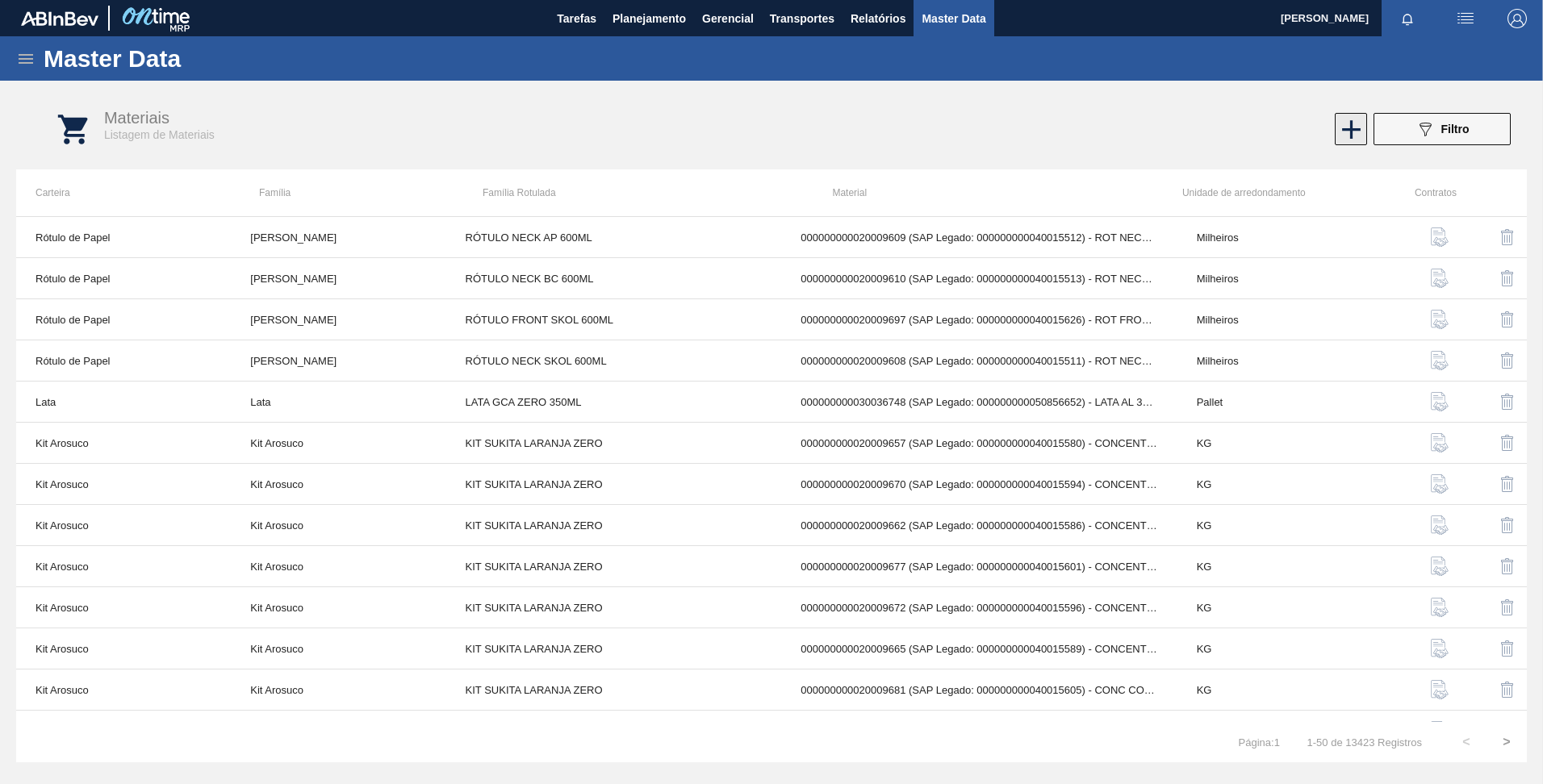
click at [1344, 136] on icon at bounding box center [1351, 129] width 31 height 31
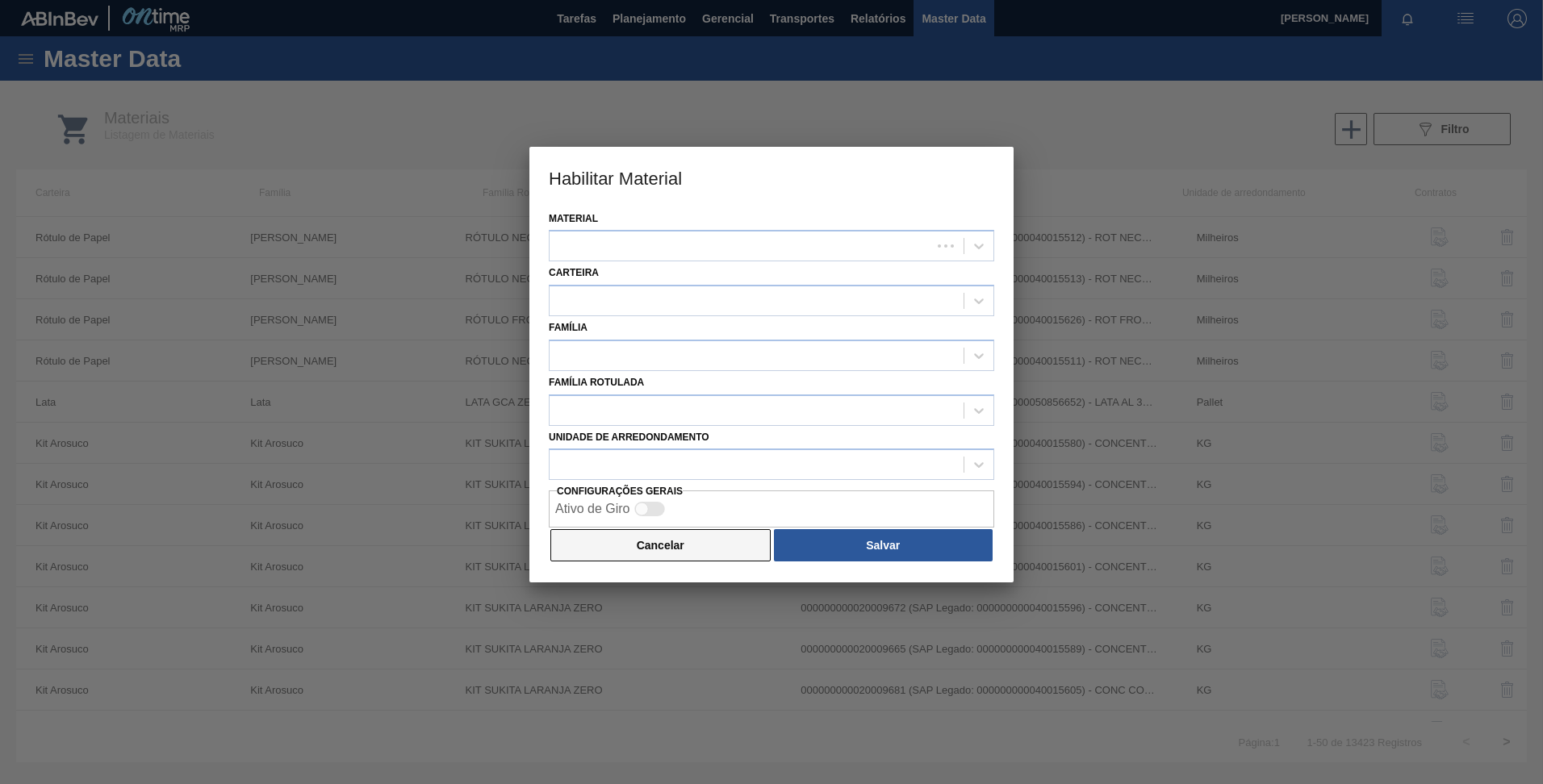
click at [625, 542] on button "Cancelar" at bounding box center [660, 545] width 220 height 32
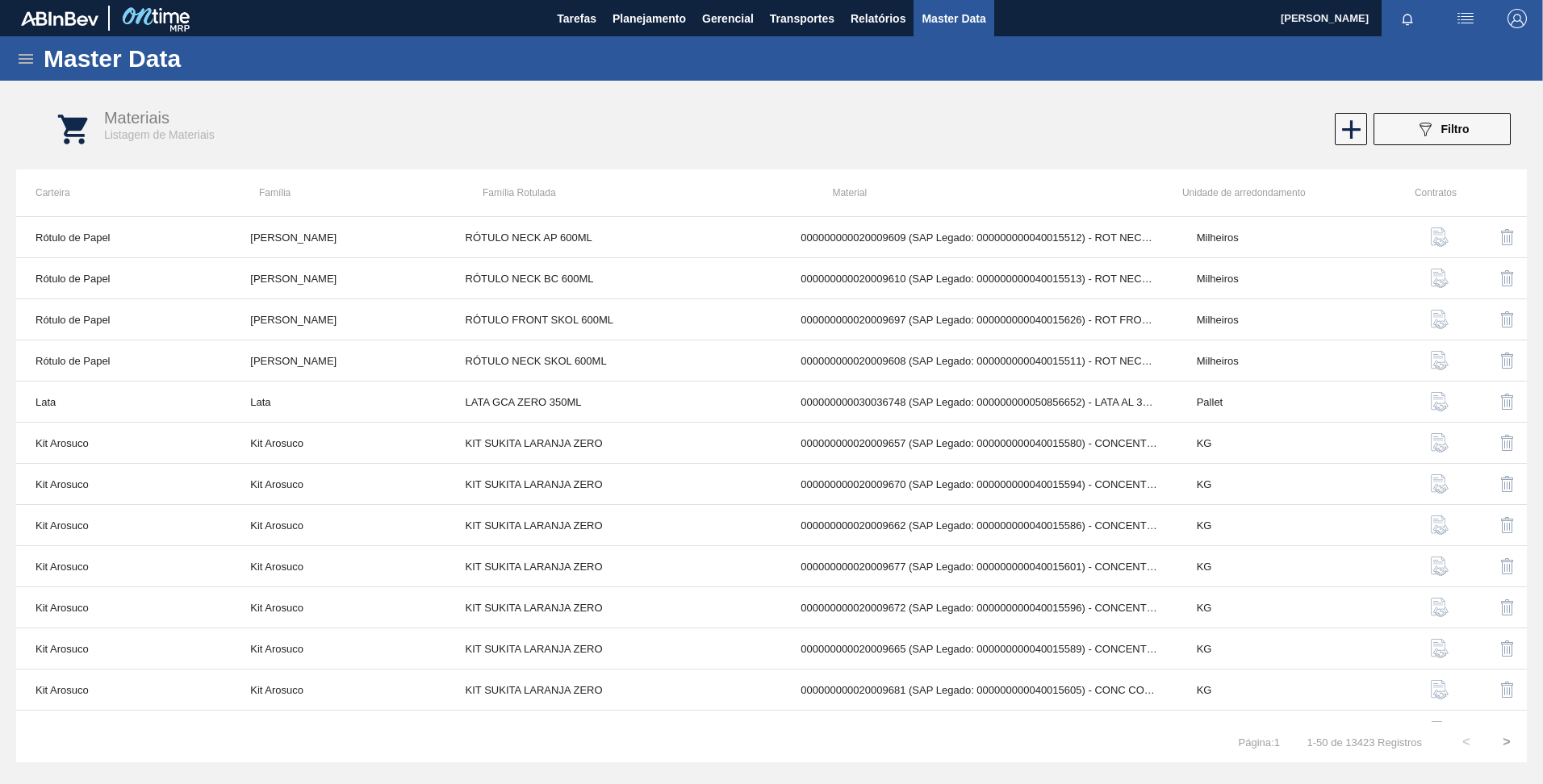
click at [25, 50] on icon at bounding box center [25, 59] width 20 height 20
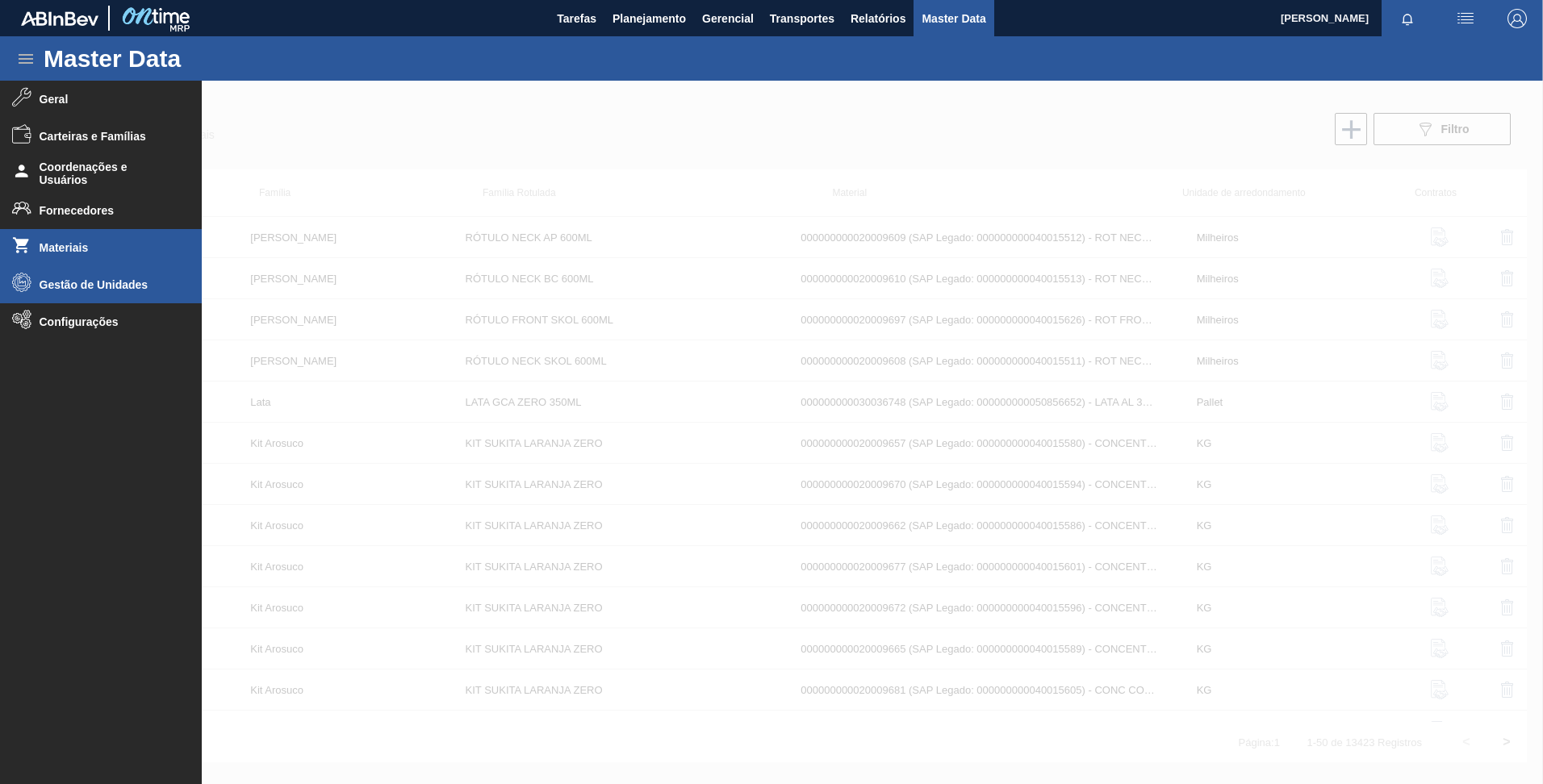
click at [82, 286] on span "Gestão de Unidades" at bounding box center [106, 285] width 133 height 13
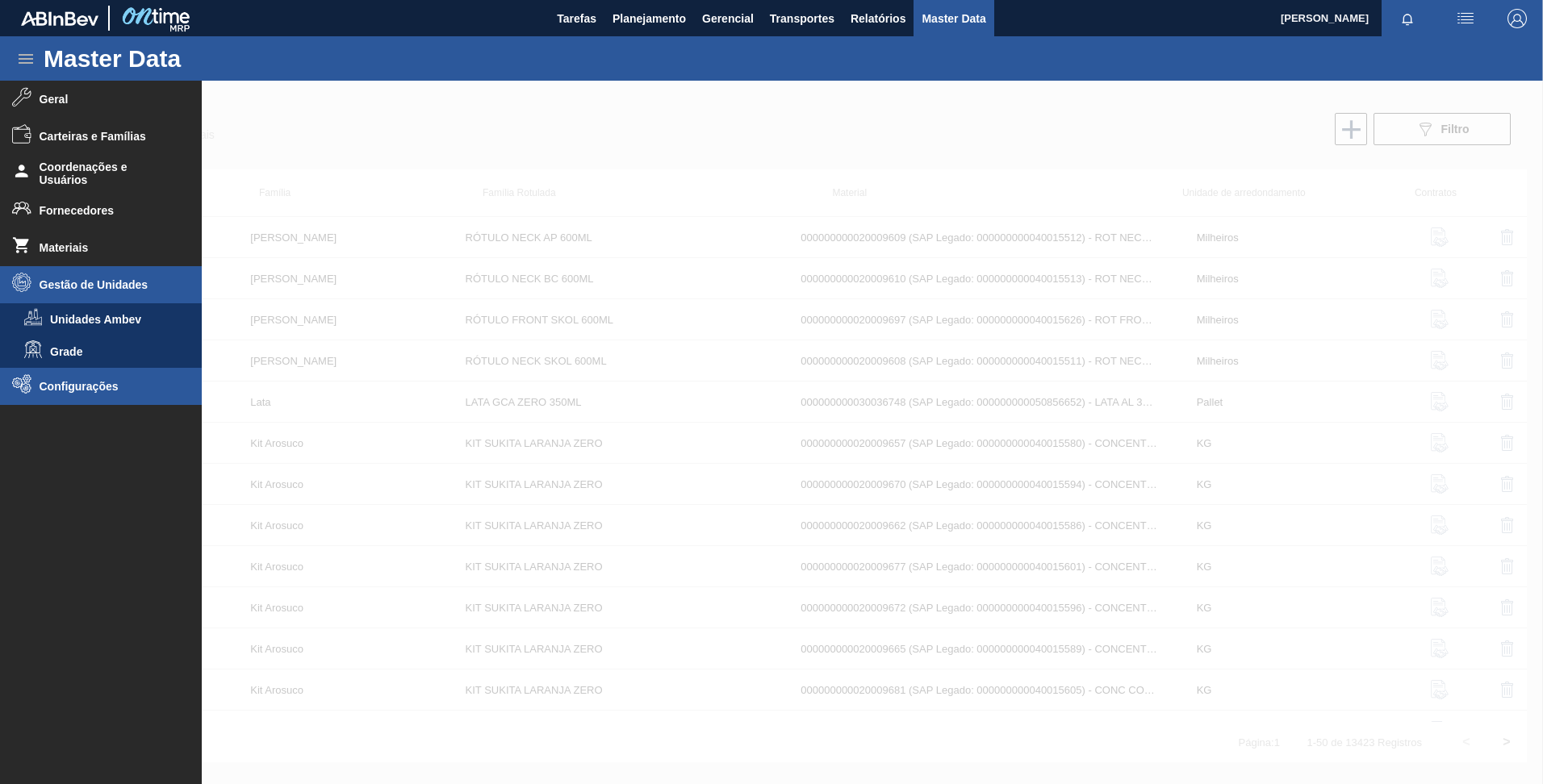
click at [71, 386] on span "Configurações" at bounding box center [106, 386] width 133 height 13
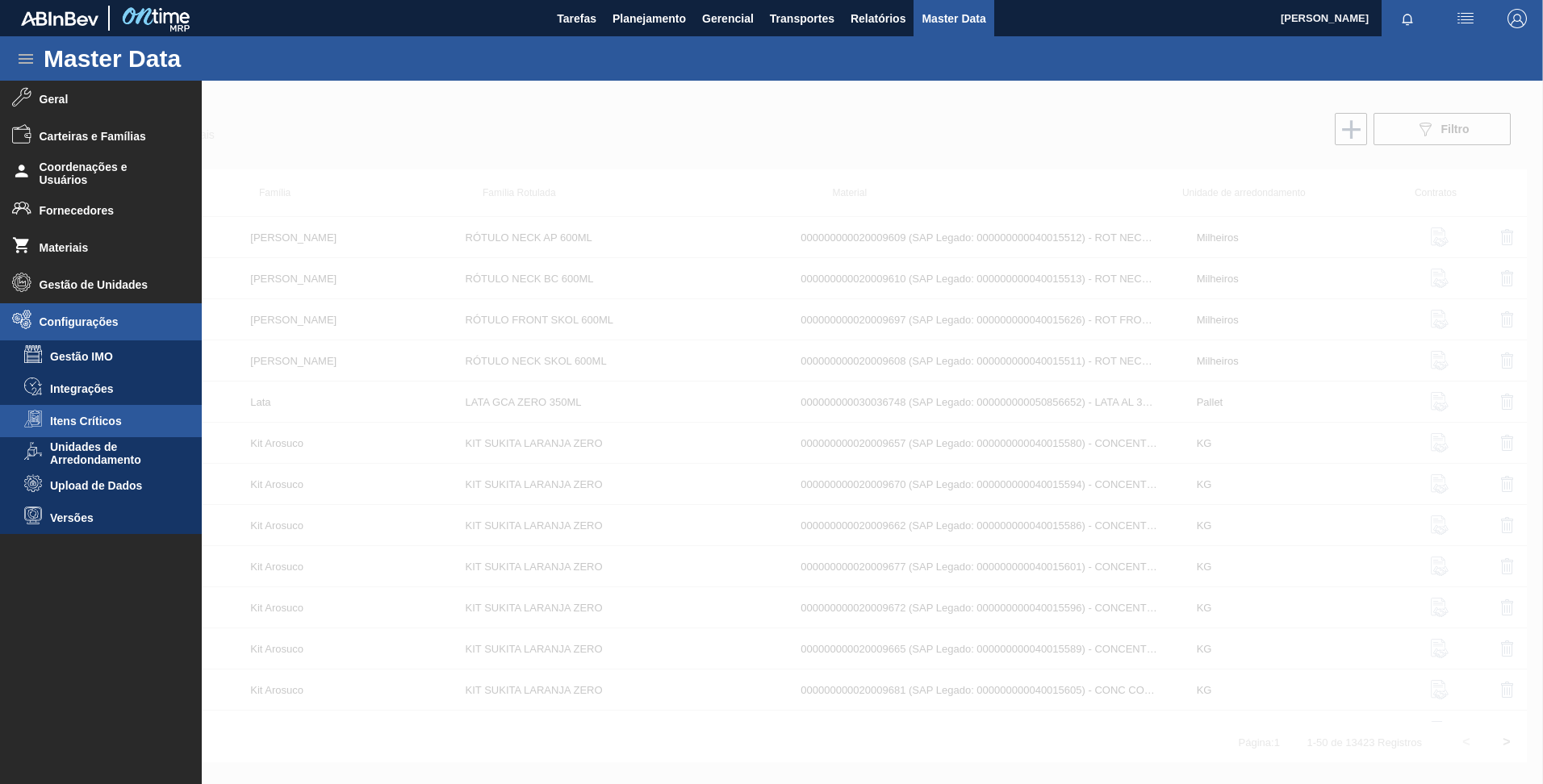
click at [73, 421] on span "Itens Críticos" at bounding box center [112, 420] width 124 height 13
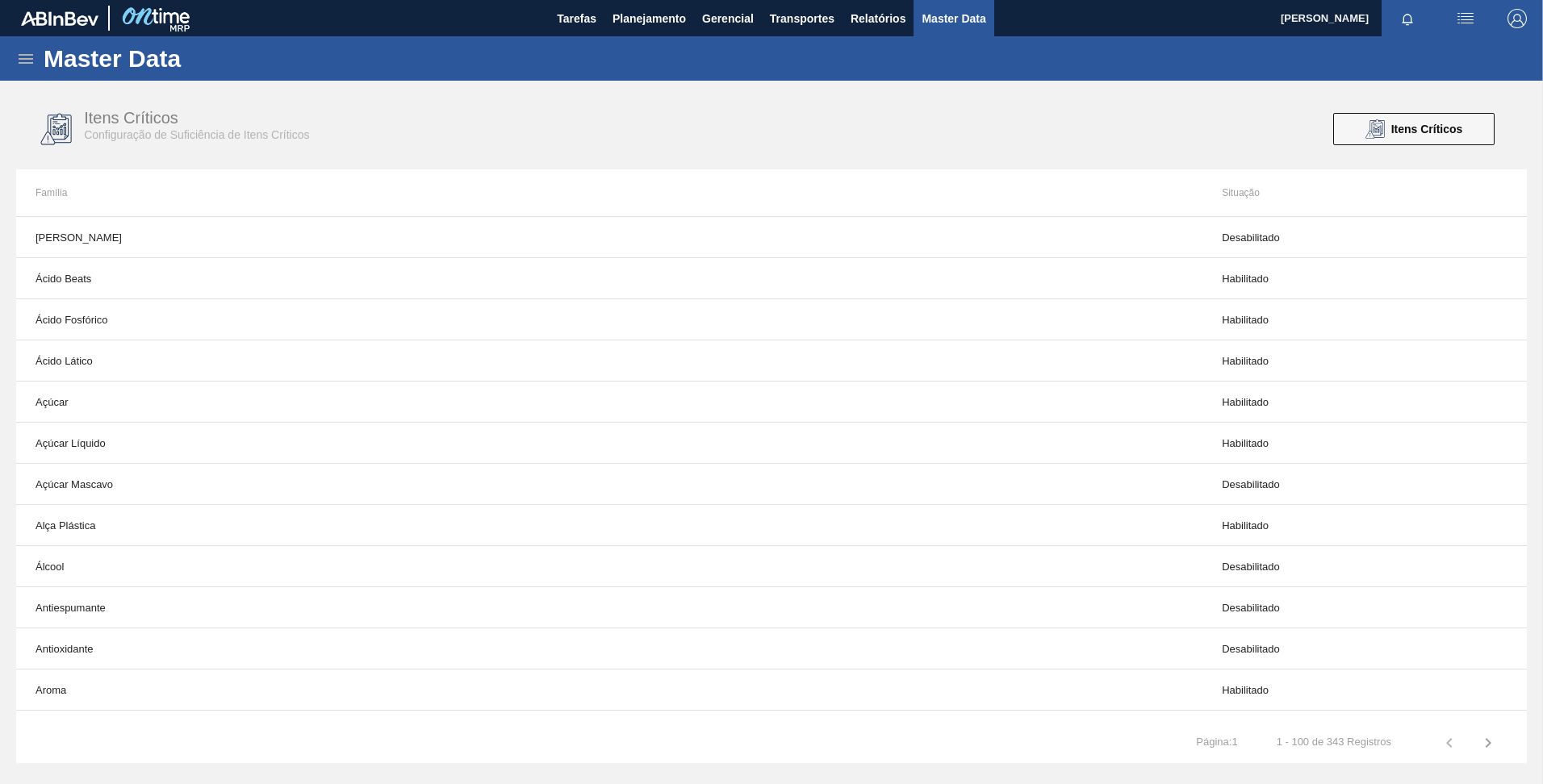
click at [31, 58] on icon at bounding box center [25, 59] width 14 height 9
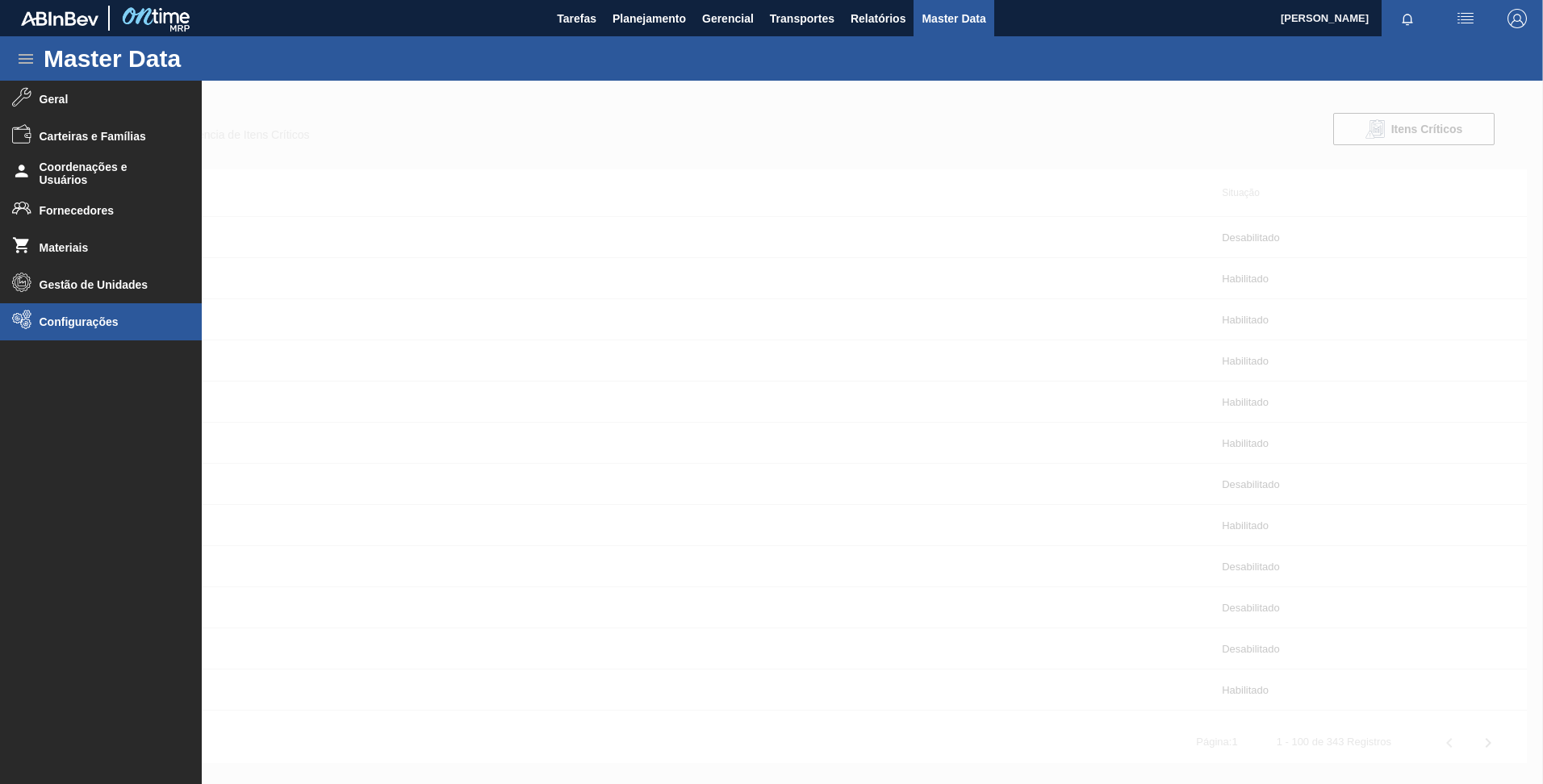
click at [64, 317] on span "Configurações" at bounding box center [106, 321] width 133 height 13
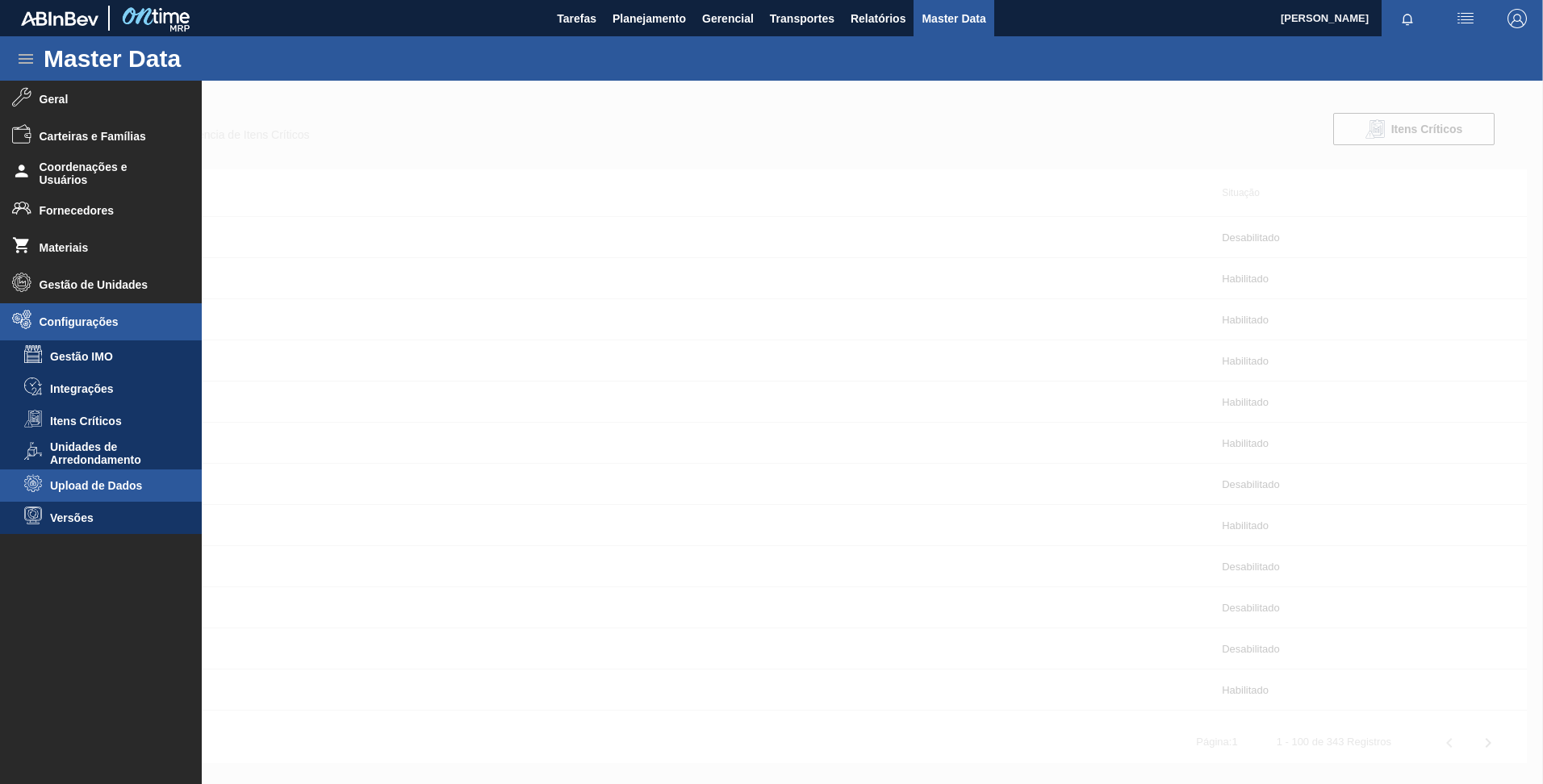
click at [79, 490] on span "Upload de Dados" at bounding box center [112, 485] width 124 height 13
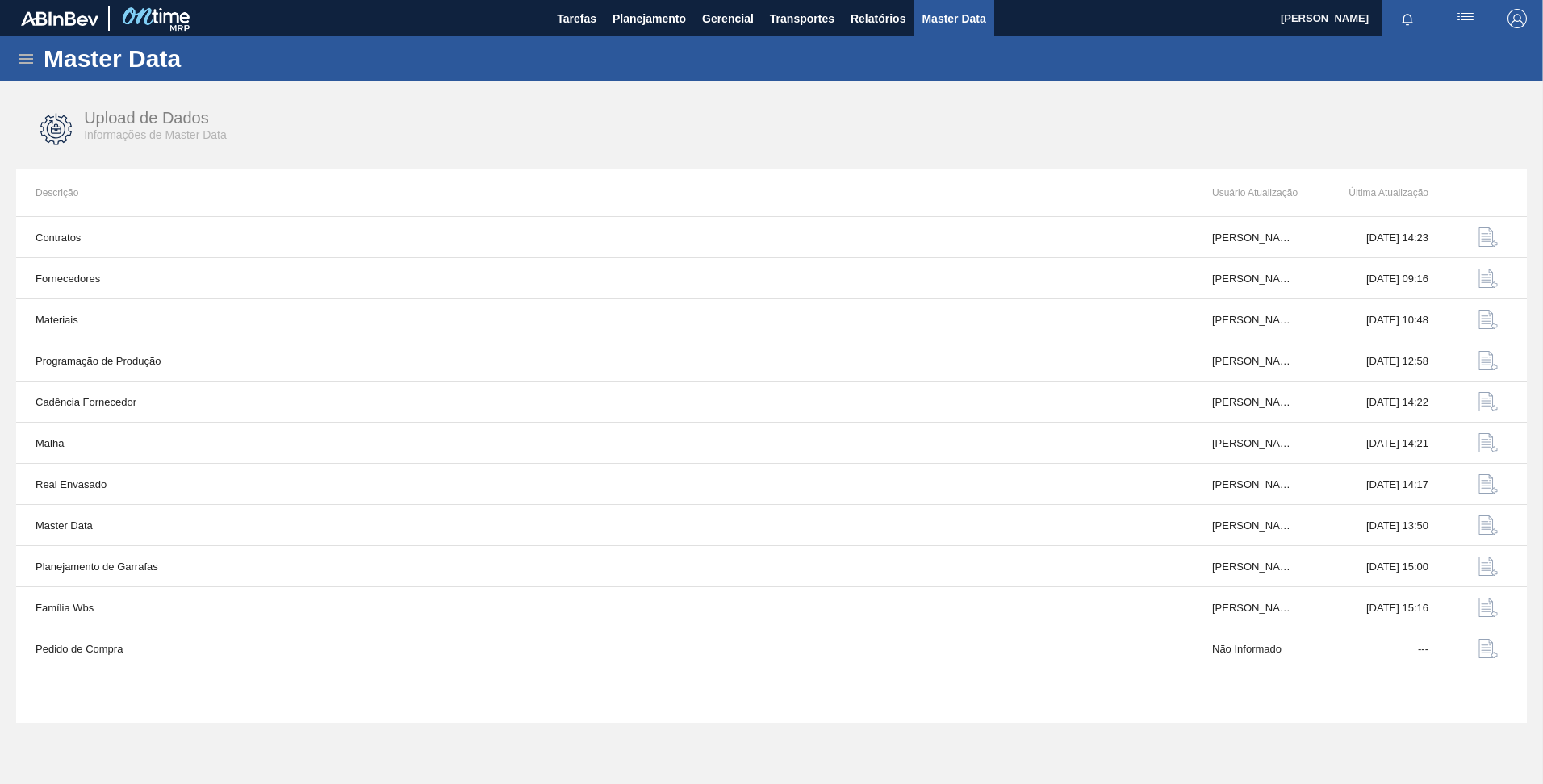
click at [1475, 19] on span "button" at bounding box center [1466, 18] width 39 height 20
click at [1475, 19] on div at bounding box center [772, 392] width 1543 height 784
click at [1308, 24] on span "[PERSON_NAME]" at bounding box center [1325, 18] width 88 height 37
click at [898, 19] on span "Relatórios" at bounding box center [878, 18] width 55 height 20
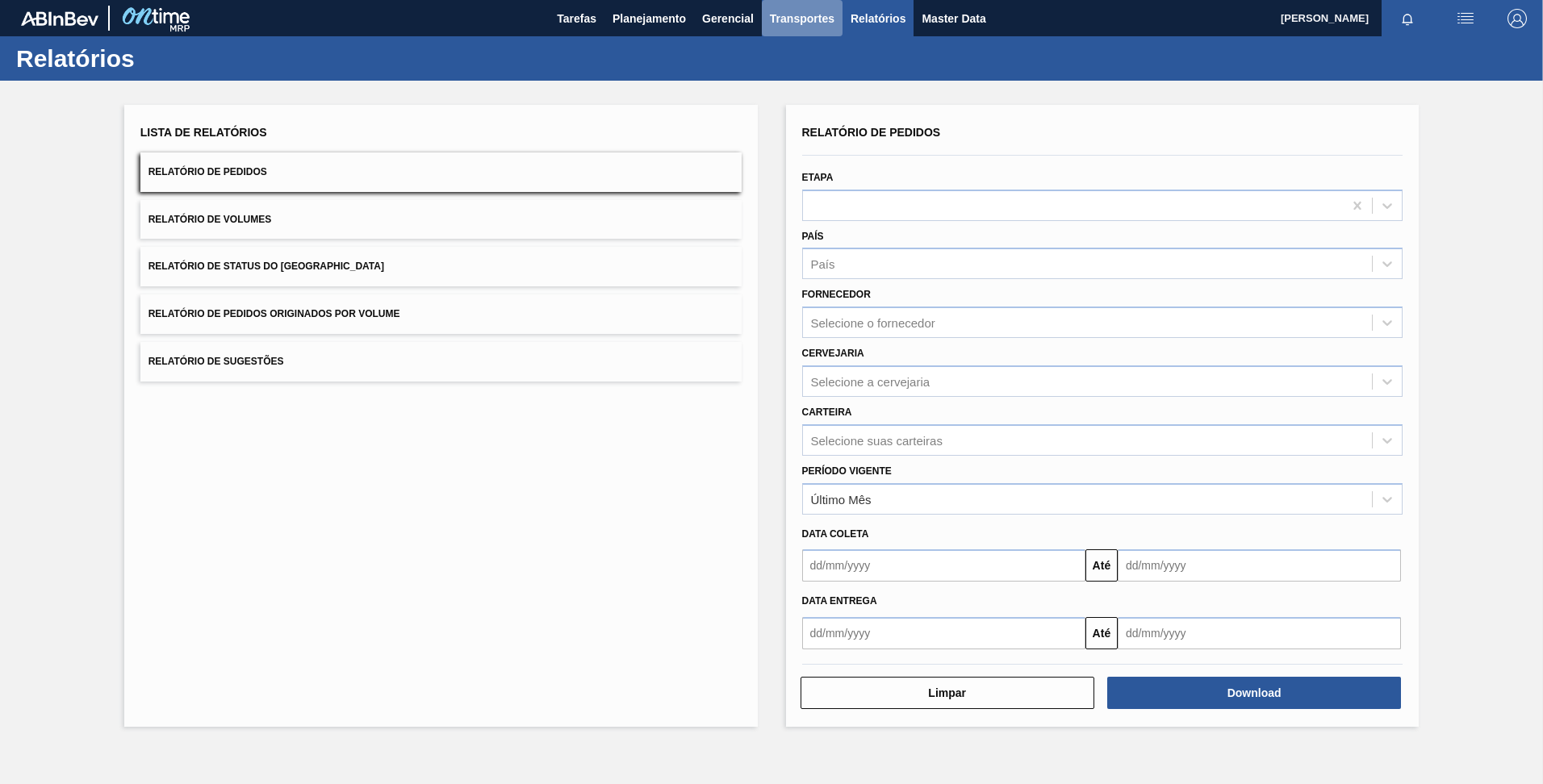
click at [819, 16] on span "Transportes" at bounding box center [802, 18] width 65 height 20
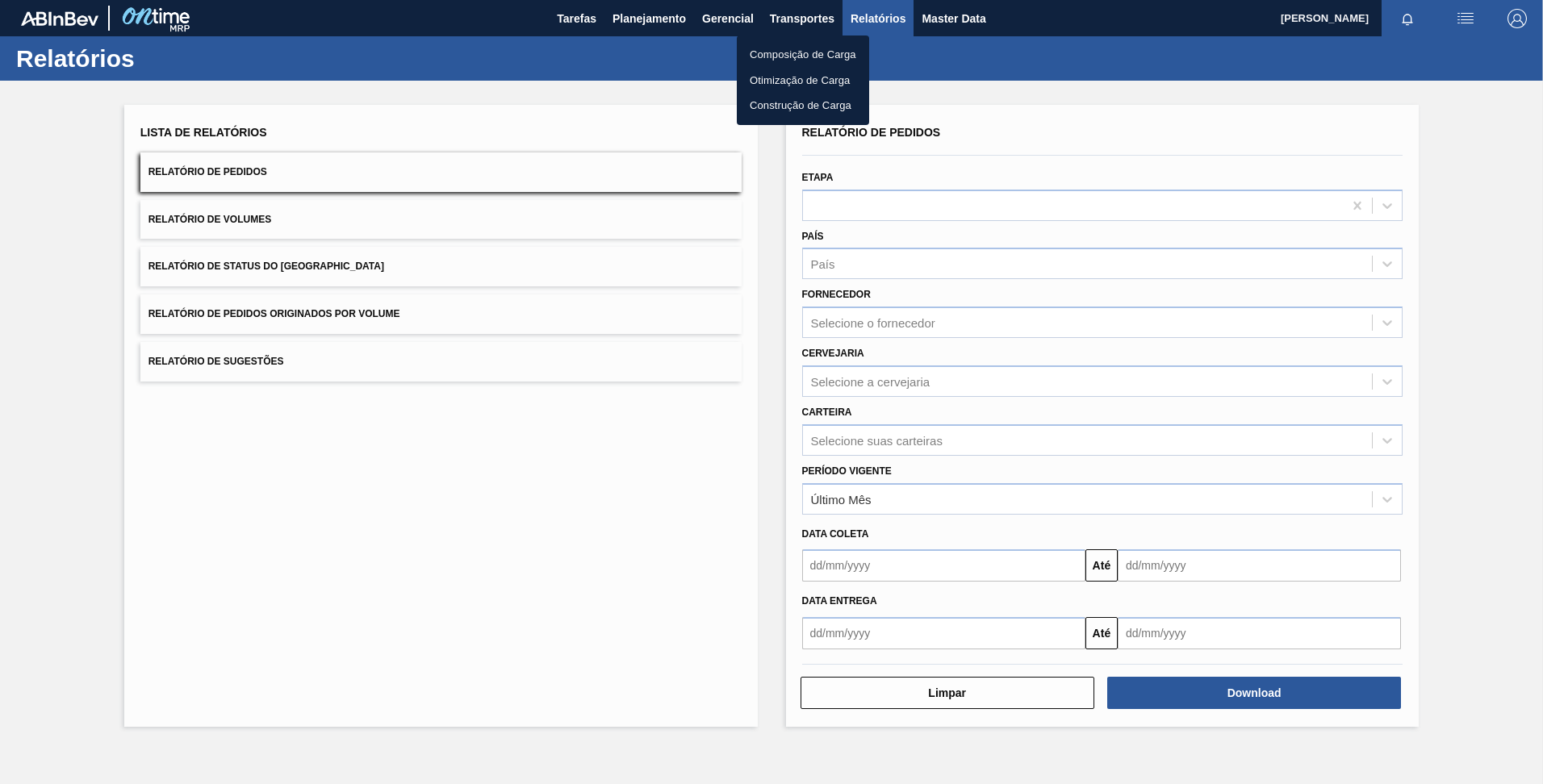
click at [645, 13] on div at bounding box center [772, 392] width 1543 height 784
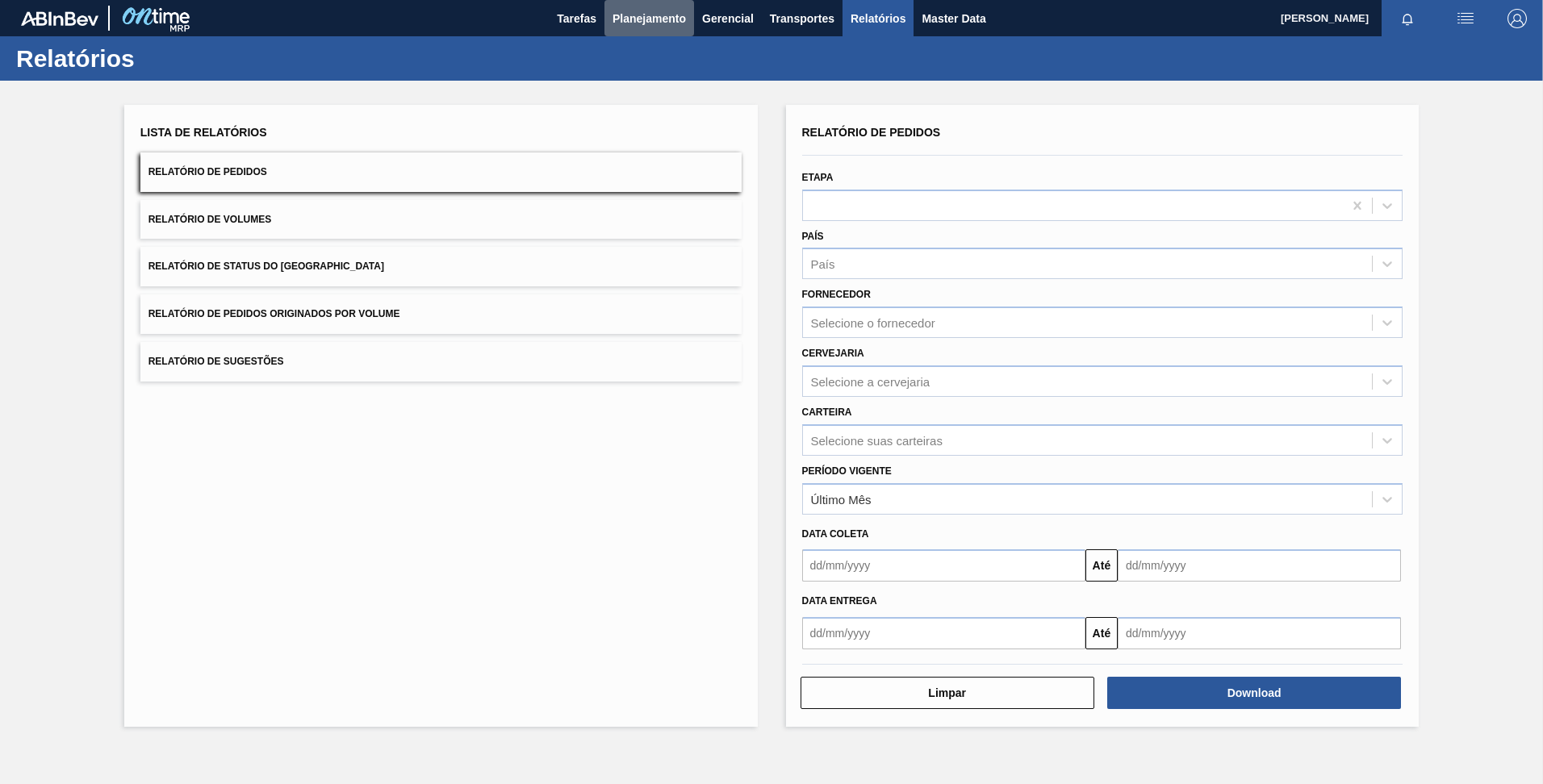
click at [645, 13] on span "Planejamento" at bounding box center [649, 18] width 73 height 20
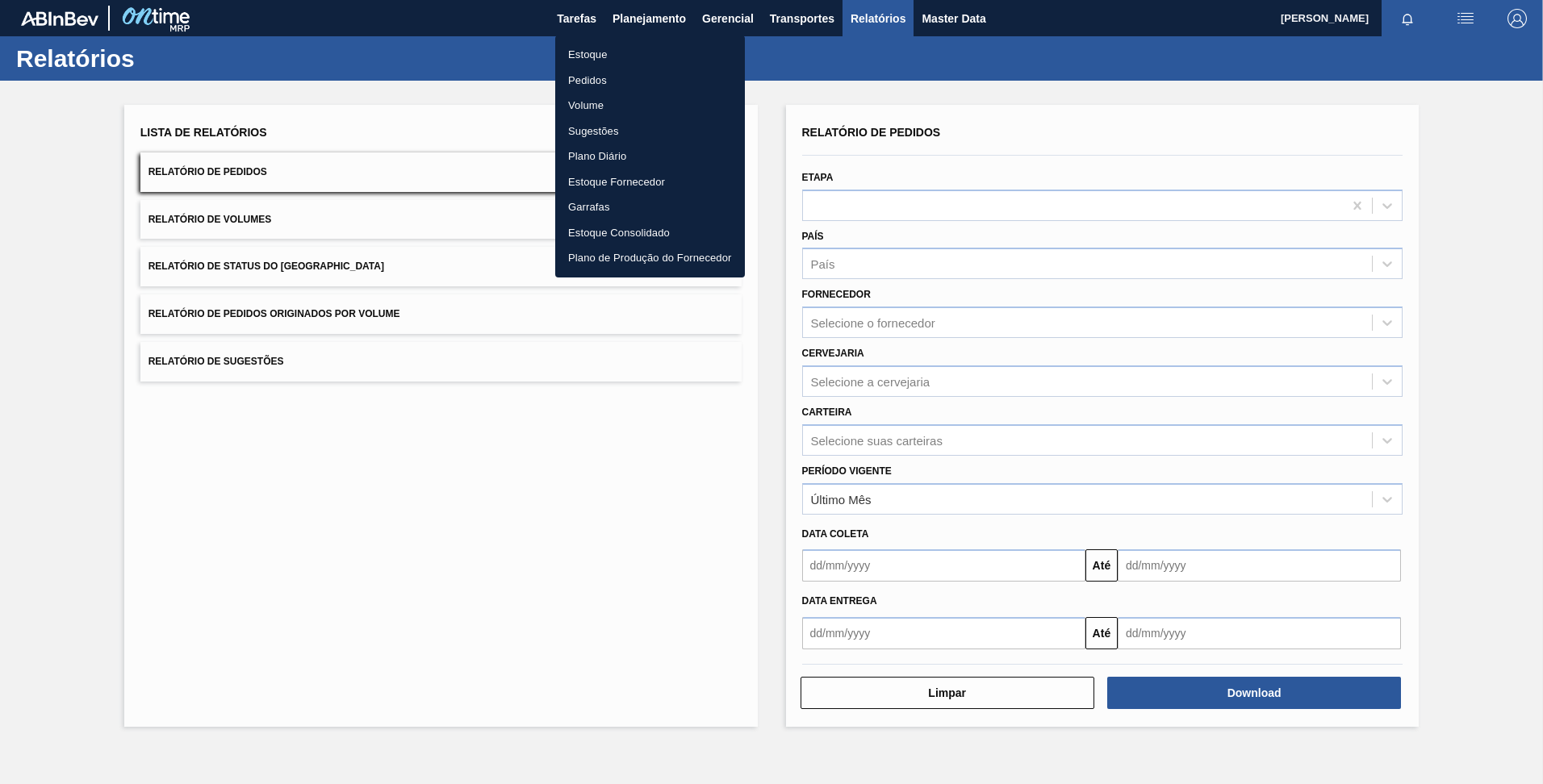
click at [602, 52] on li "Estoque" at bounding box center [649, 54] width 189 height 25
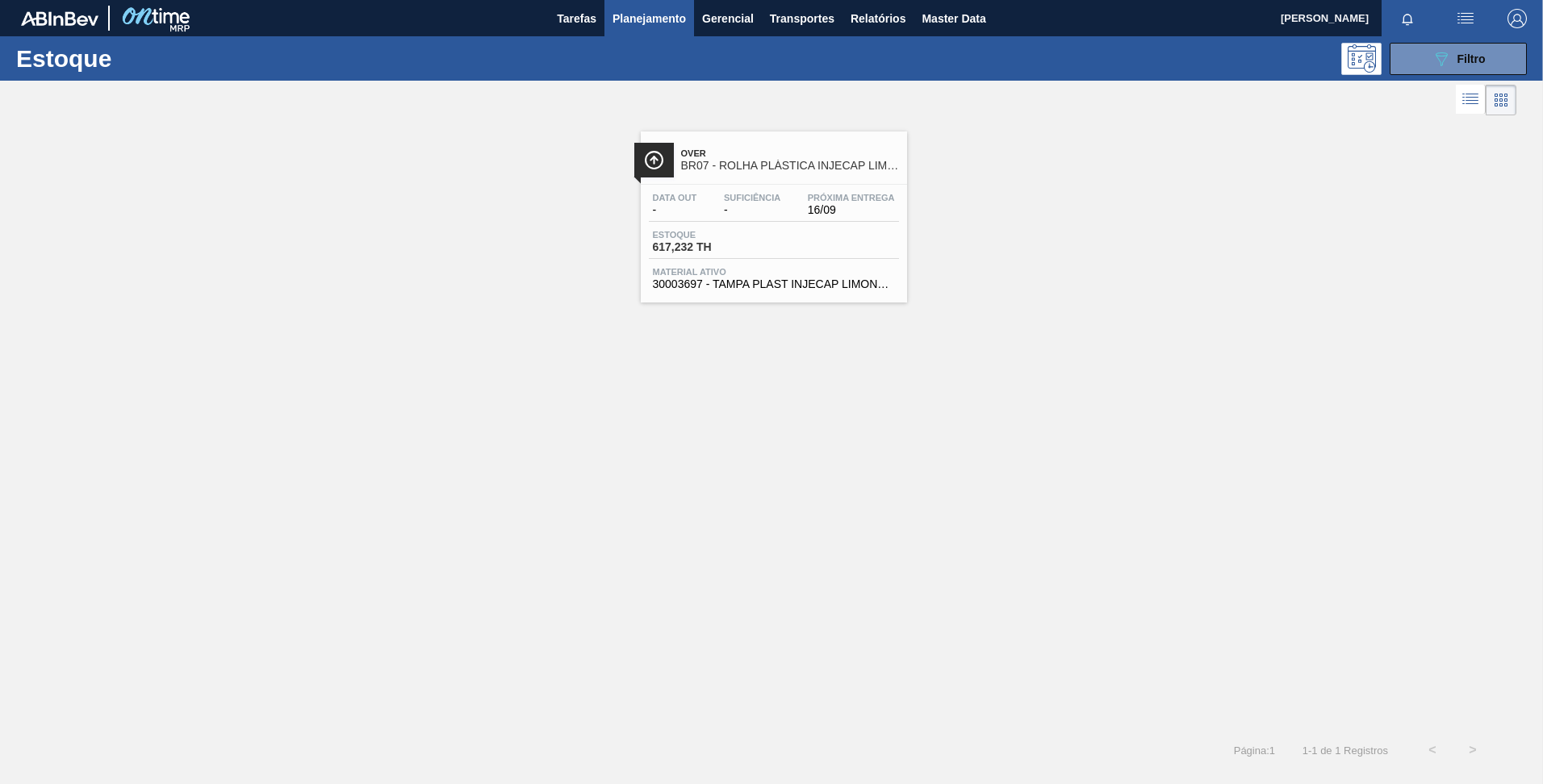
click at [645, 10] on span "Planejamento" at bounding box center [649, 18] width 73 height 20
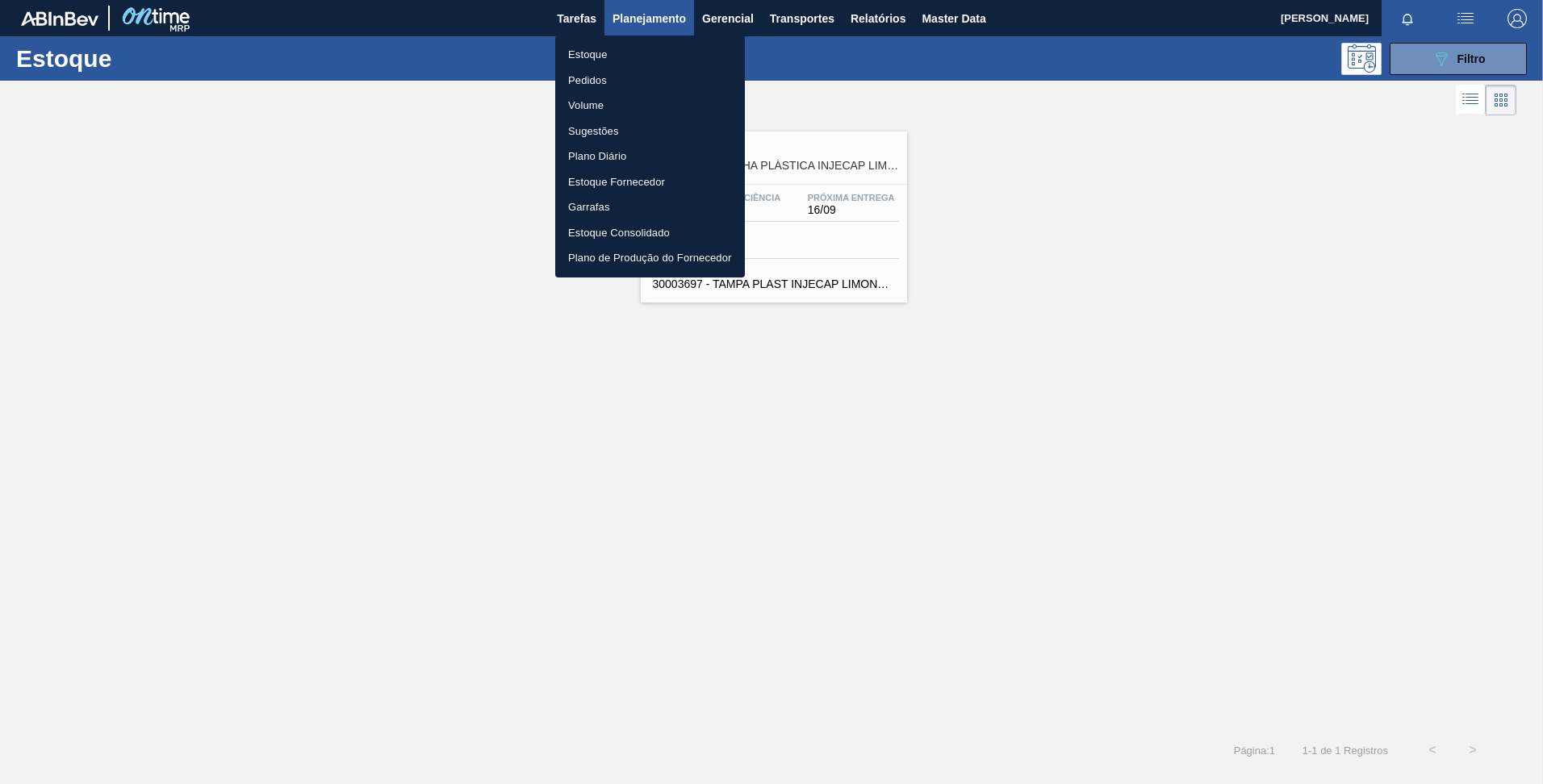
click at [980, 23] on div at bounding box center [772, 392] width 1543 height 784
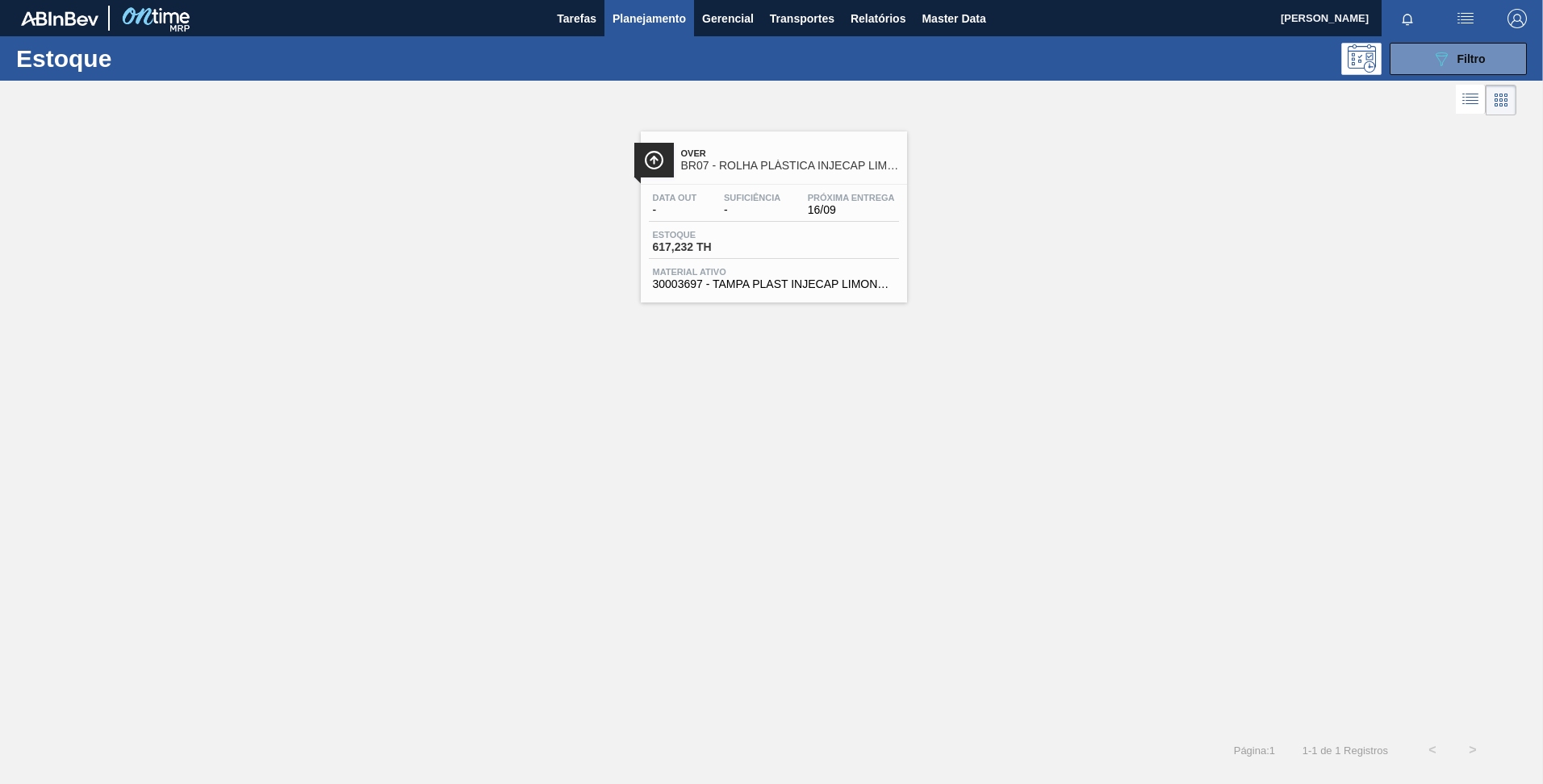
click at [980, 23] on div "Estoque Pedidos Volume Sugestões Plano Diário Estoque Fornecedor Garrafas Estoq…" at bounding box center [772, 392] width 1543 height 784
click at [980, 23] on span "Master Data" at bounding box center [952, 18] width 64 height 20
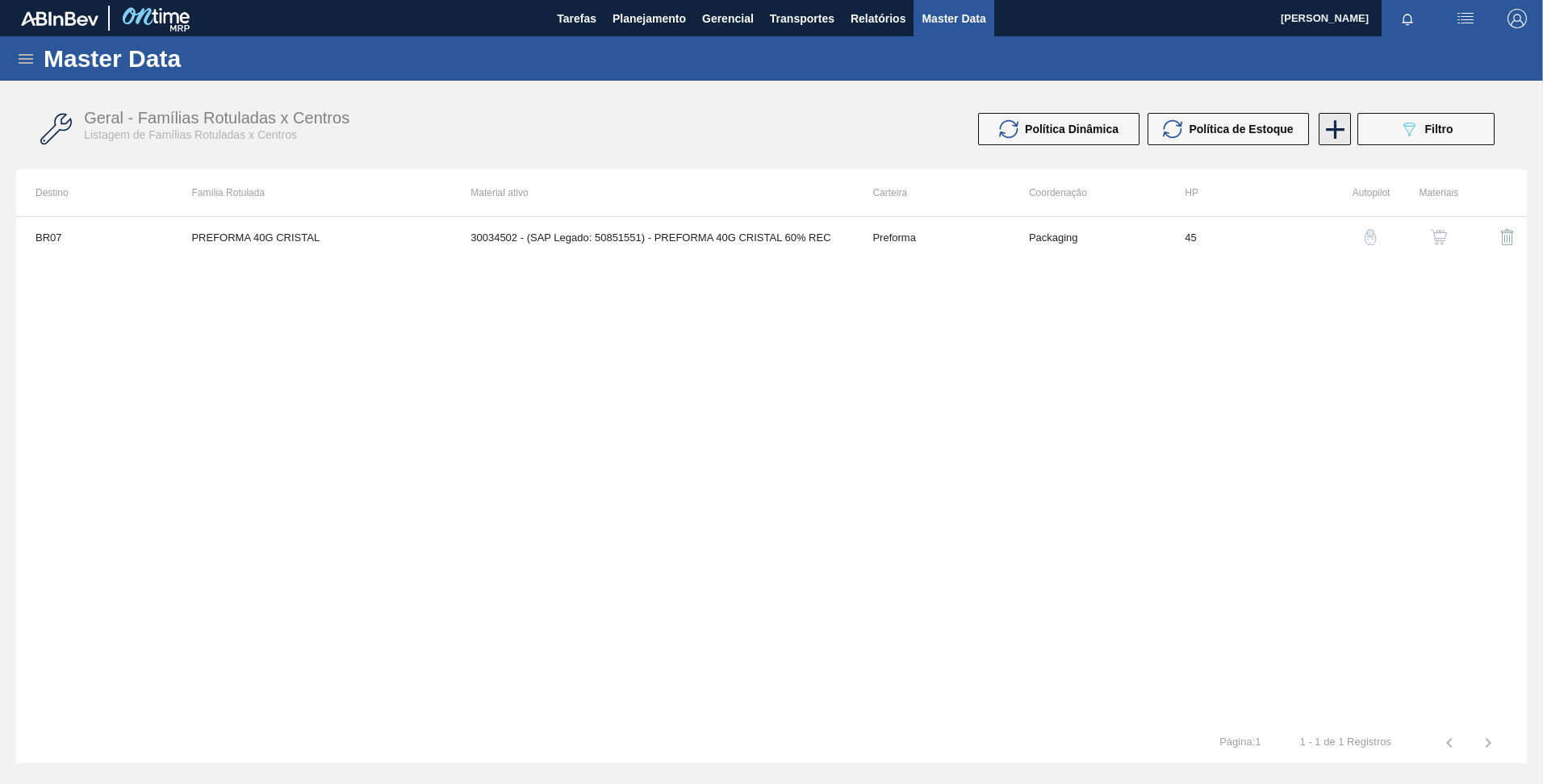
click at [1338, 128] on icon at bounding box center [1335, 129] width 19 height 19
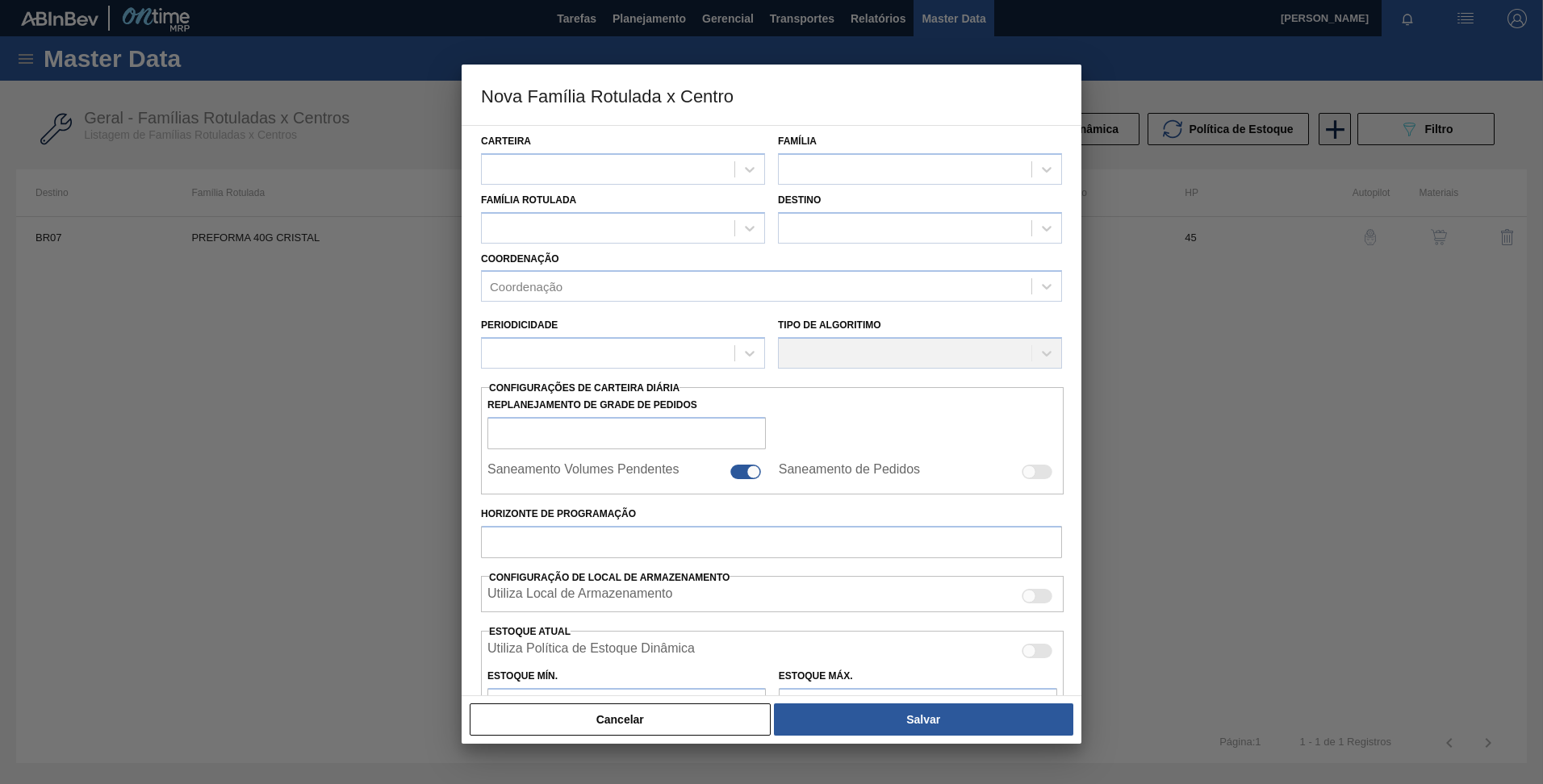
click at [1338, 128] on div at bounding box center [772, 392] width 1543 height 784
click at [1084, 326] on div at bounding box center [772, 392] width 1543 height 784
click at [599, 717] on button "Cancelar" at bounding box center [620, 719] width 301 height 32
